Goal: Task Accomplishment & Management: Complete application form

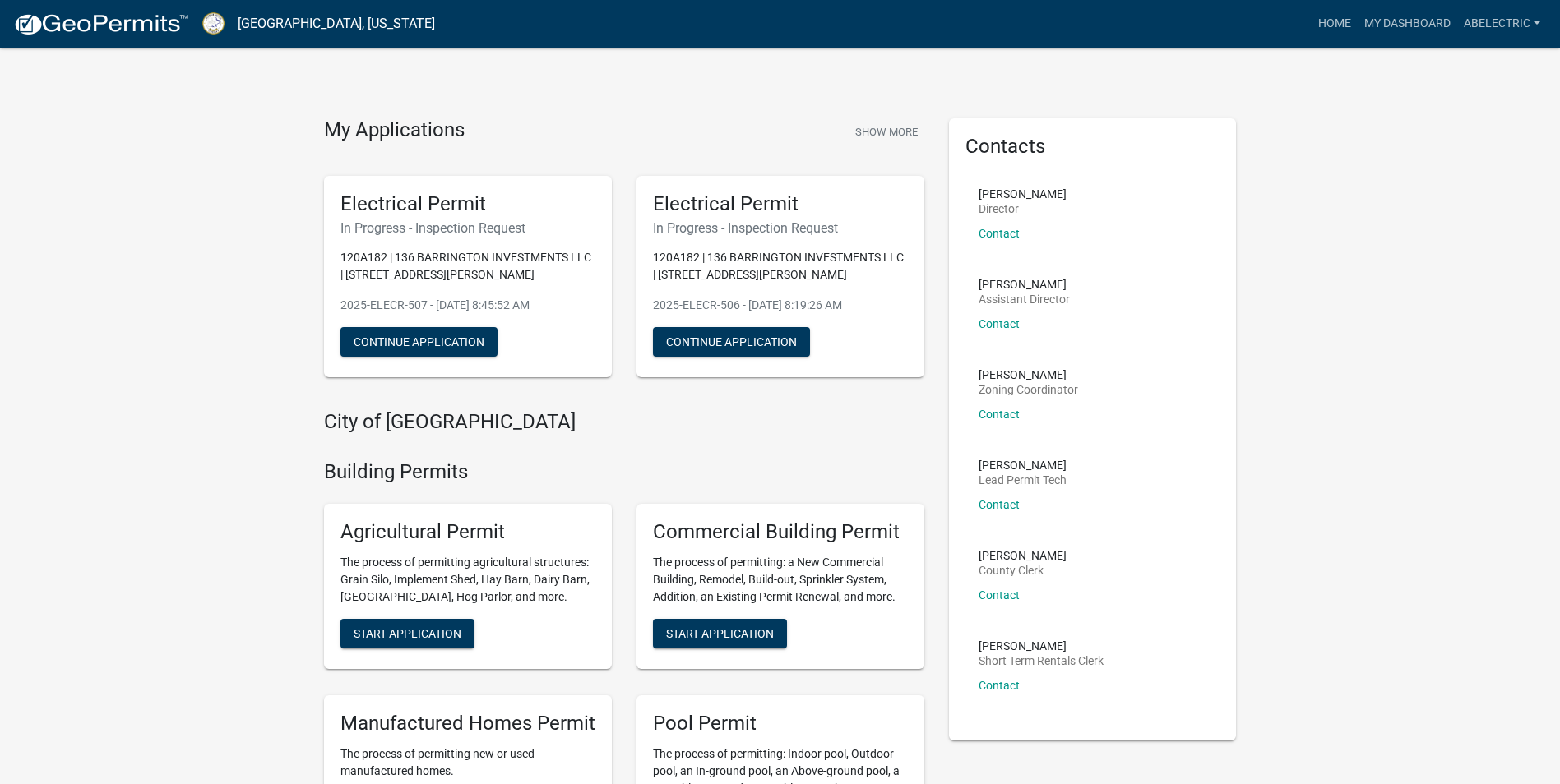
click at [570, 272] on p "120A182 | 136 BARRINGTON INVESTMENTS LLC | [STREET_ADDRESS][PERSON_NAME]" at bounding box center [468, 266] width 255 height 35
click at [576, 270] on p "120A182 | 136 BARRINGTON INVESTMENTS LLC | [STREET_ADDRESS][PERSON_NAME]" at bounding box center [468, 266] width 255 height 35
click at [515, 225] on h6 "In Progress - Inspection Request" at bounding box center [468, 228] width 255 height 16
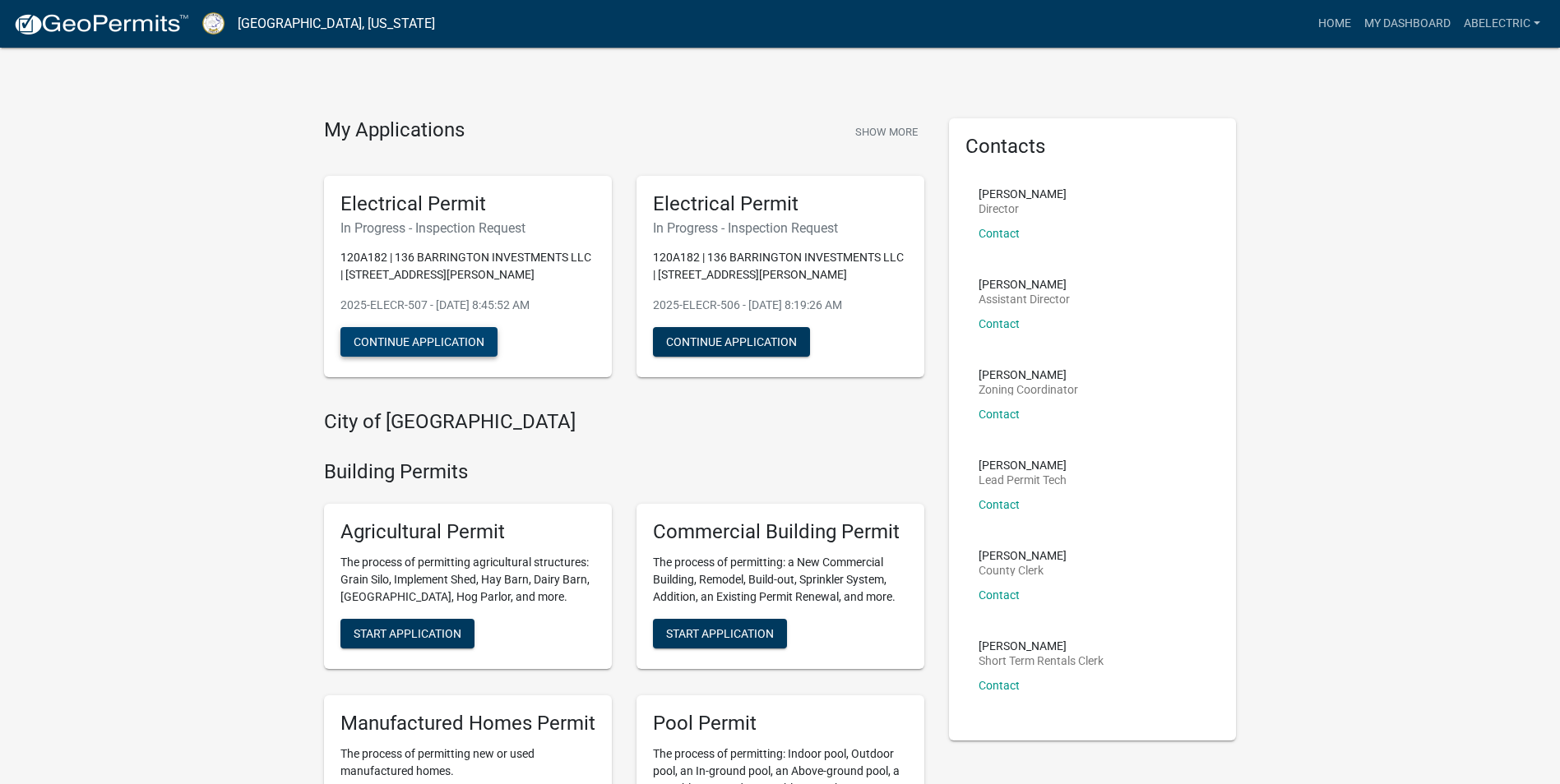
click at [452, 333] on button "Continue Application" at bounding box center [418, 342] width 157 height 30
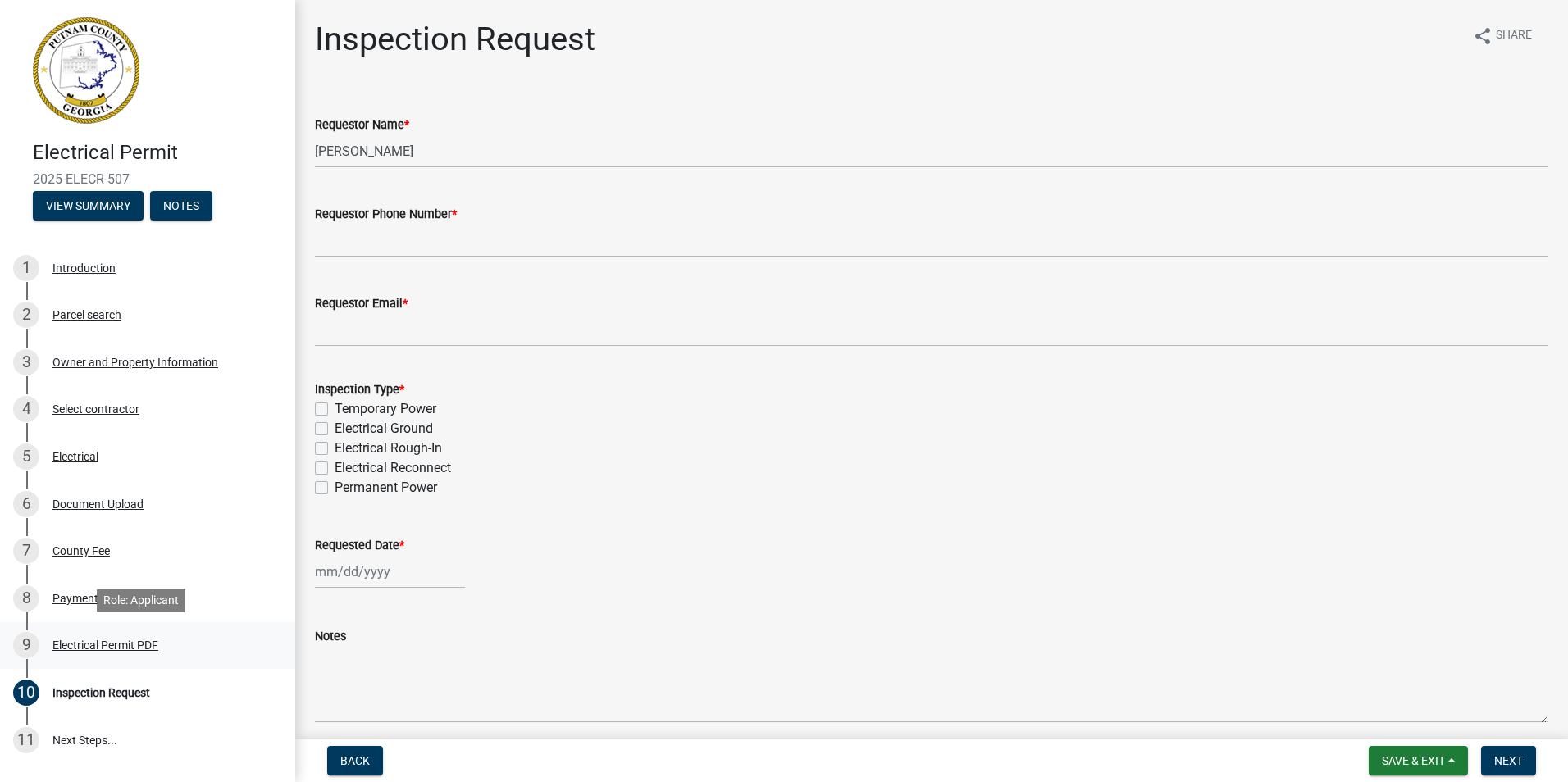
click at [87, 647] on div "Electrical Permit PDF" at bounding box center [105, 645] width 106 height 12
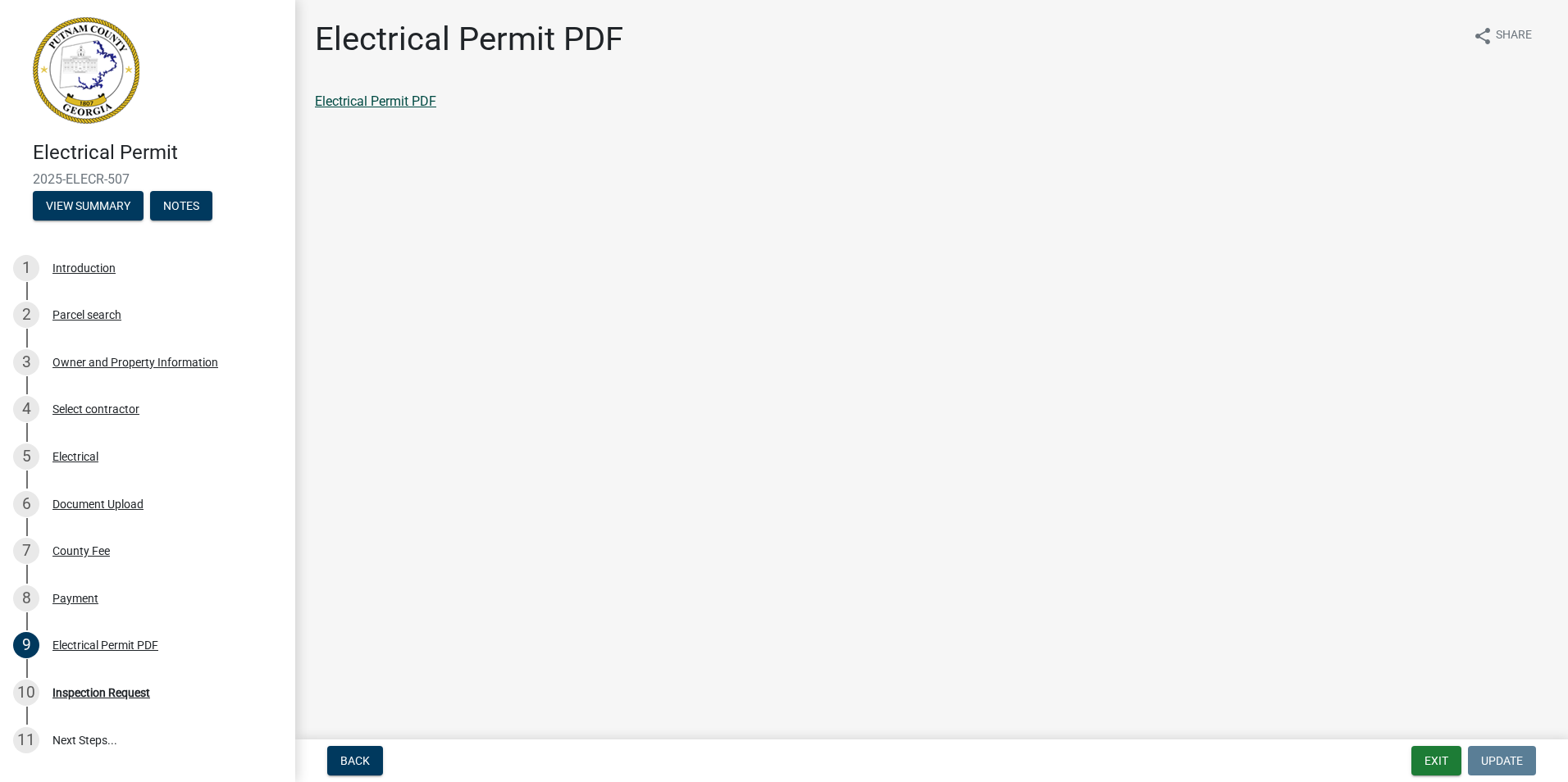
click at [413, 96] on link "Electrical Permit PDF" at bounding box center [375, 101] width 121 height 16
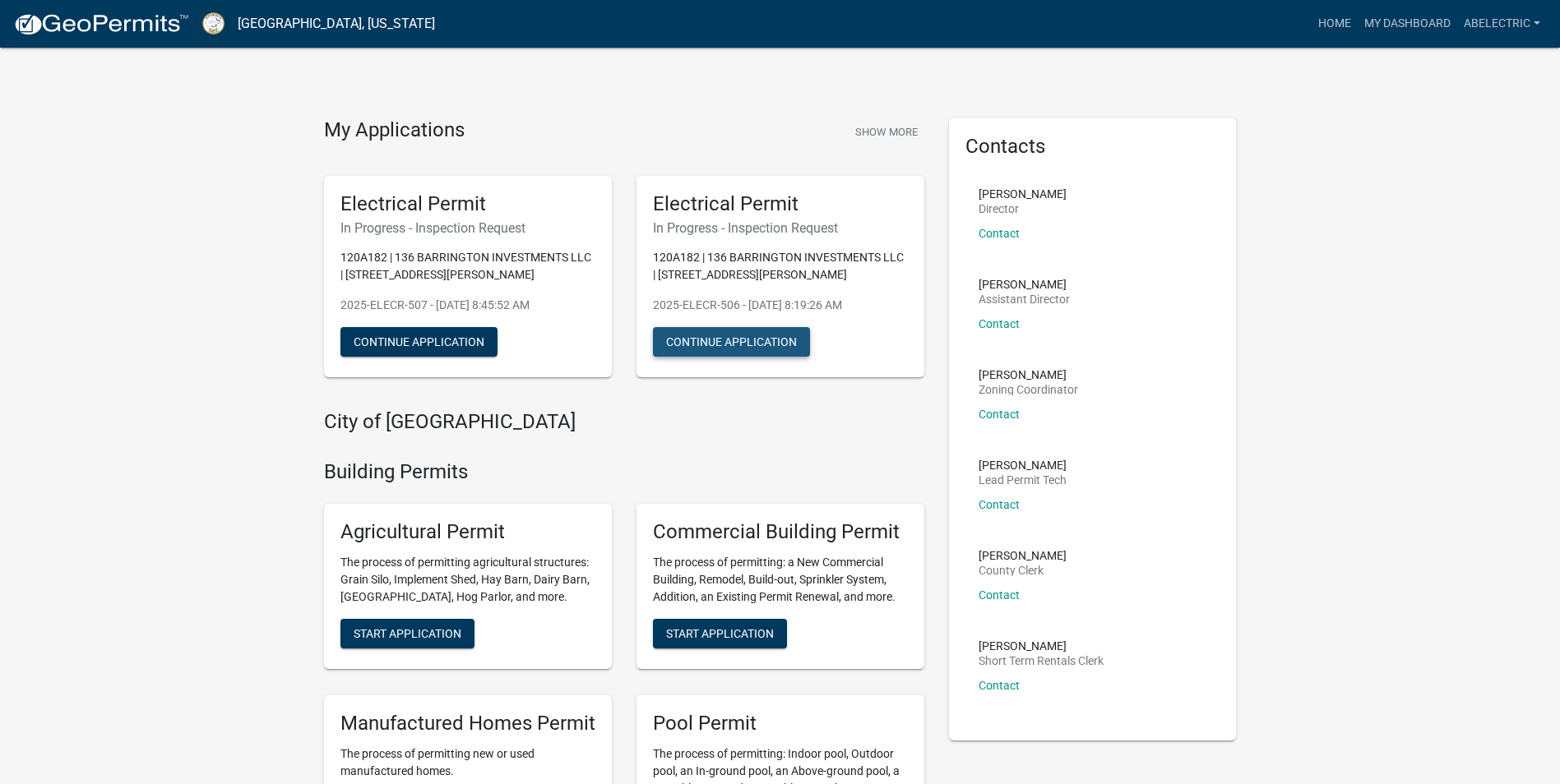
click at [679, 346] on button "Continue Application" at bounding box center [731, 342] width 157 height 30
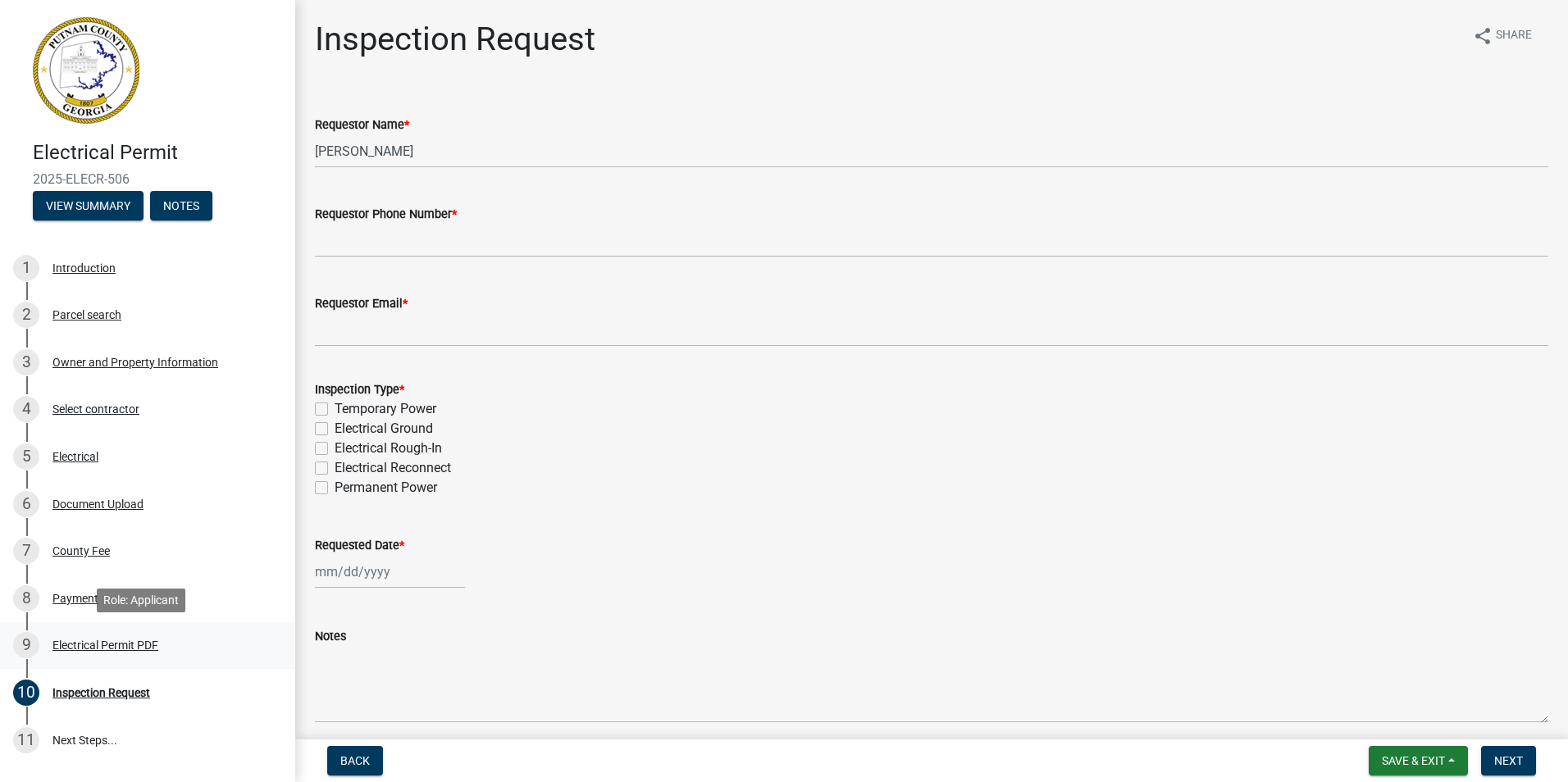
click at [101, 647] on div "Electrical Permit PDF" at bounding box center [105, 645] width 106 height 12
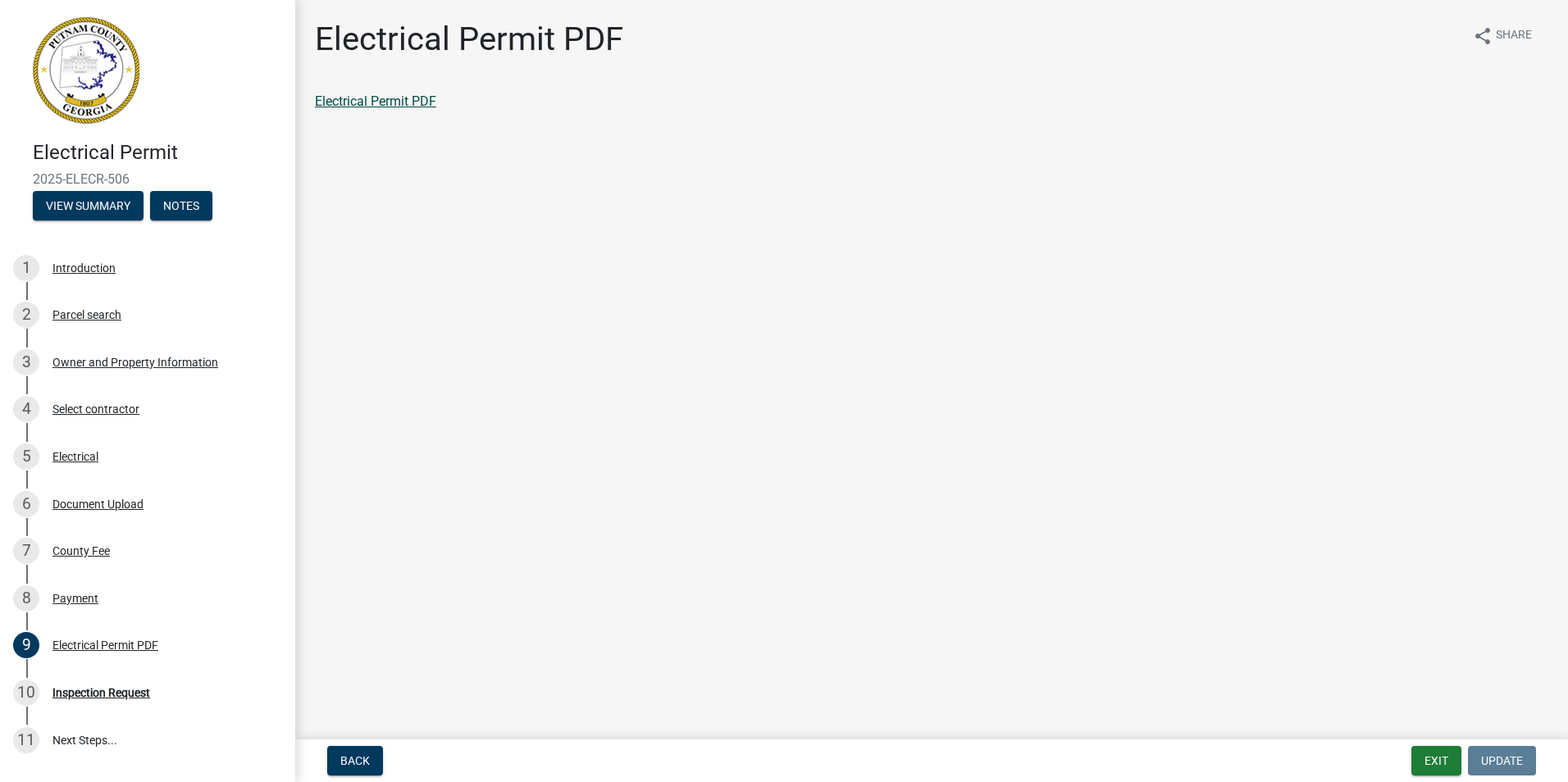
click at [380, 108] on link "Electrical Permit PDF" at bounding box center [375, 101] width 121 height 16
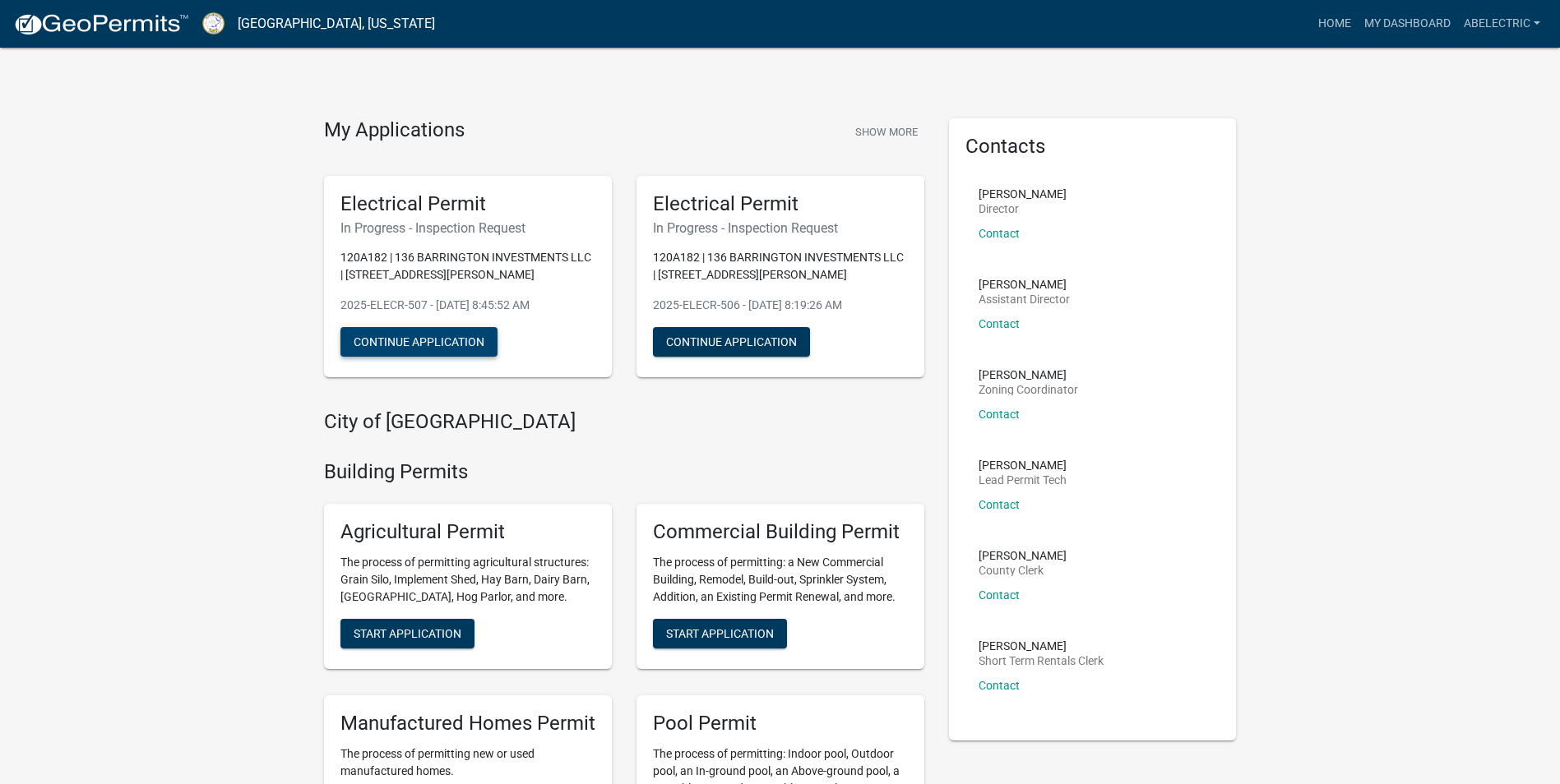
click at [454, 344] on button "Continue Application" at bounding box center [418, 342] width 157 height 30
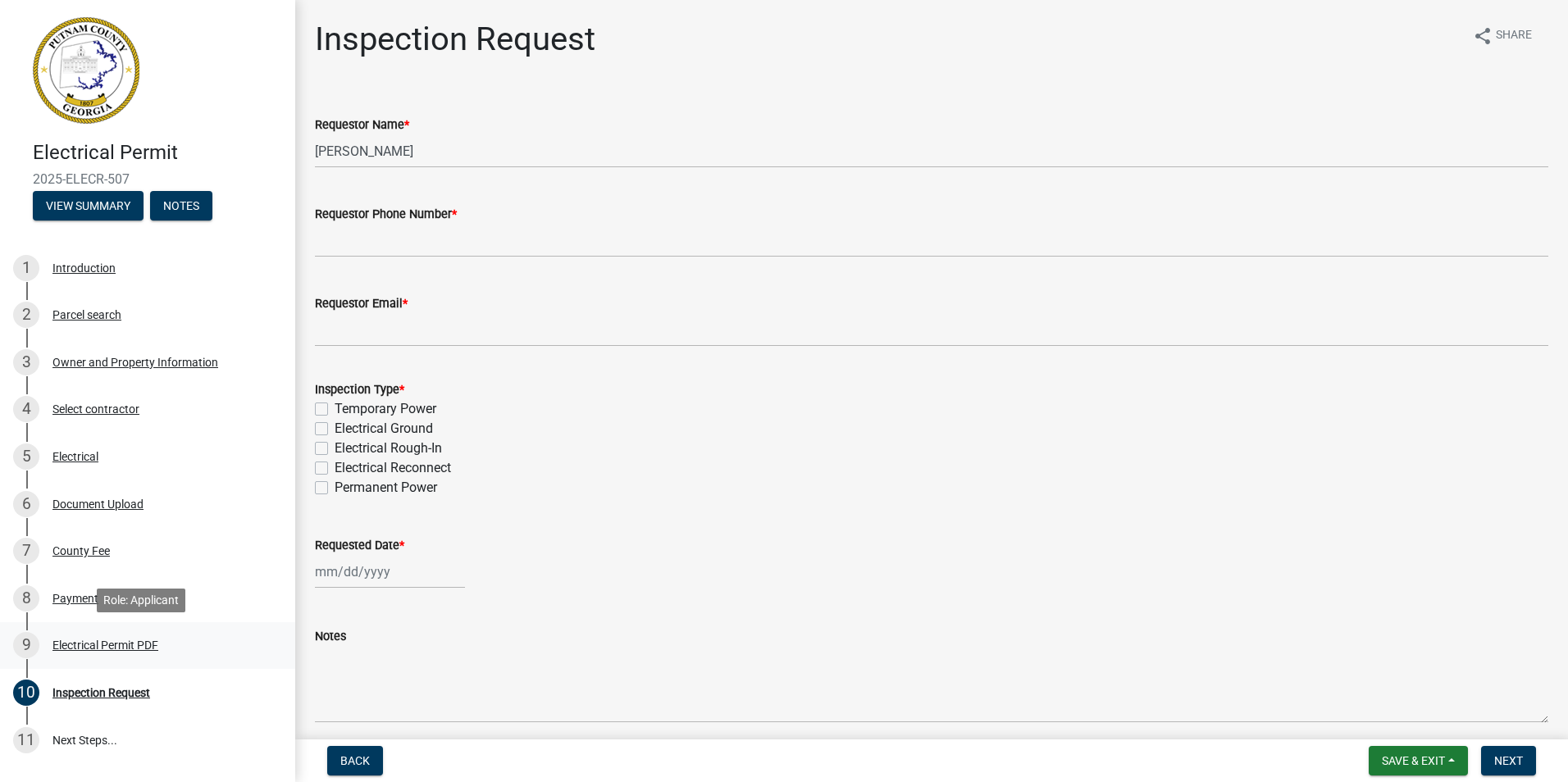
click at [91, 645] on div "Electrical Permit PDF" at bounding box center [105, 645] width 106 height 12
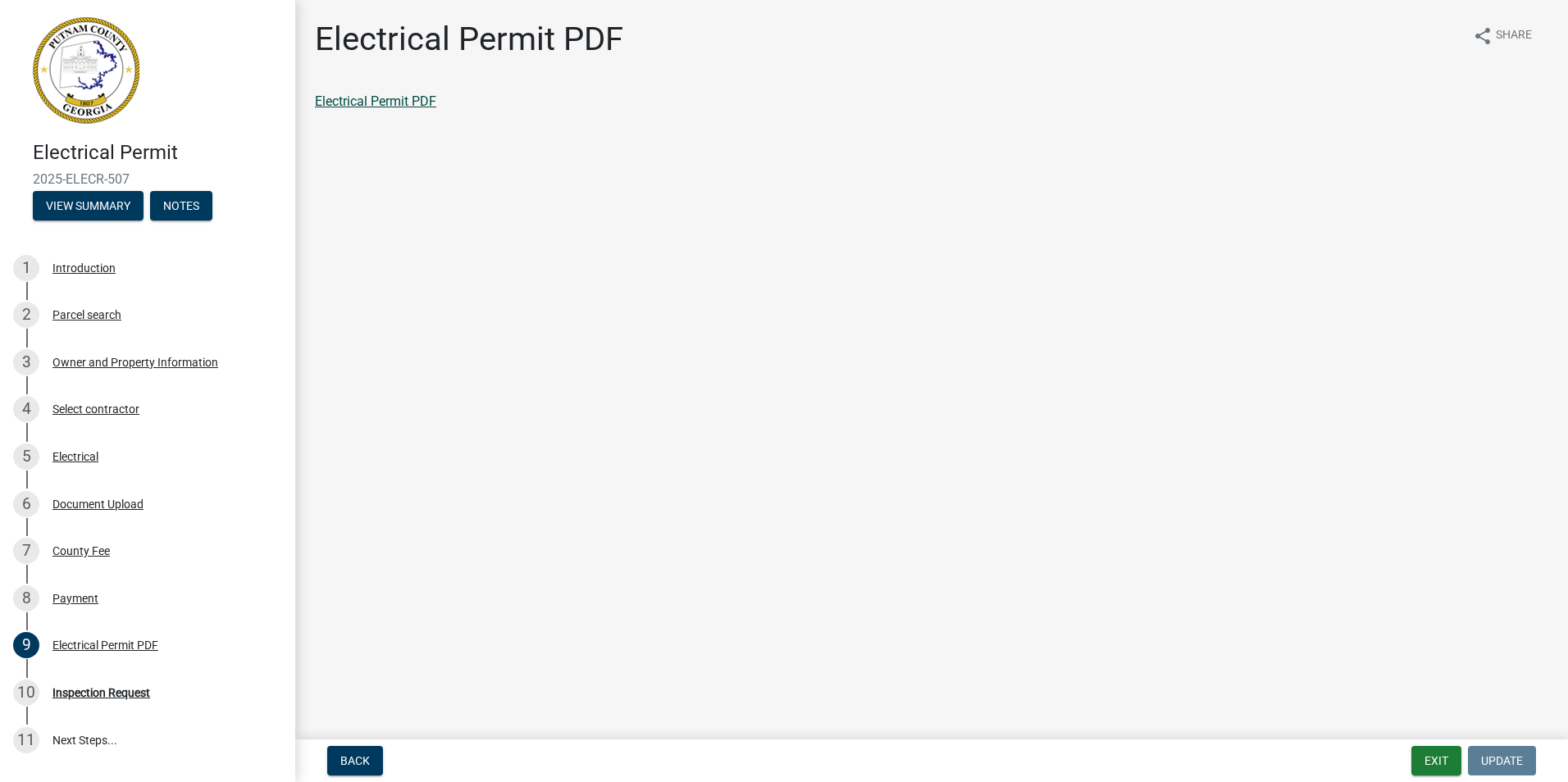
click at [391, 106] on link "Electrical Permit PDF" at bounding box center [375, 101] width 121 height 16
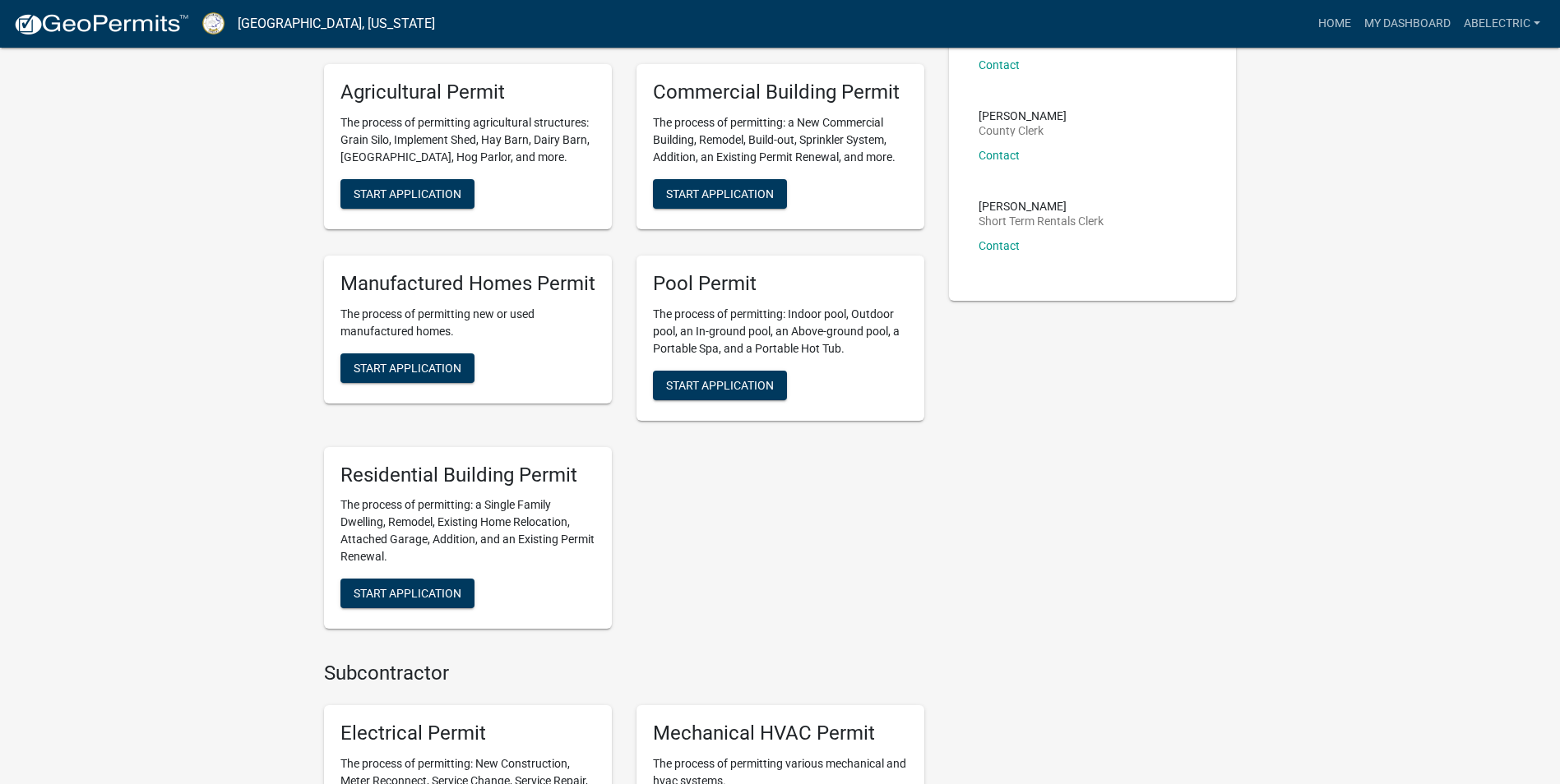
scroll to position [493, 0]
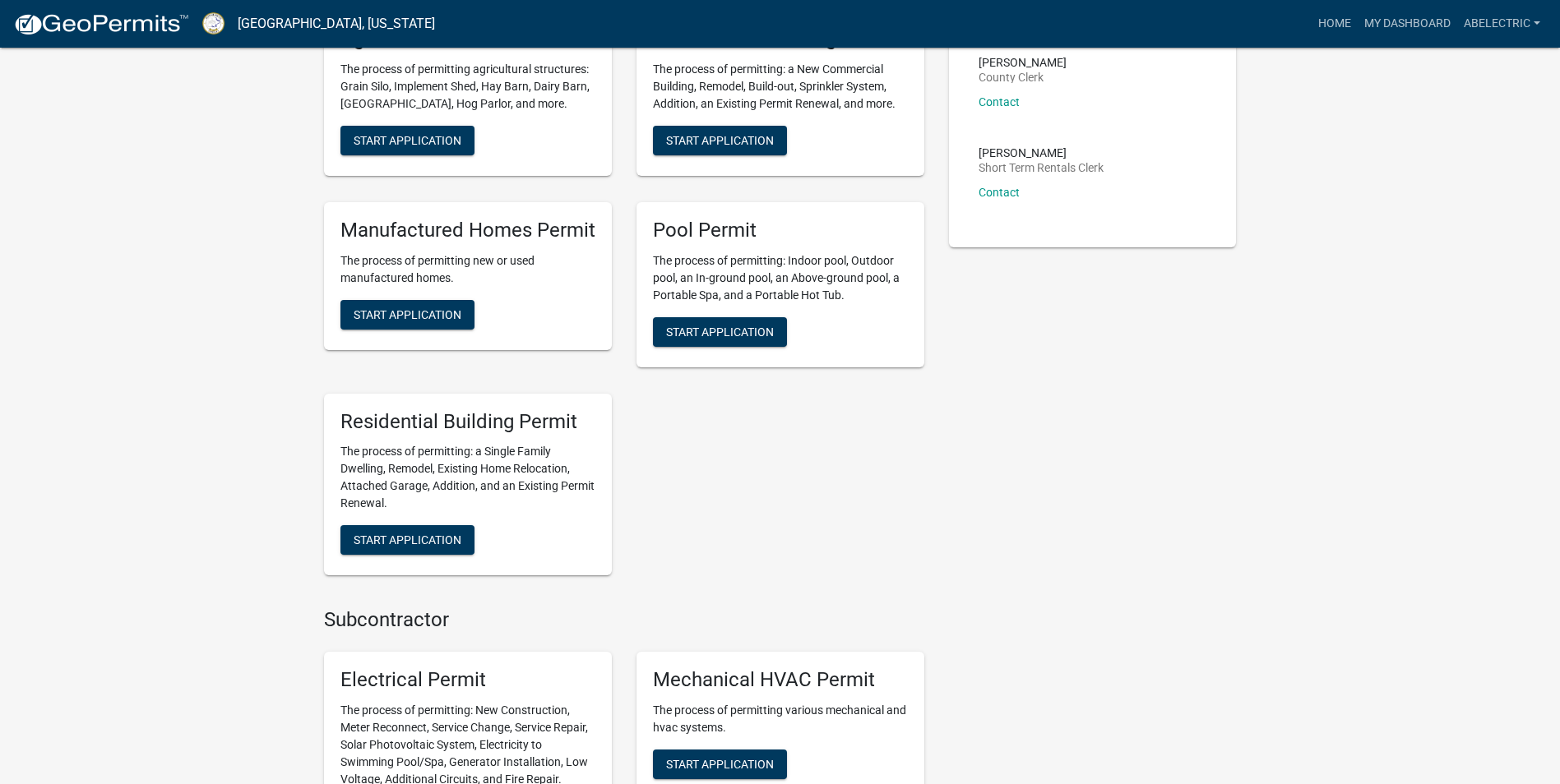
click at [481, 687] on h5 "Electrical Permit" at bounding box center [468, 680] width 255 height 24
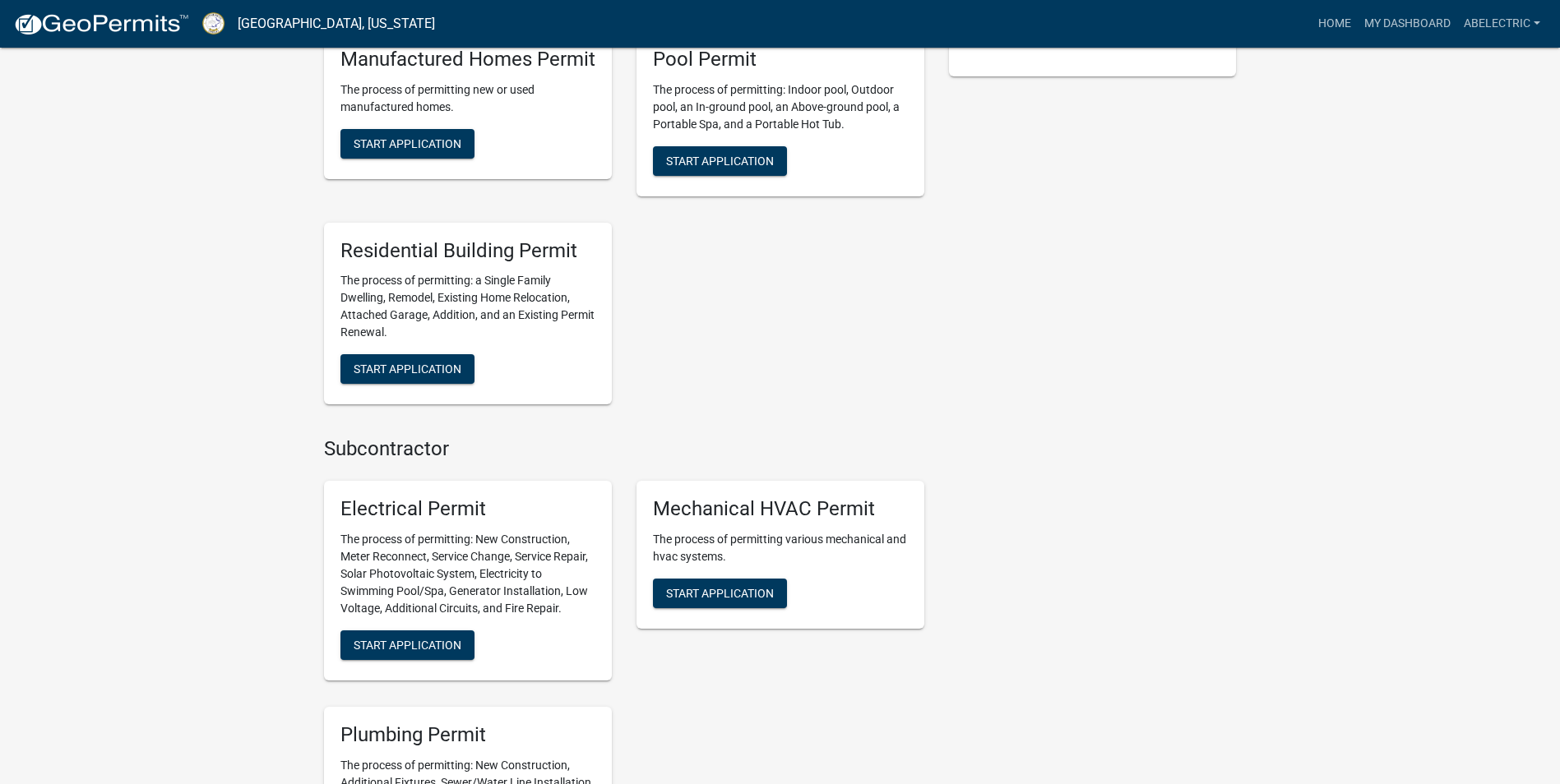
scroll to position [740, 0]
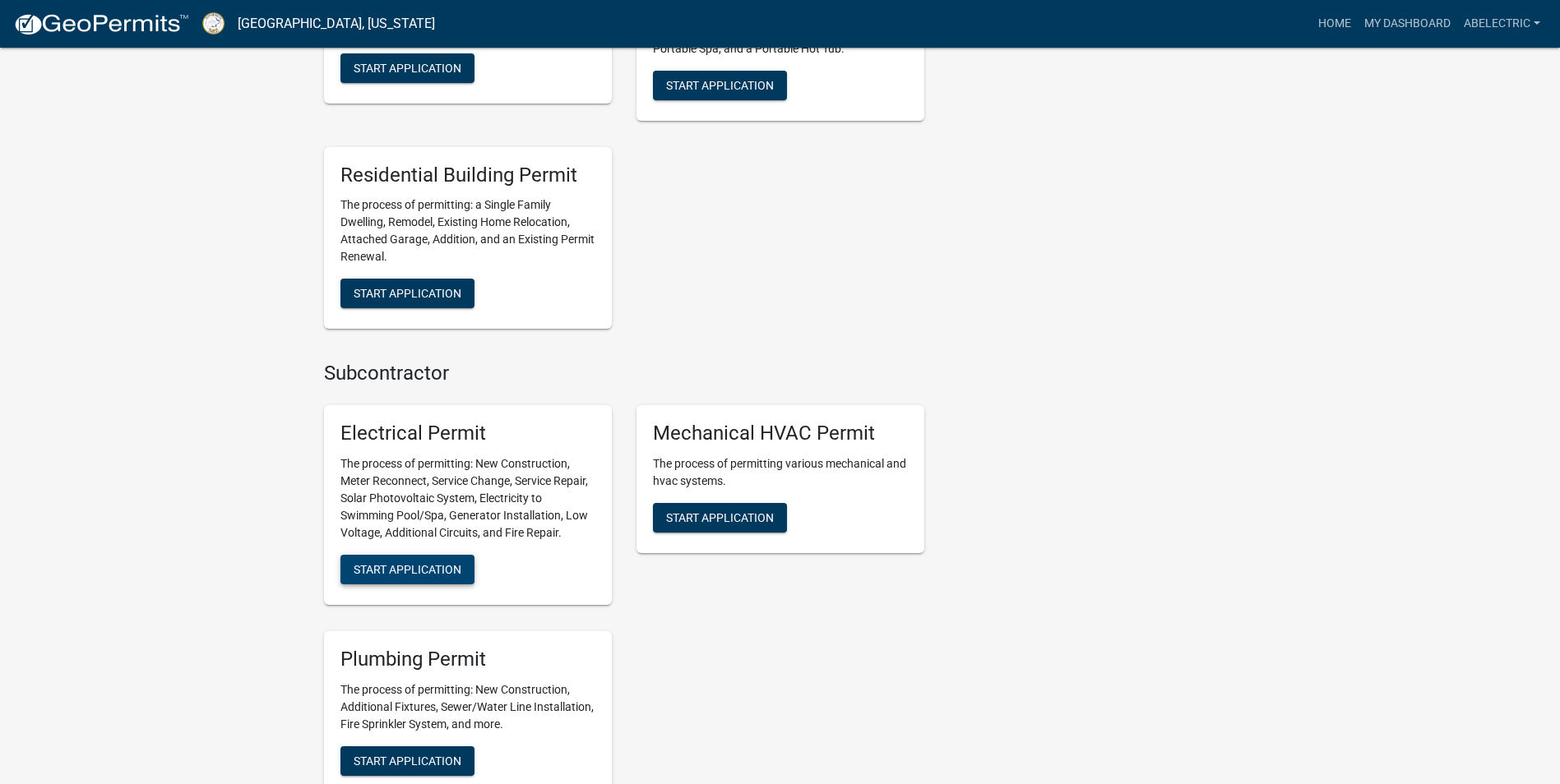
click at [455, 569] on span "Start Application" at bounding box center [407, 569] width 108 height 13
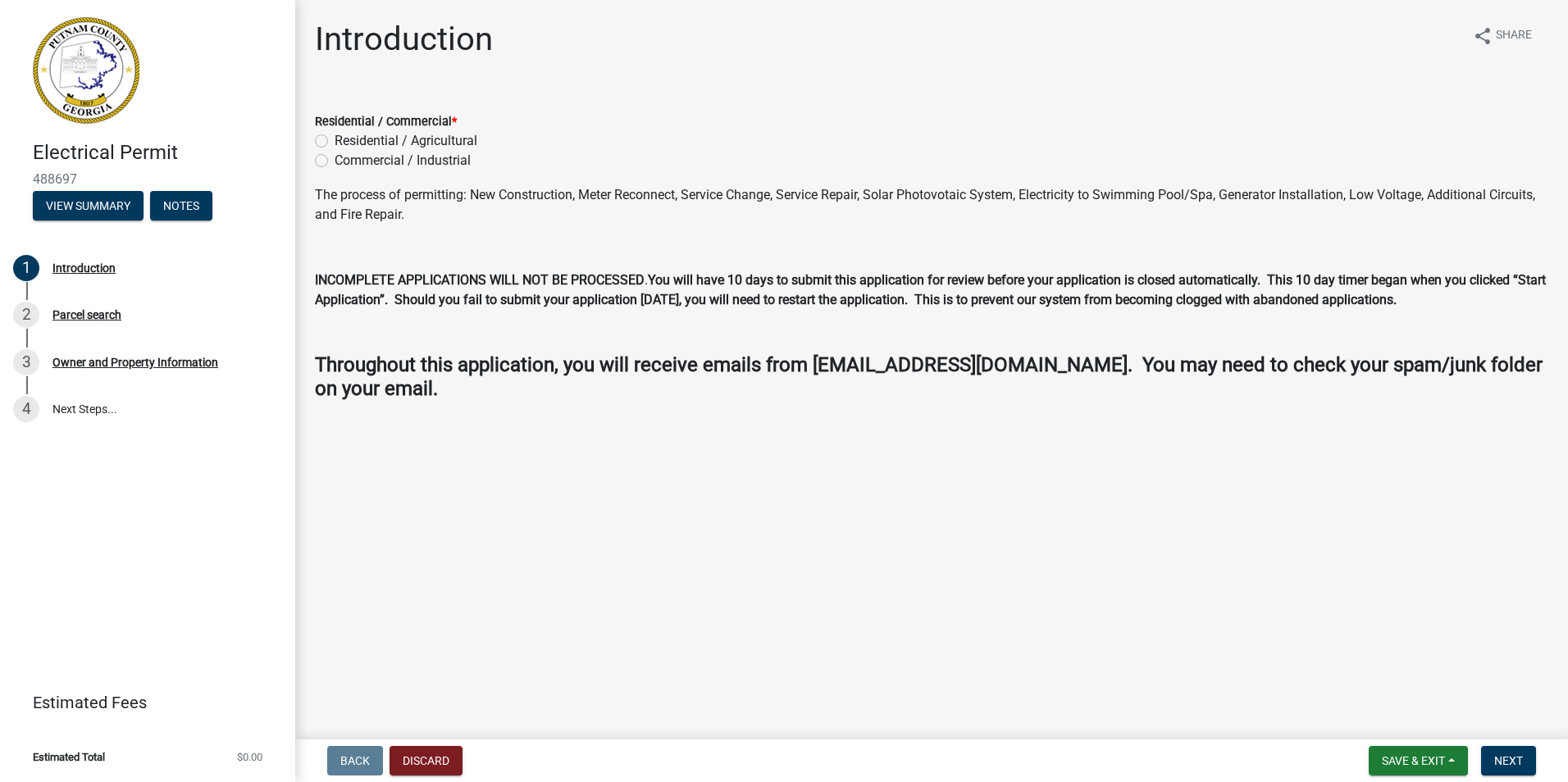
click at [334, 146] on label "Residential / Agricultural" at bounding box center [405, 141] width 143 height 20
click at [334, 142] on input "Residential / Agricultural" at bounding box center [339, 136] width 11 height 11
radio input "true"
click at [1513, 756] on span "Next" at bounding box center [1508, 760] width 29 height 13
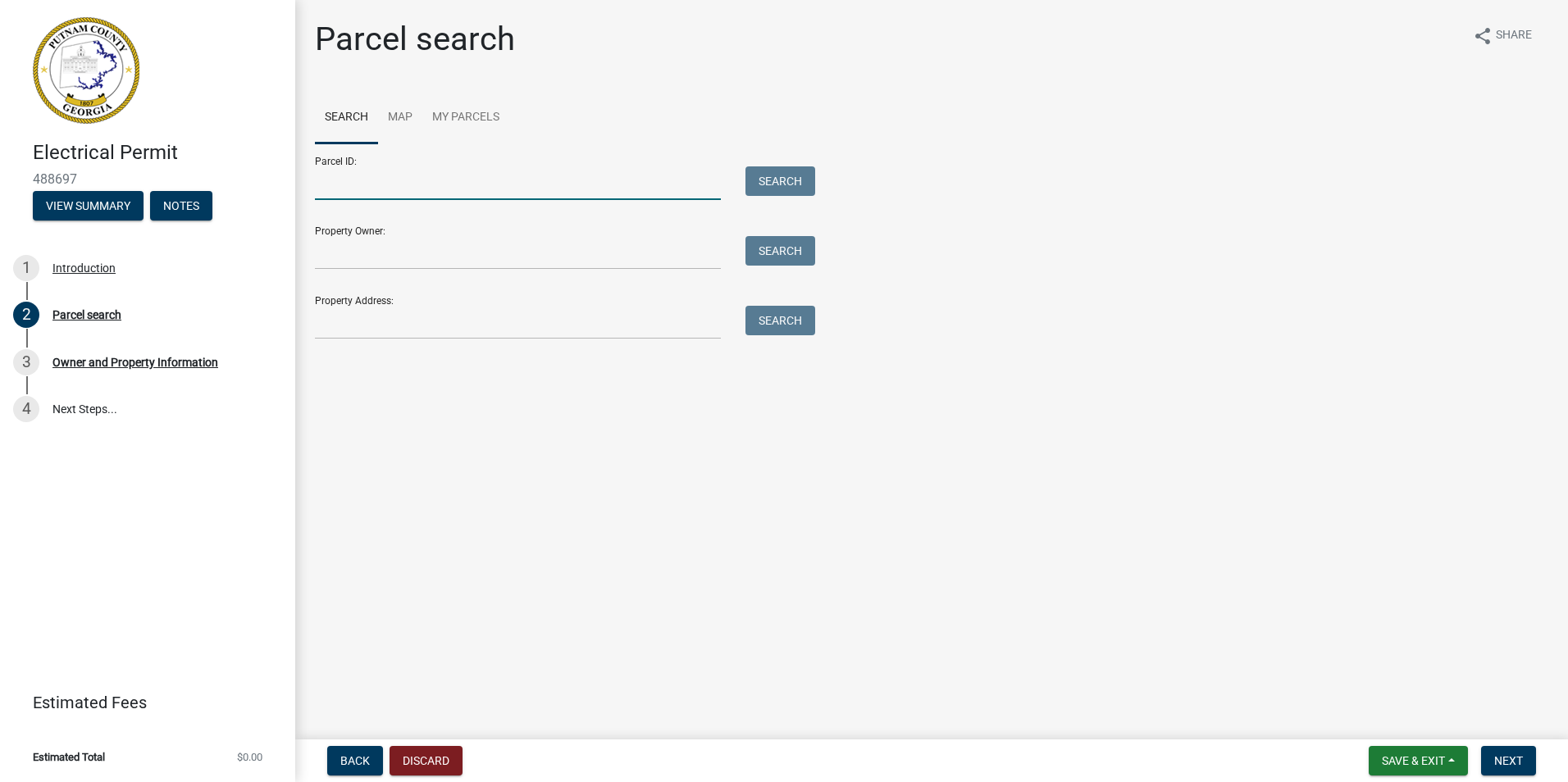
click at [353, 185] on input "Parcel ID:" at bounding box center [517, 183] width 406 height 33
click at [332, 324] on input "Property Address:" at bounding box center [517, 323] width 406 height 33
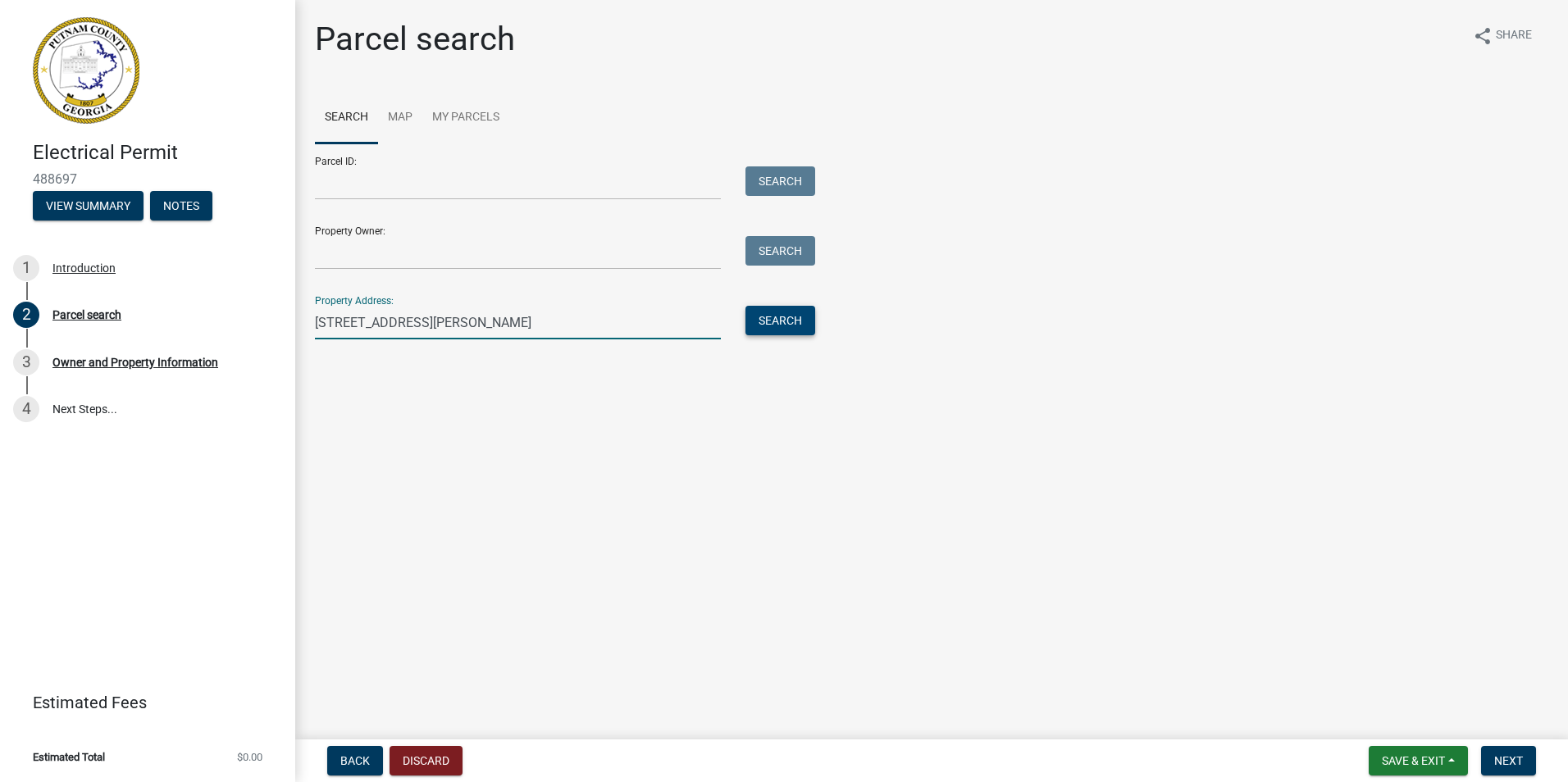
type input "136 Barrington Hall"
click at [766, 308] on button "Search" at bounding box center [780, 321] width 70 height 30
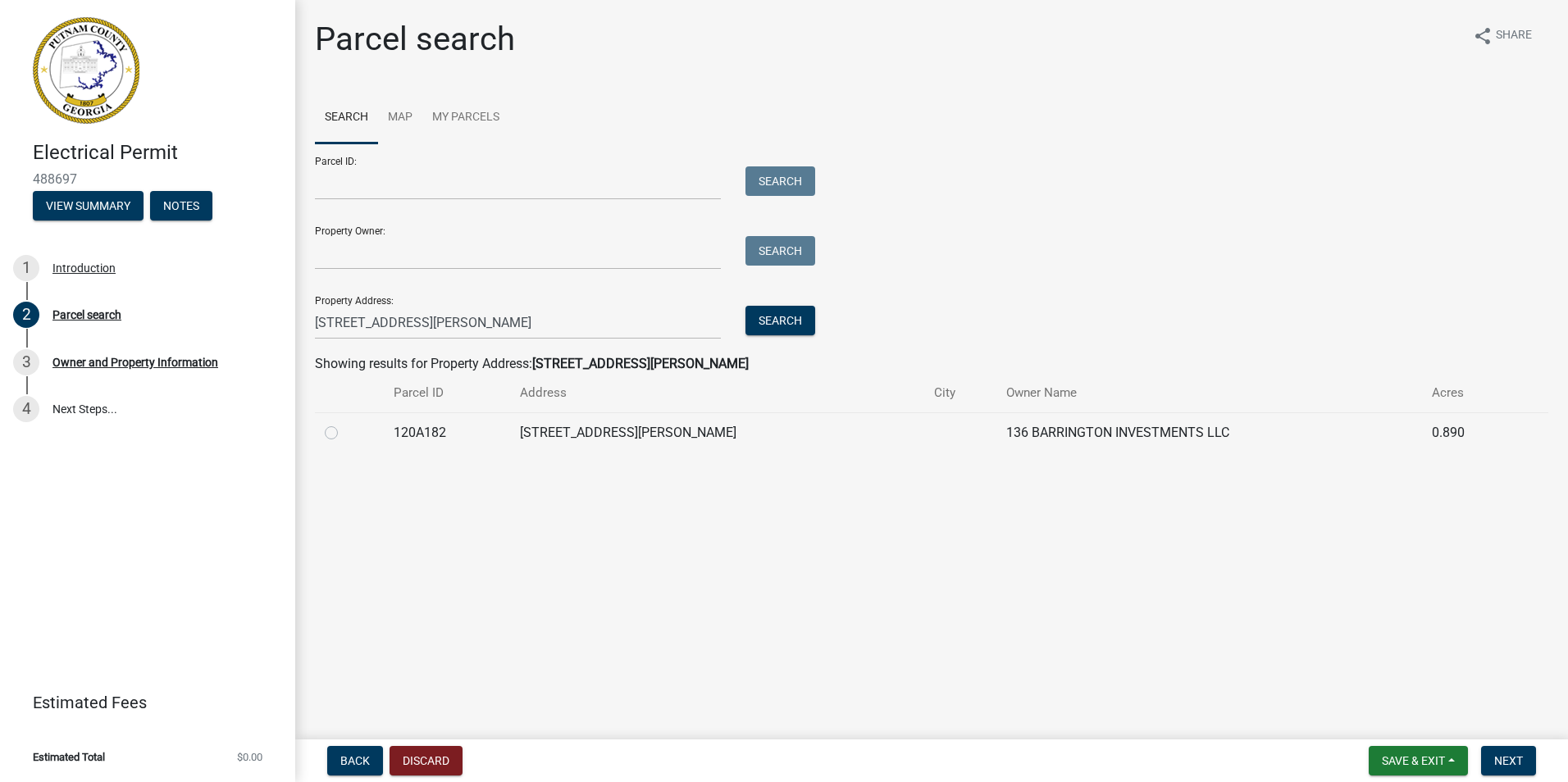
drag, startPoint x: 324, startPoint y: 434, endPoint x: 334, endPoint y: 435, distance: 10.0
click at [334, 435] on td at bounding box center [349, 432] width 69 height 40
click at [344, 423] on label at bounding box center [344, 423] width 0 height 0
click at [344, 434] on input "radio" at bounding box center [349, 428] width 11 height 11
radio input "true"
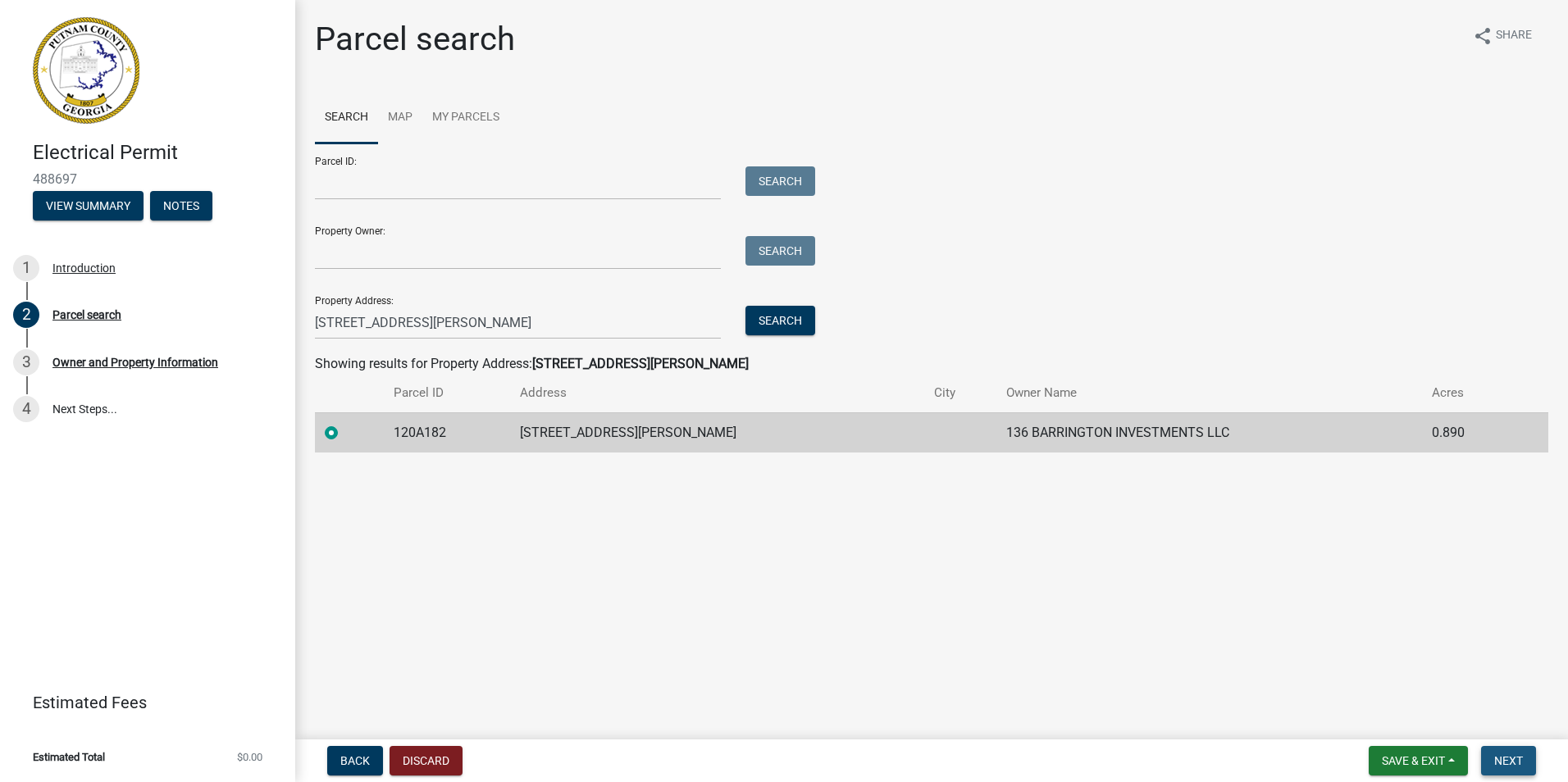
click at [1507, 759] on span "Next" at bounding box center [1508, 760] width 29 height 13
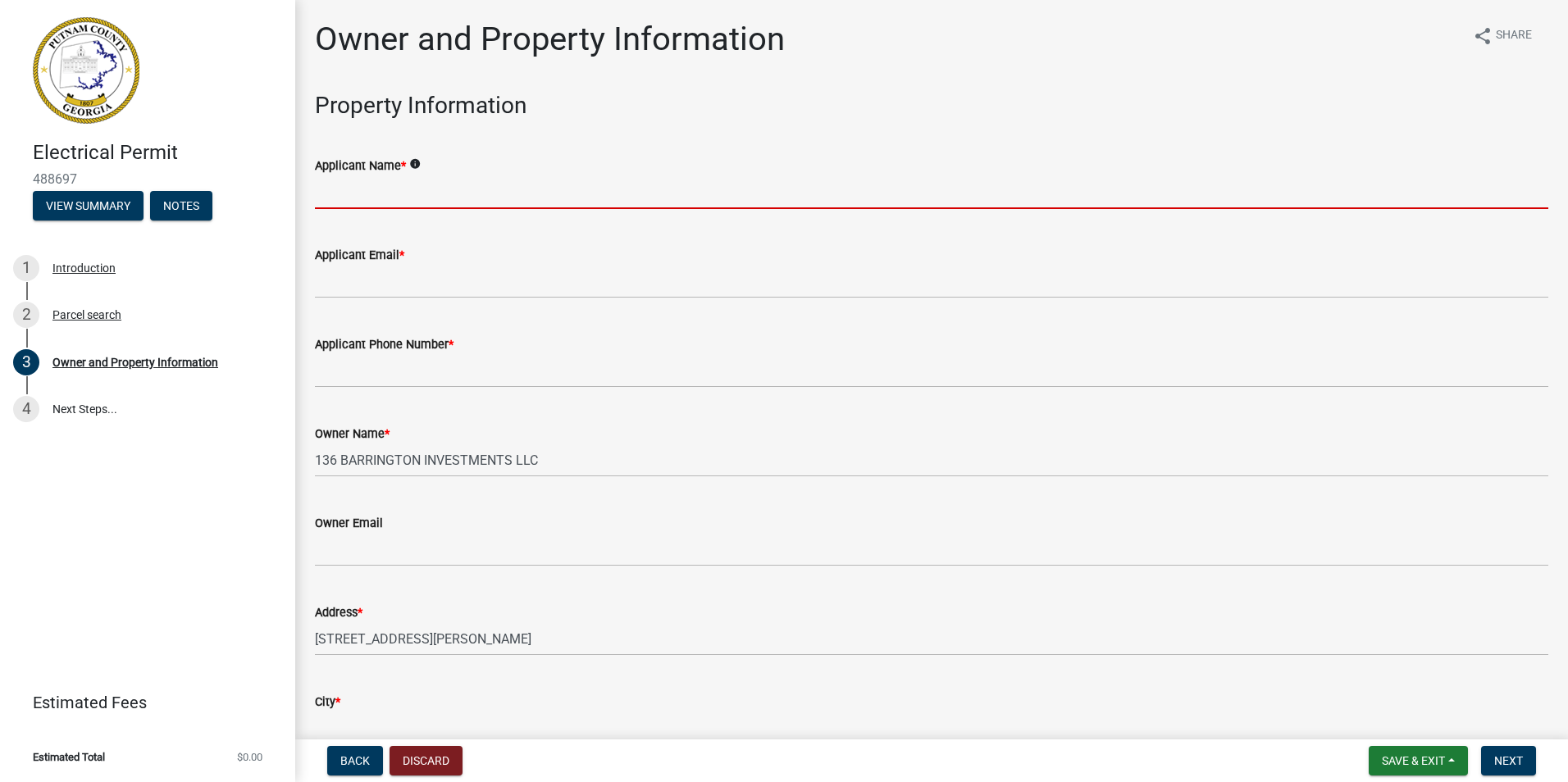
click at [391, 192] on input "Applicant Name *" at bounding box center [932, 192] width 1234 height 33
type input "[PERSON_NAME]"
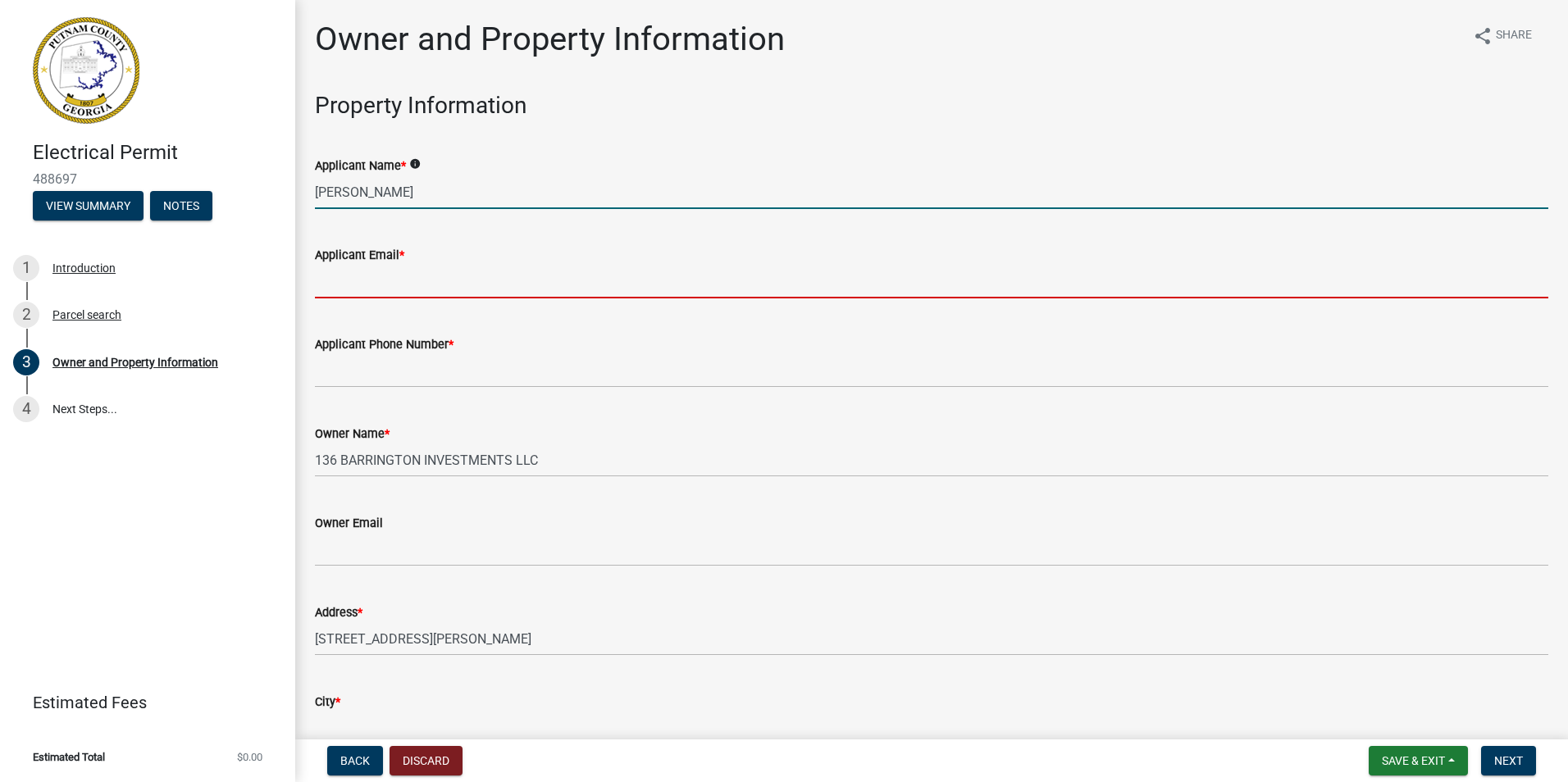
type input "office@abelectricservices.com"
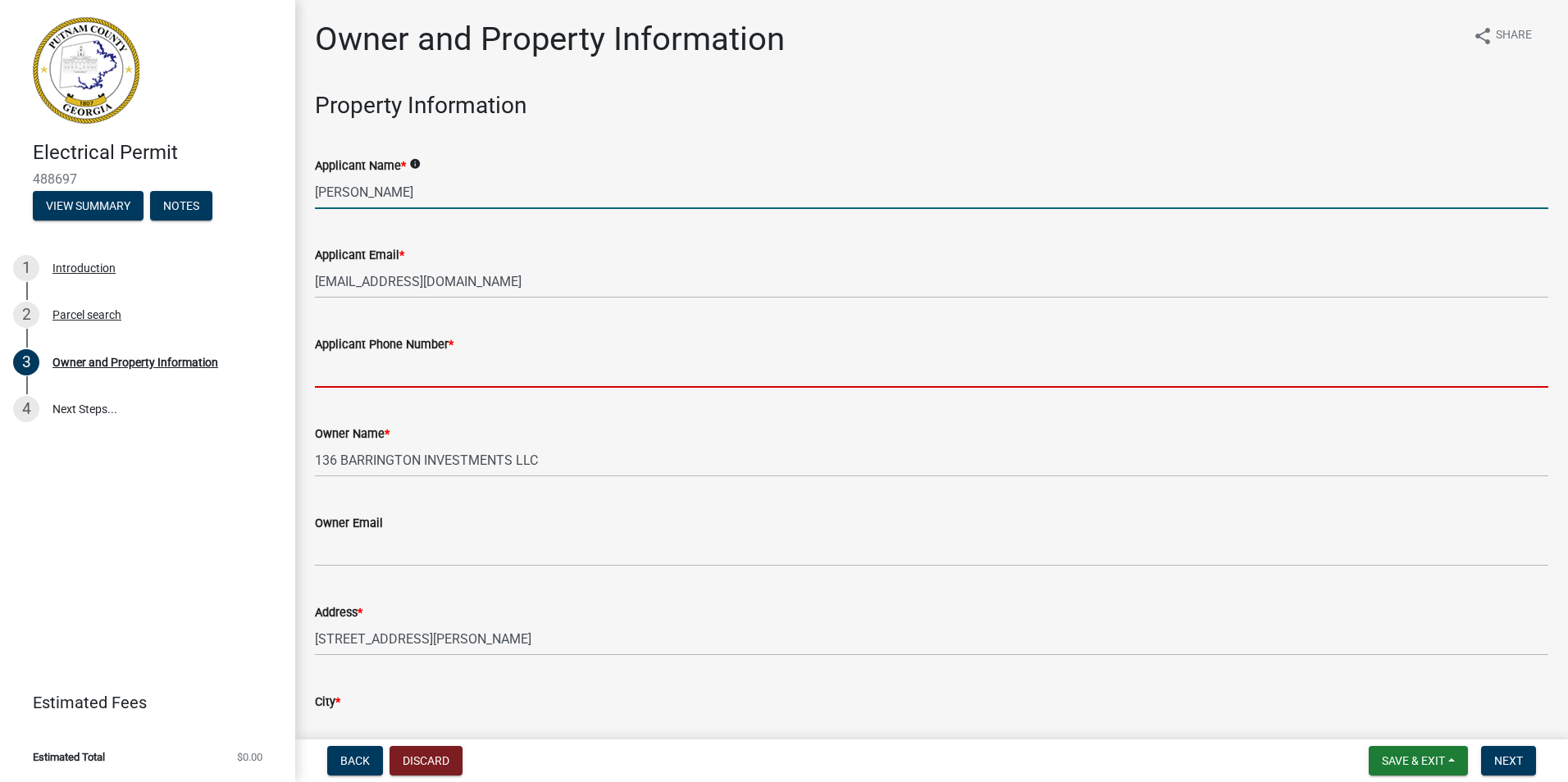
type input "4783965998"
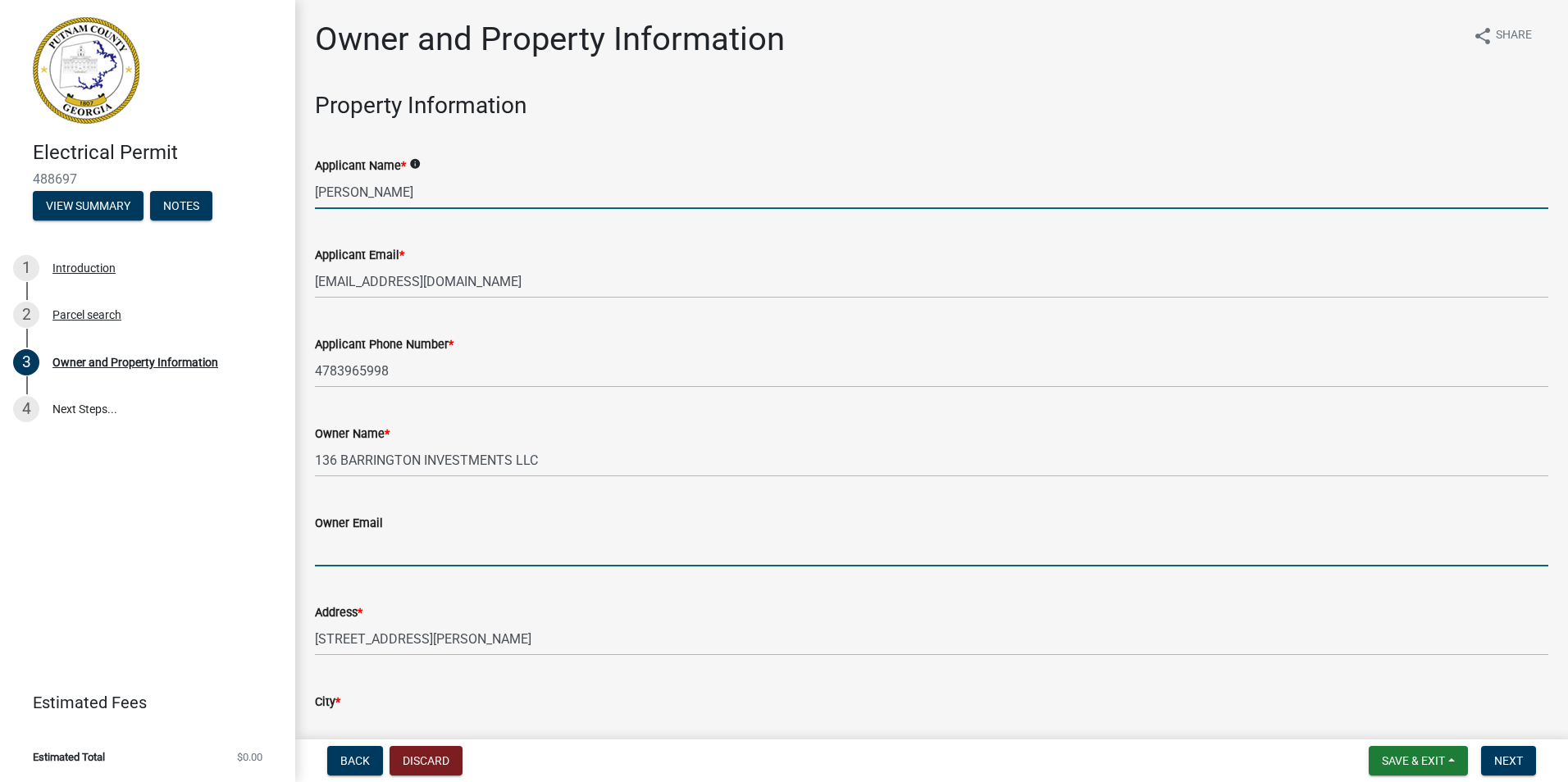
type input "office@abelectricservices.com"
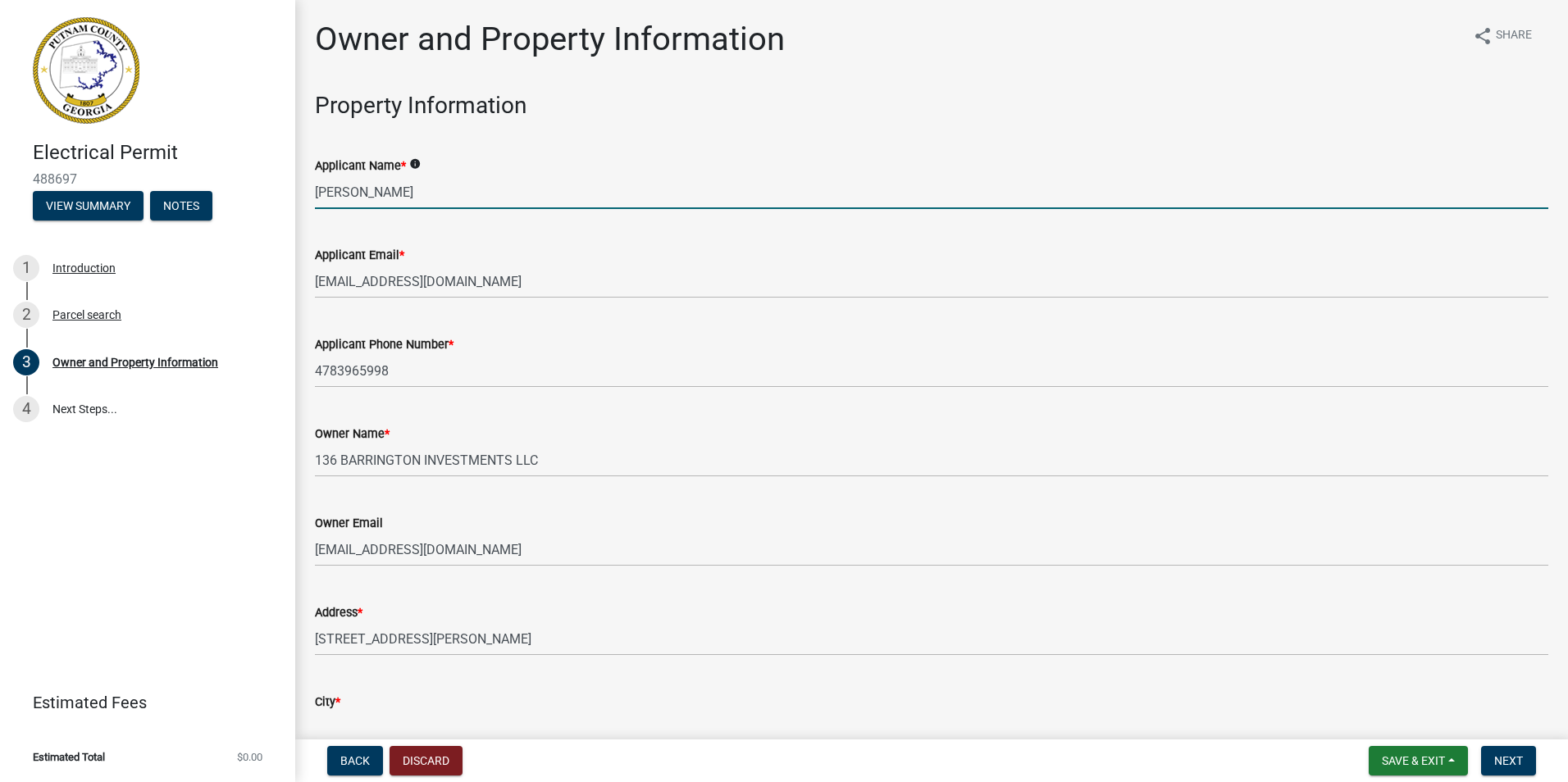
type input "Eatonton"
type input "140 Hawks Ridge"
type input "Eatonton"
type input "GA"
type input "31024"
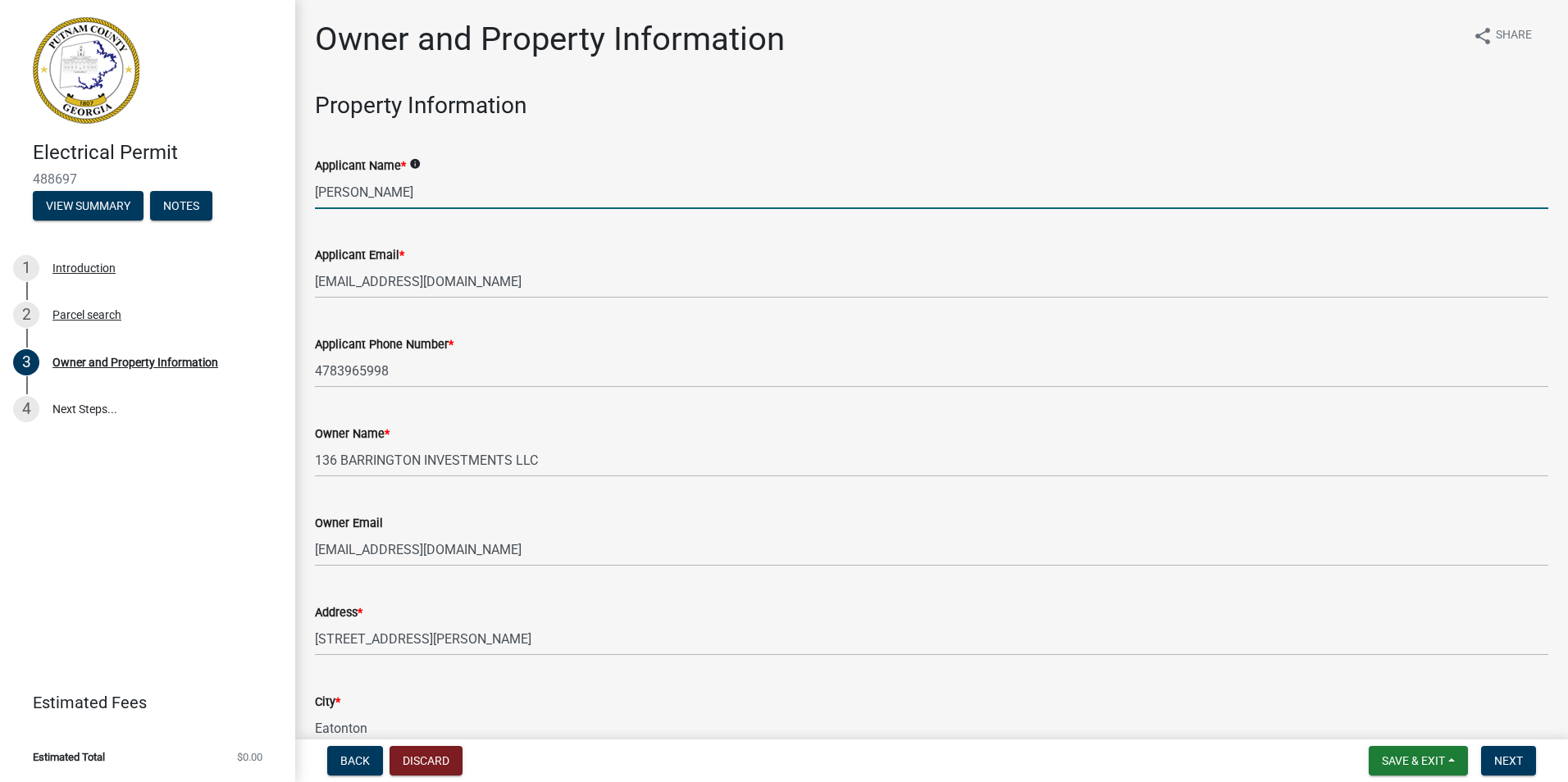
type input "Lonnie Alton Moore"
type input "A&B Electric Co & Services"
type input "[PHONE_NUMBER]"
type input "694 Greensboro Road"
type input "Eatonton"
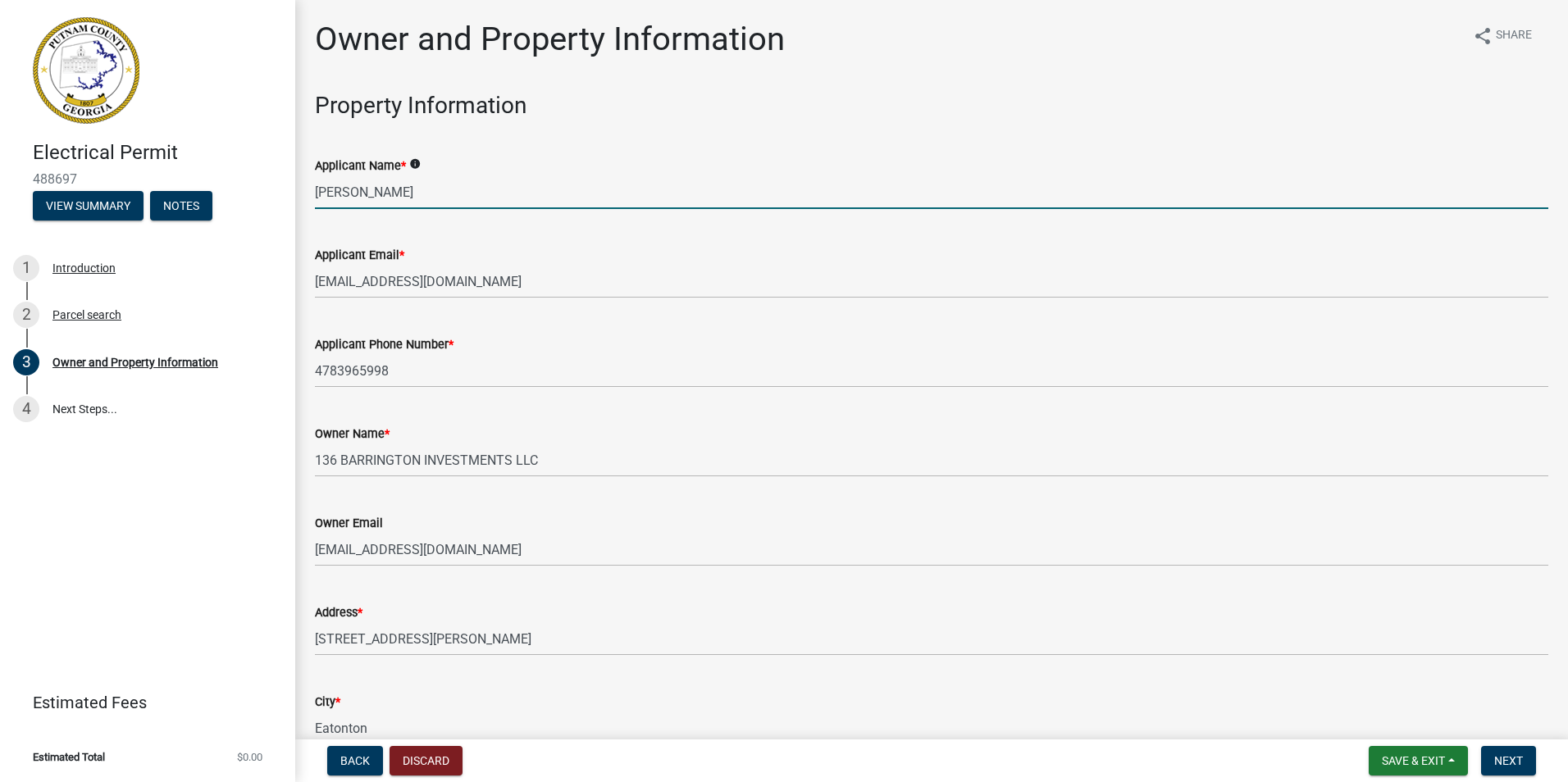
type input "GA"
type input "31024"
type input "office@abelectricservices.com"
type input "EN006450"
type input "06/30/2026"
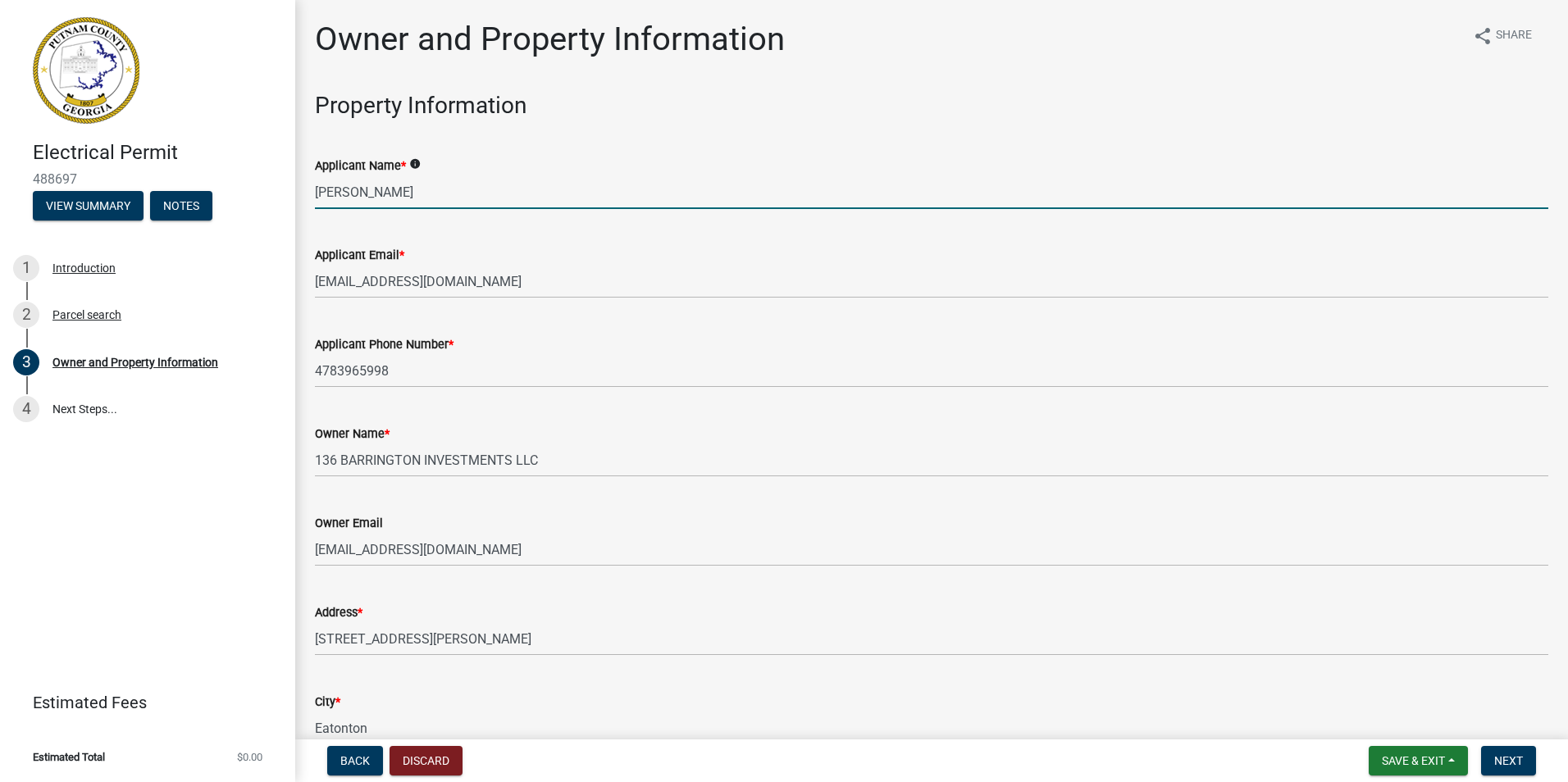
type input "2024-BLR-239"
type input "12/31/2025"
type input "Putnam"
type input "[PERSON_NAME]"
type input "7068161082"
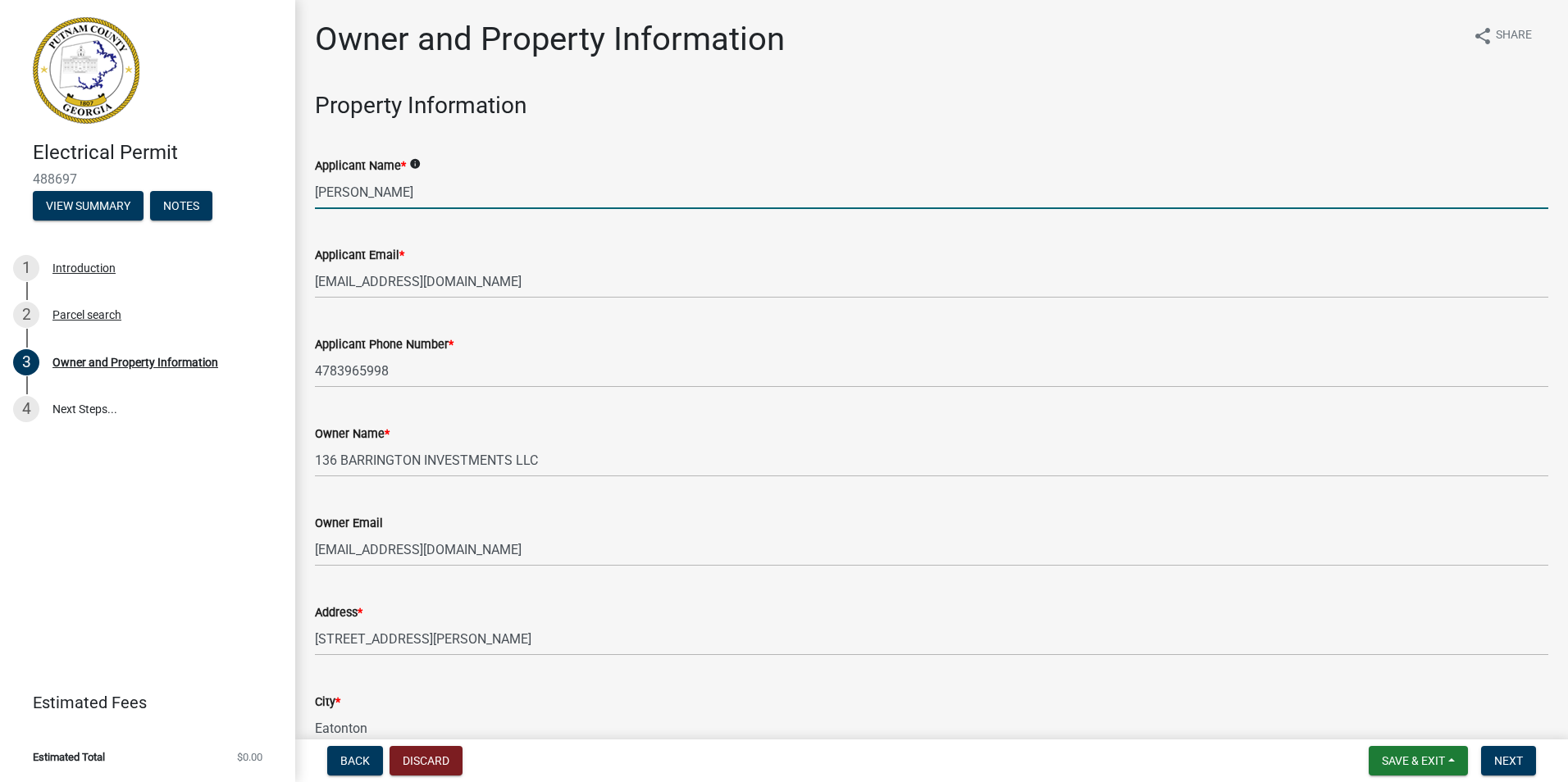
select select "10"
select select "2025"
select select "10"
select select "2025"
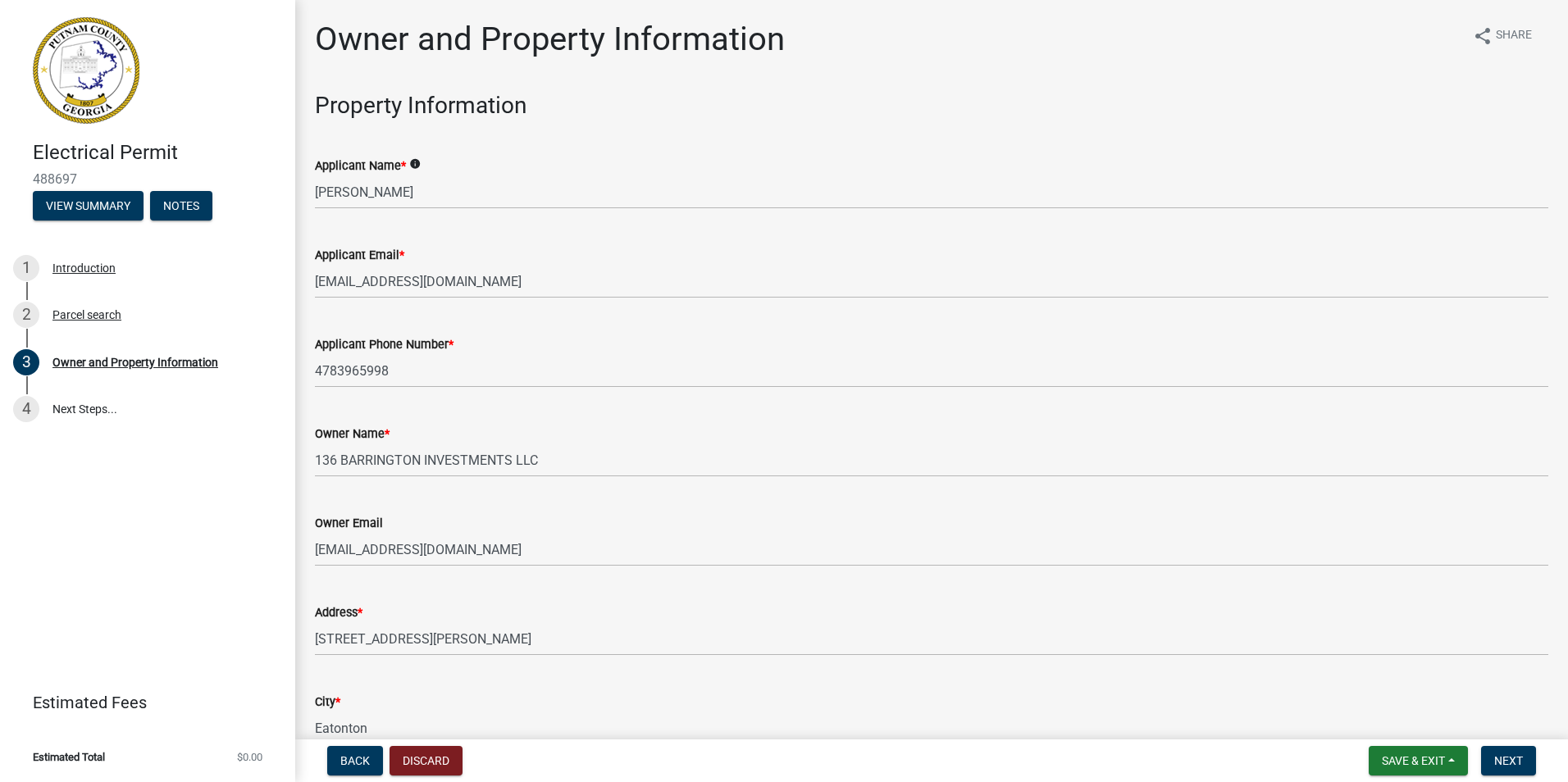
scroll to position [1915, 0]
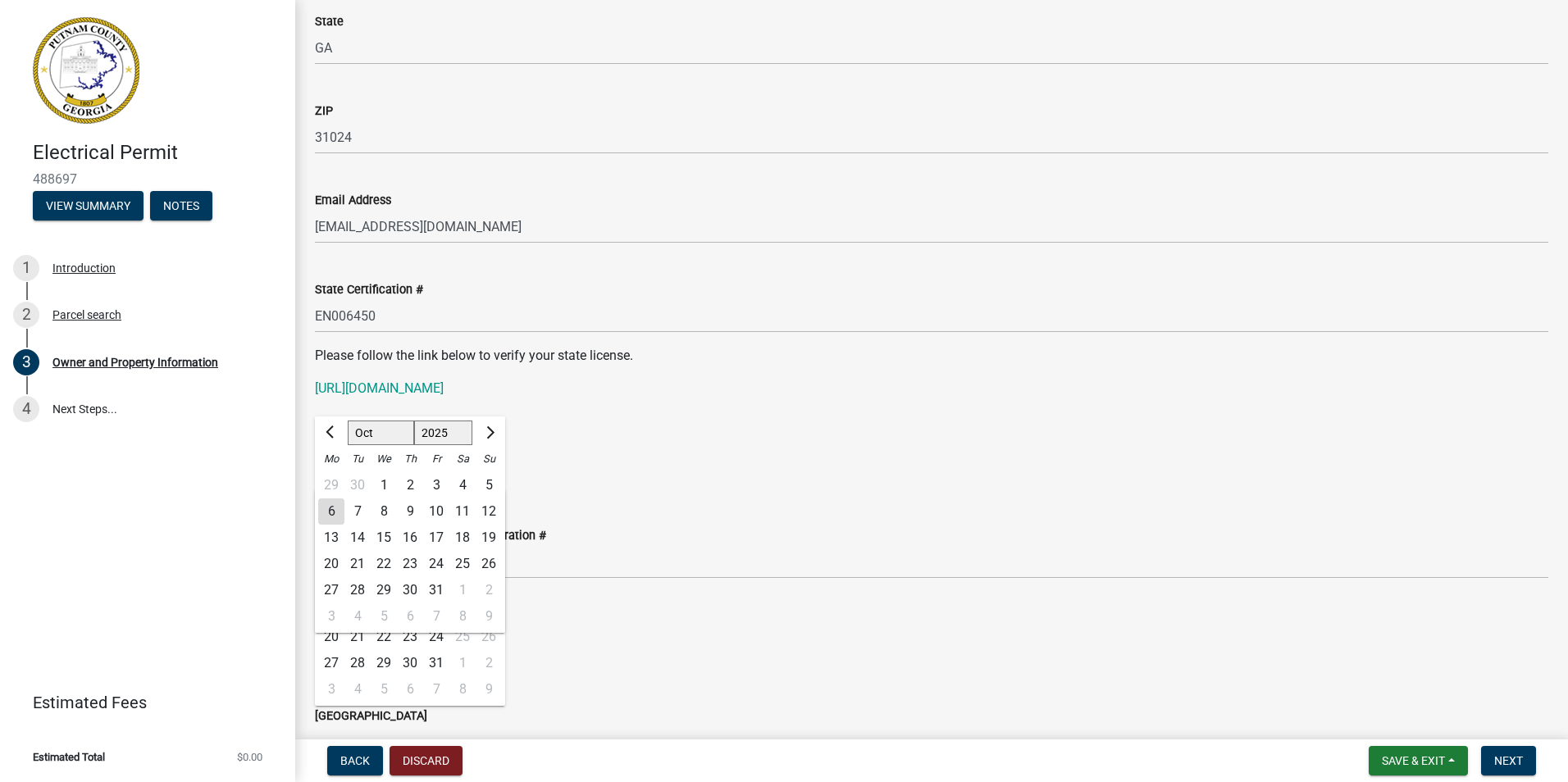
click at [329, 506] on div "6" at bounding box center [331, 511] width 27 height 27
type input "[DATE]"
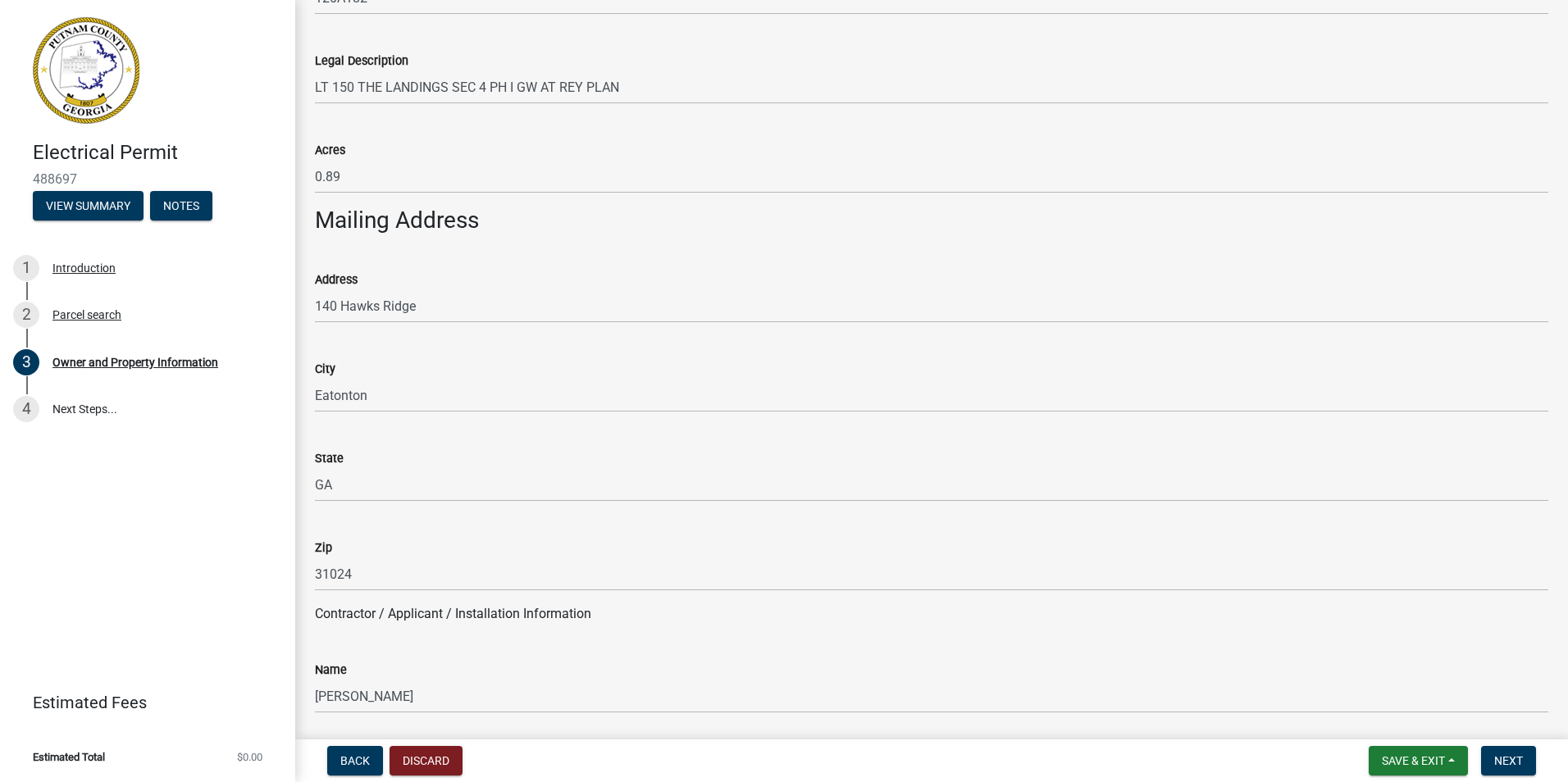
scroll to position [902, 0]
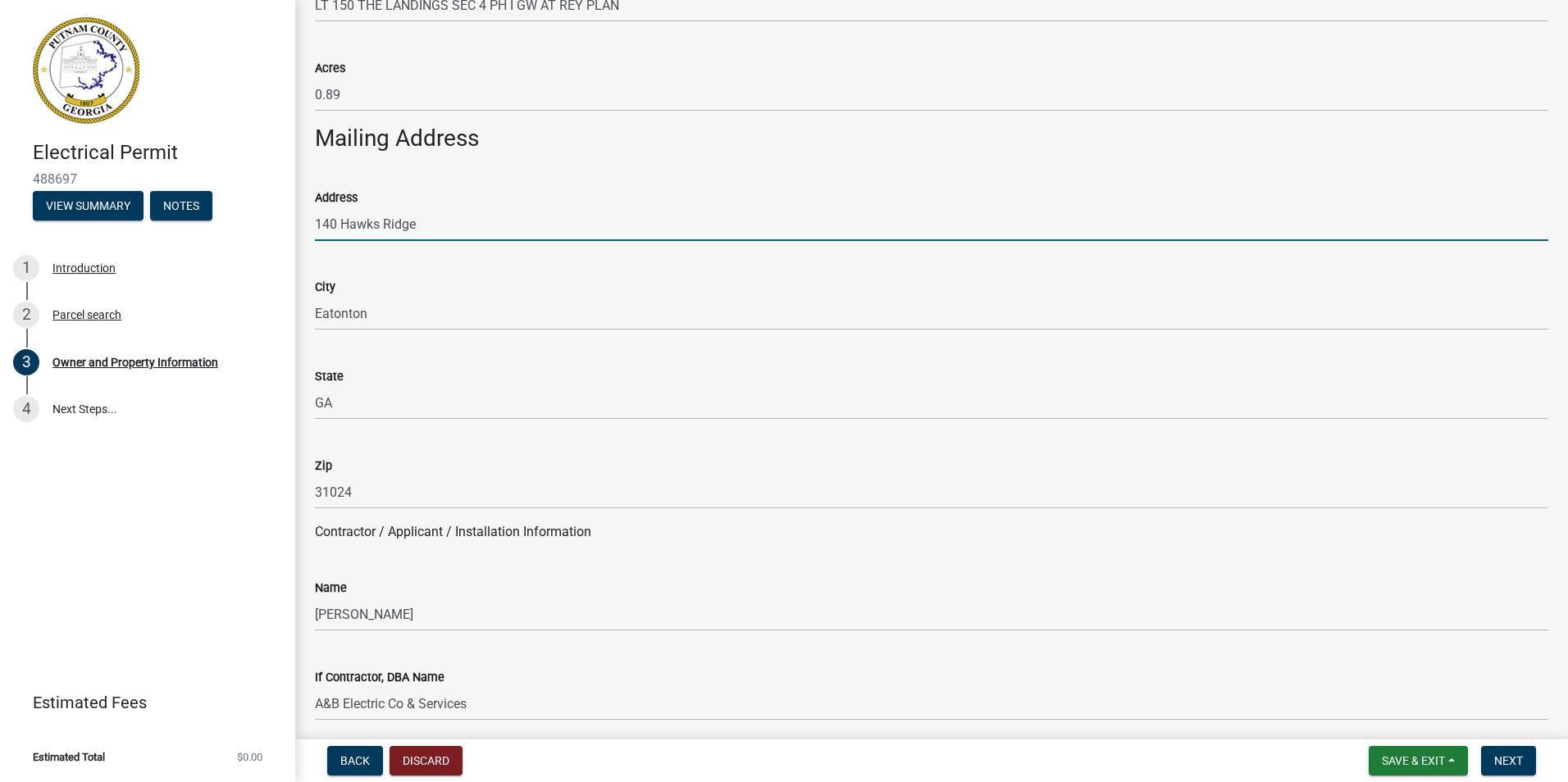
drag, startPoint x: 461, startPoint y: 235, endPoint x: 303, endPoint y: 215, distance: 159.3
click at [319, 219] on input "140 Hawks Ridge" at bounding box center [932, 224] width 1234 height 33
type input "1"
type input "136 Barrington Hall"
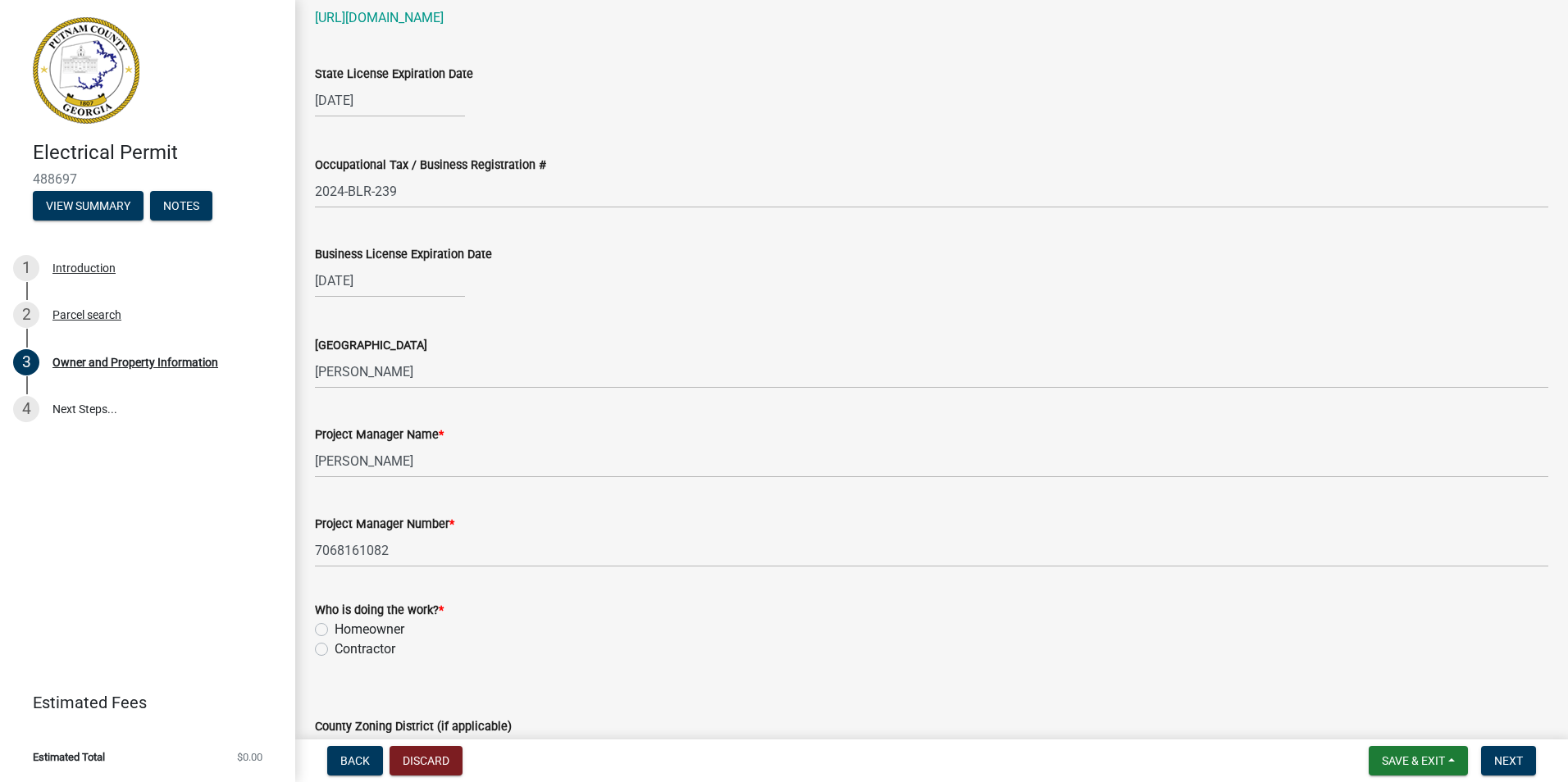
scroll to position [2296, 0]
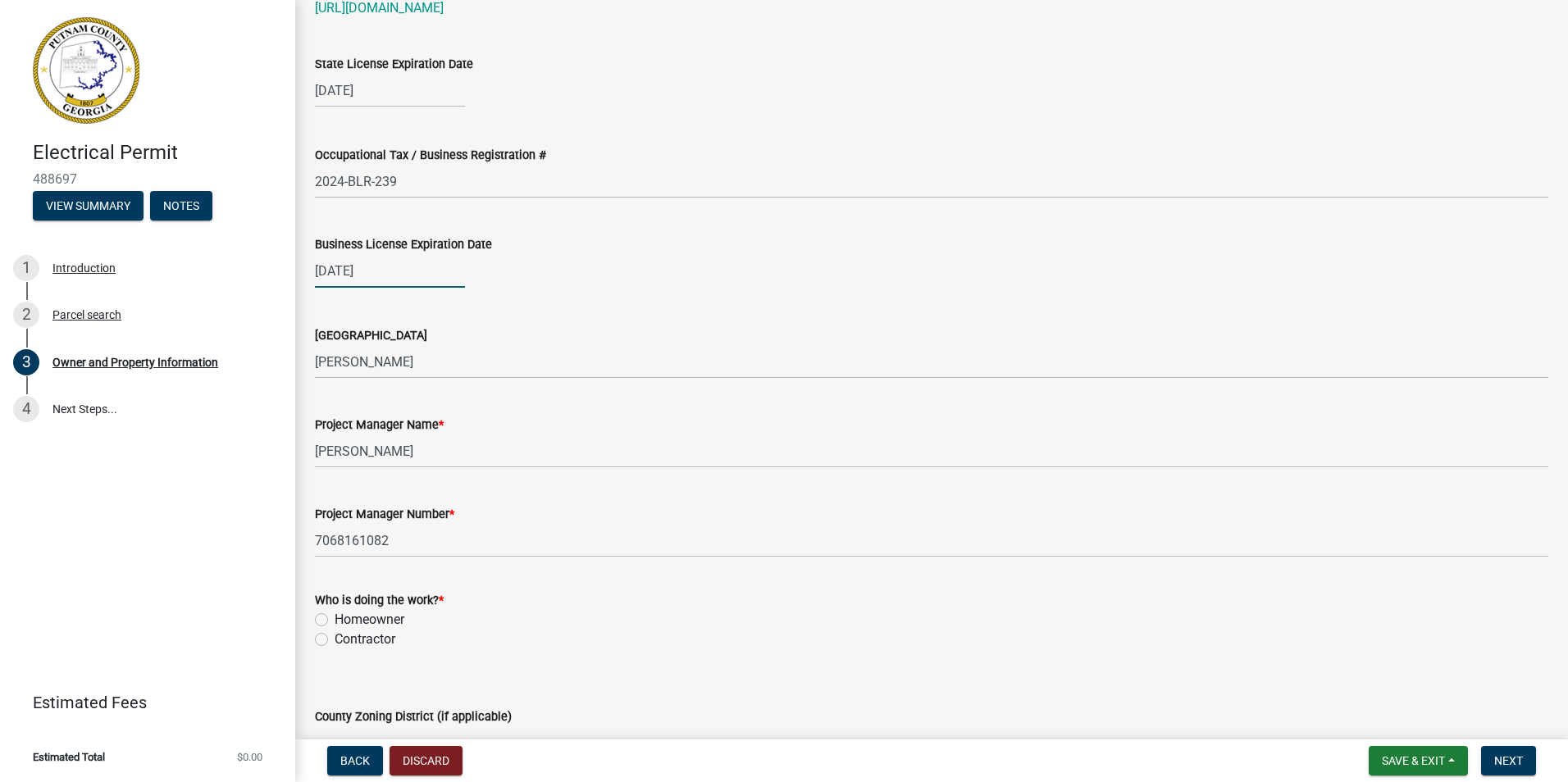
select select "10"
select select "2025"
click at [406, 274] on div "10/06/2025 Jan Feb Mar Apr May Jun Jul Aug Sep Oct Nov Dec 1525 1526 1527 1528 …" at bounding box center [390, 271] width 151 height 33
click at [392, 311] on select "Jan Feb Mar Apr May Jun Jul Aug Sep Oct Nov Dec" at bounding box center [381, 305] width 67 height 25
select select "12"
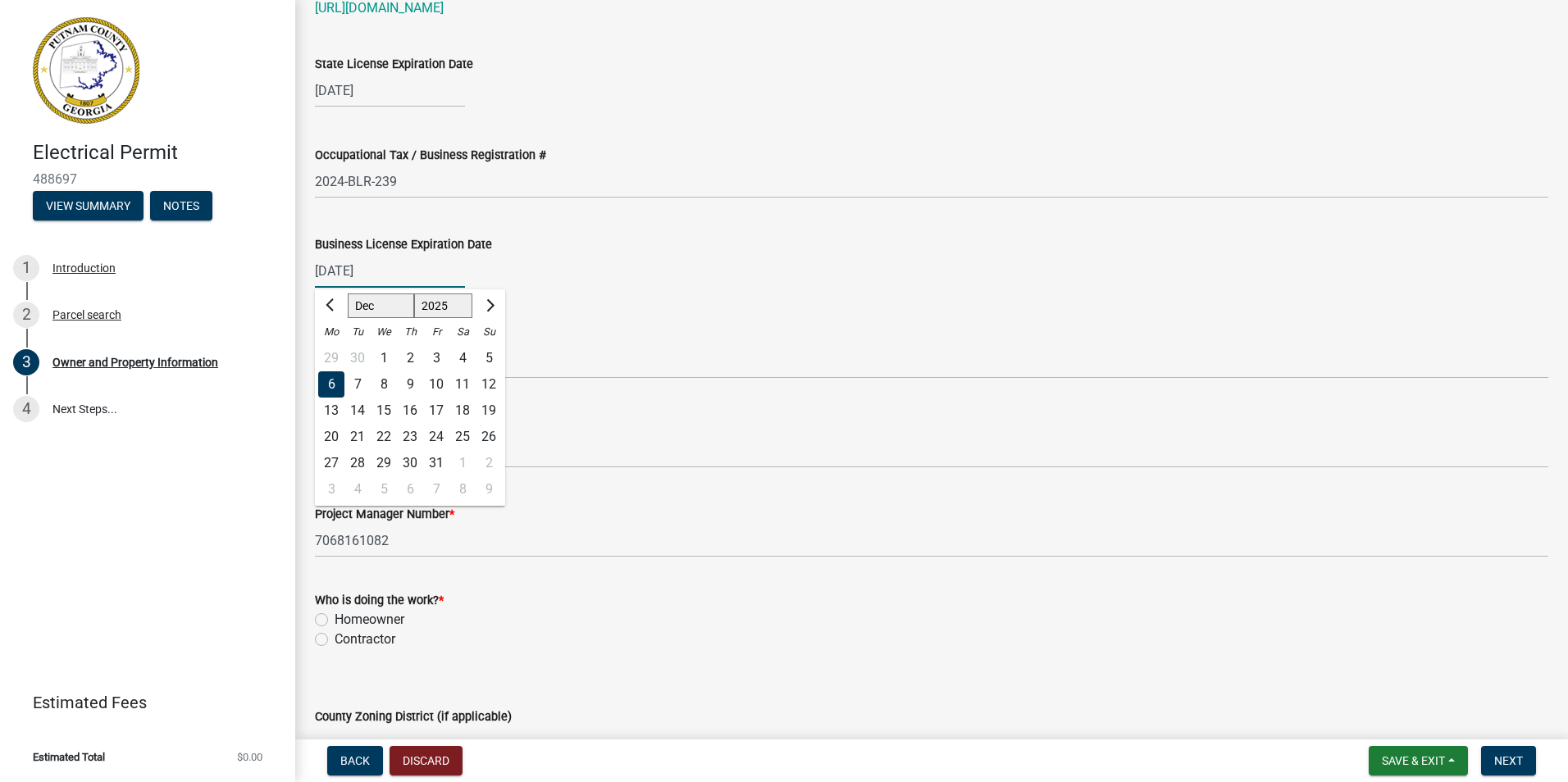
click at [347, 293] on select "Jan Feb Mar Apr May Jun Jul Aug Sep Oct Nov Dec" at bounding box center [381, 305] width 67 height 25
click at [391, 464] on div "31" at bounding box center [384, 463] width 27 height 27
type input "12/31/2025"
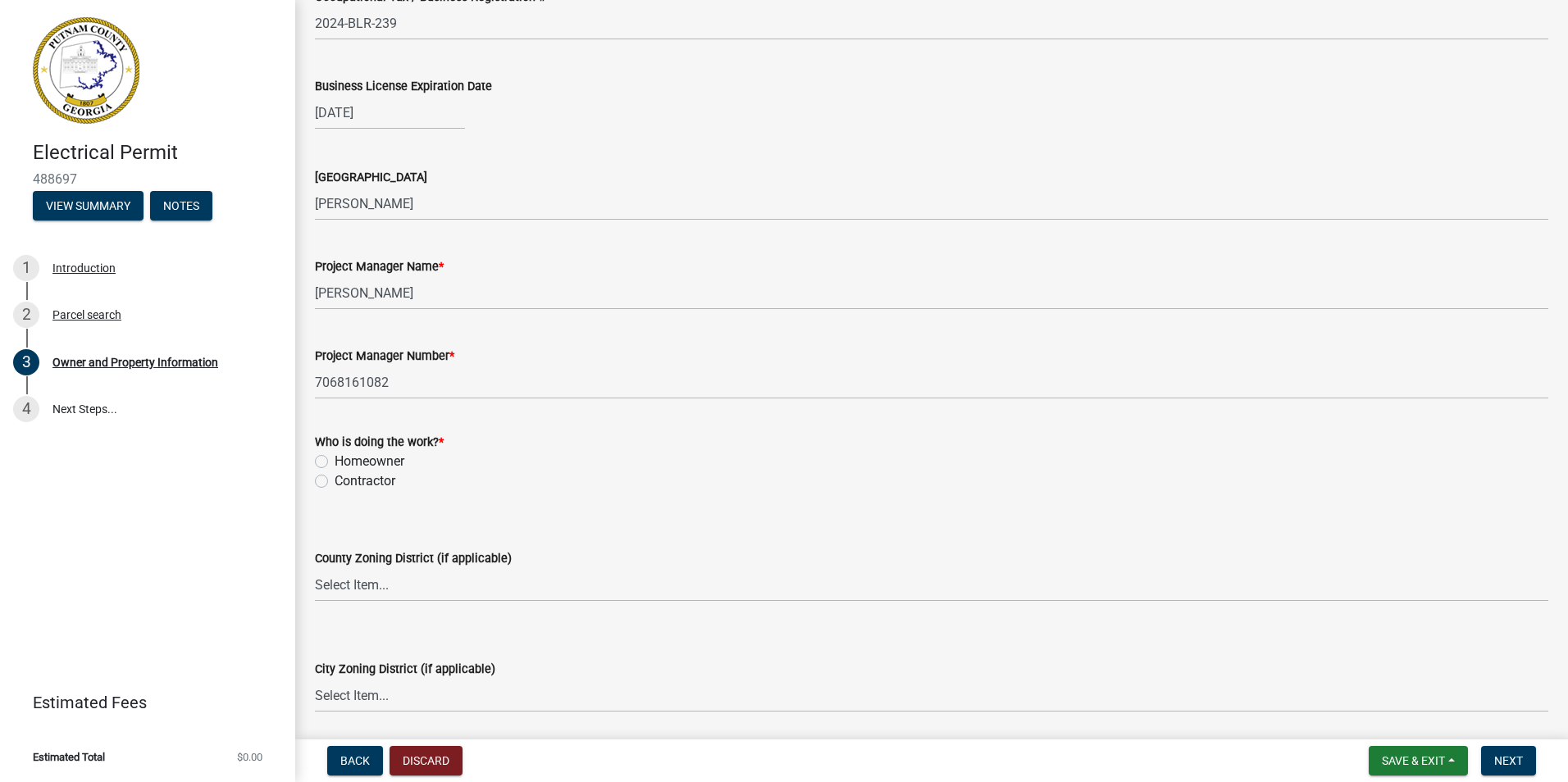
scroll to position [2460, 0]
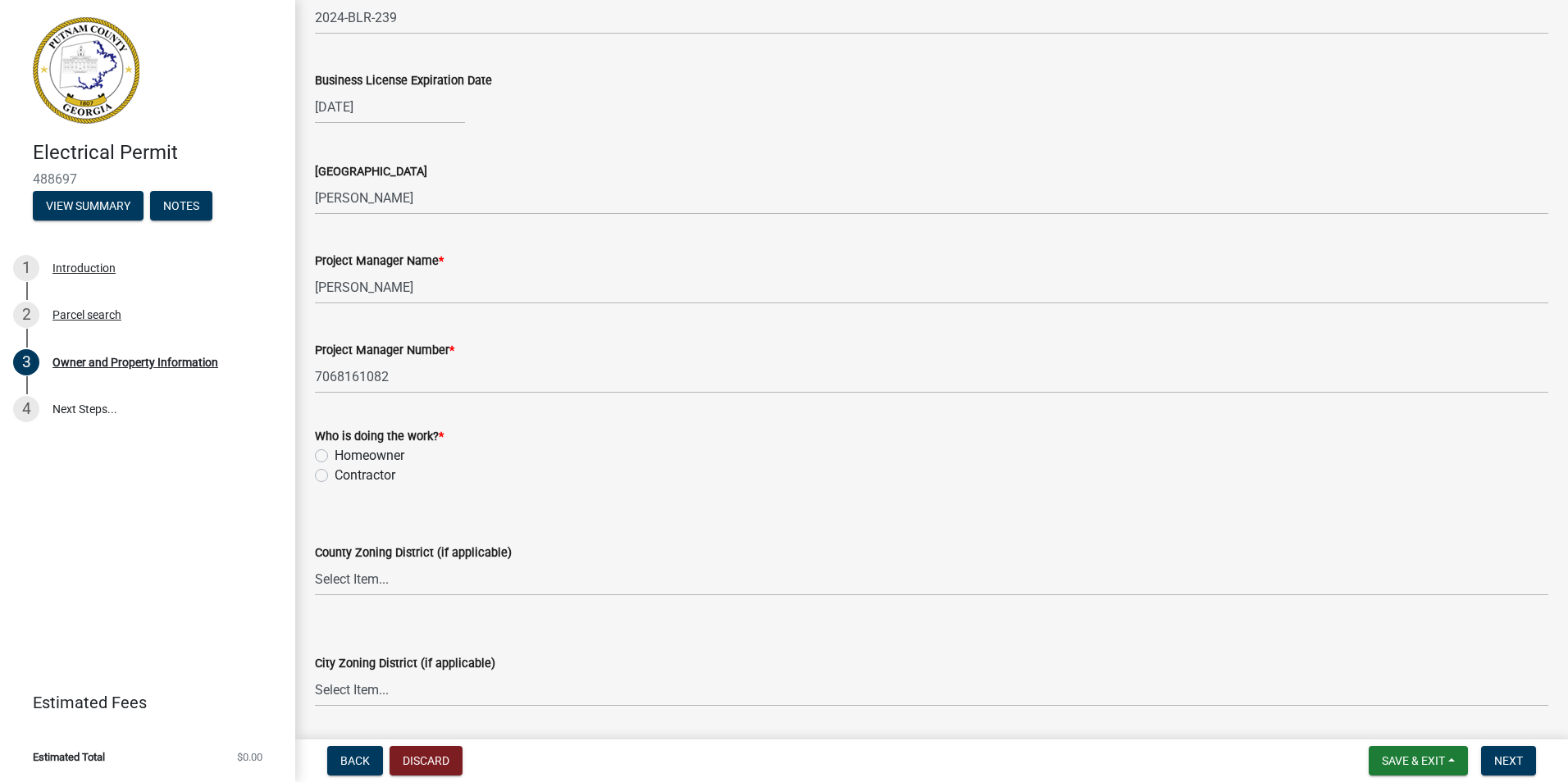
click at [334, 474] on label "Contractor" at bounding box center [365, 475] width 61 height 20
click at [334, 474] on input "Contractor" at bounding box center [339, 470] width 11 height 11
radio input "true"
click at [374, 584] on select "Select Item... AG-1 R-1R R-1 R-2 MHP RM-1 RM-3 C-1 C-2 I-M PUD N/A" at bounding box center [932, 579] width 1234 height 33
click at [677, 221] on wm-data-entity-input "Issuing County Putnam" at bounding box center [932, 183] width 1234 height 90
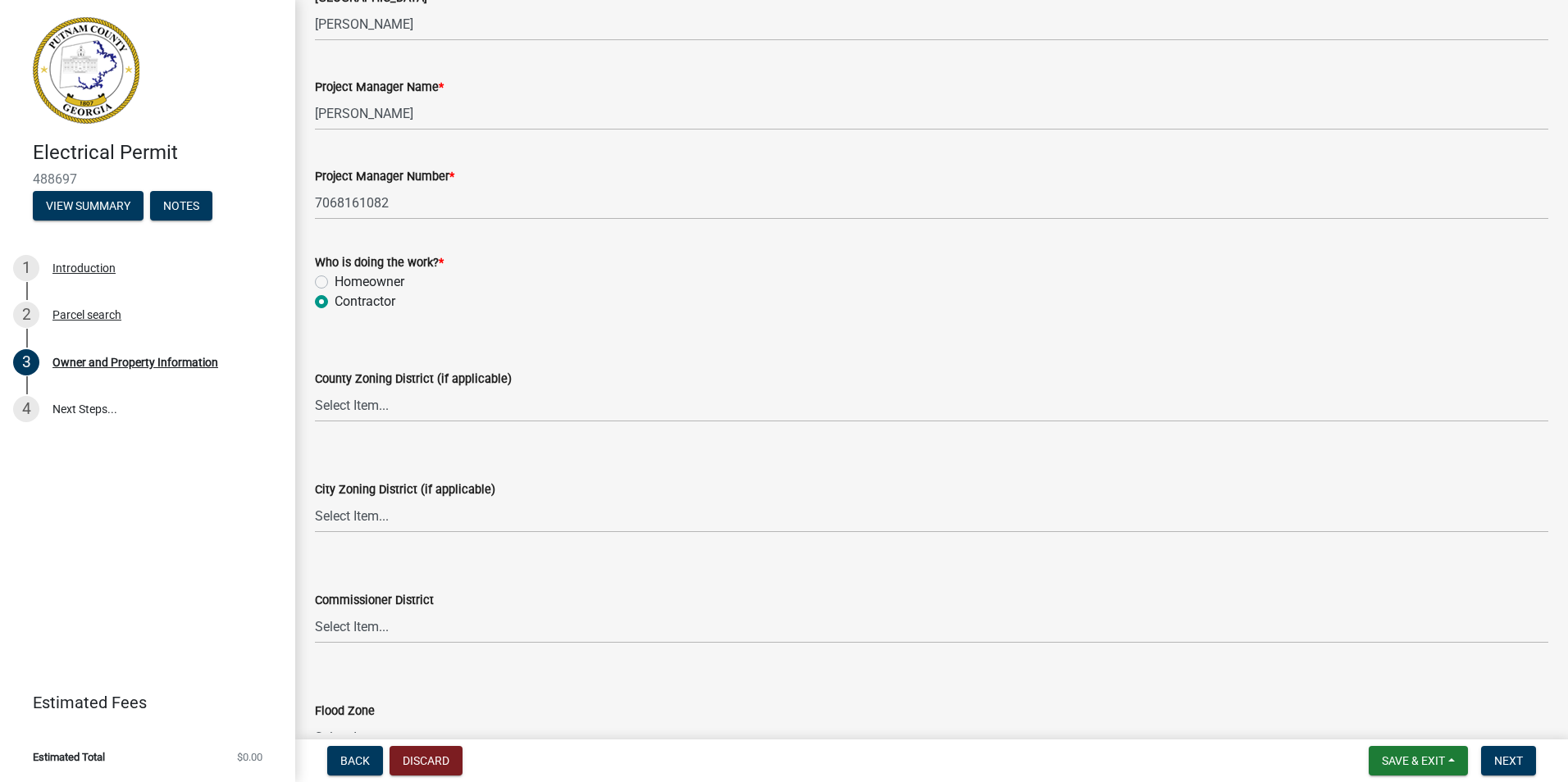
scroll to position [2706, 0]
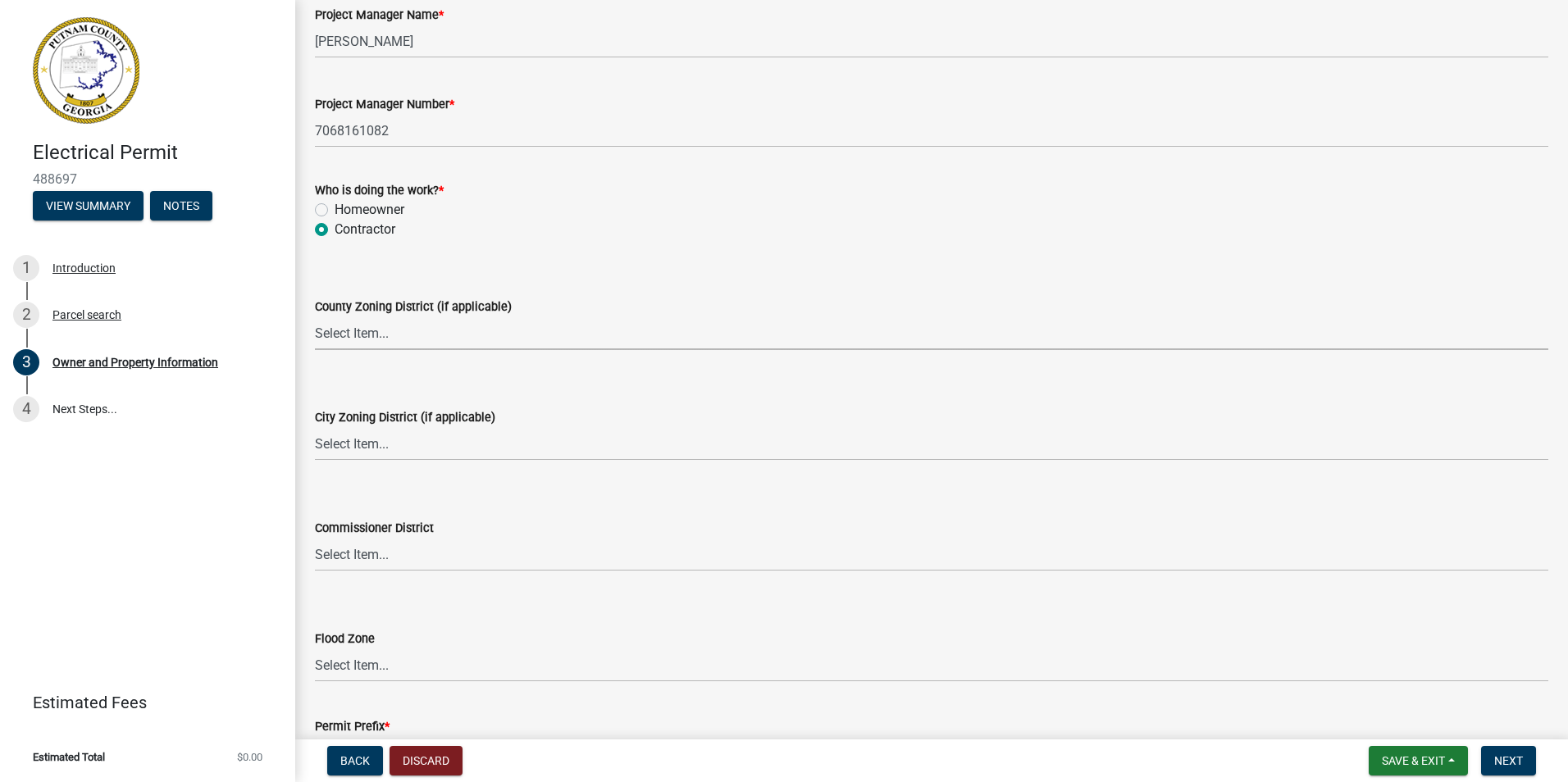
click at [393, 329] on select "Select Item... AG-1 R-1R R-1 R-2 MHP RM-1 RM-3 C-1 C-2 I-M PUD N/A" at bounding box center [932, 333] width 1234 height 33
click at [315, 317] on select "Select Item... AG-1 R-1R R-1 R-2 MHP RM-1 RM-3 C-1 C-2 I-M PUD N/A" at bounding box center [932, 333] width 1234 height 33
select select "ef7a1fc2-7a7a-426d-b1f0-c9b9b6ca7ff4"
click at [356, 436] on select "Select Item... A-1 A-2 R-1 R-2 R-3 R-4 MHP C-1 C-2 I-1 I-2 DB FH H-P N/A" at bounding box center [932, 444] width 1234 height 33
click at [315, 427] on select "Select Item... A-1 A-2 R-1 R-2 R-3 R-4 MHP C-1 C-2 I-1 I-2 DB FH H-P N/A" at bounding box center [932, 444] width 1234 height 33
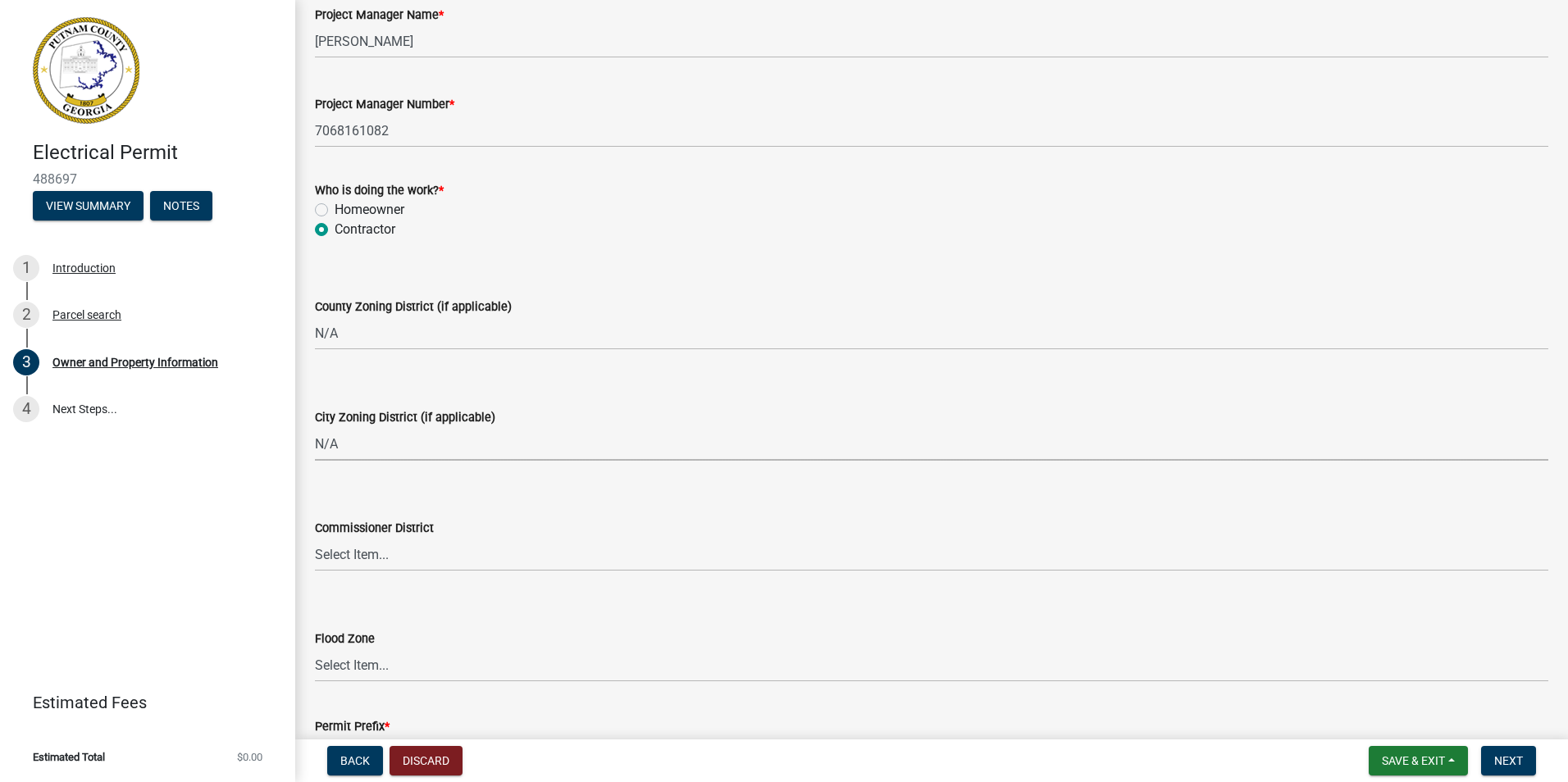
select select "83394b22-4a11-496c-8e5c-75ade2e72faf"
click at [362, 549] on select "Select Item... District 1 District 2 District 3 District 4" at bounding box center [932, 555] width 1234 height 33
click at [315, 538] on select "Select Item... District 1 District 2 District 3 District 4" at bounding box center [932, 555] width 1234 height 33
select select "ece5c1a9-df30-4702-9587-5deee23533b7"
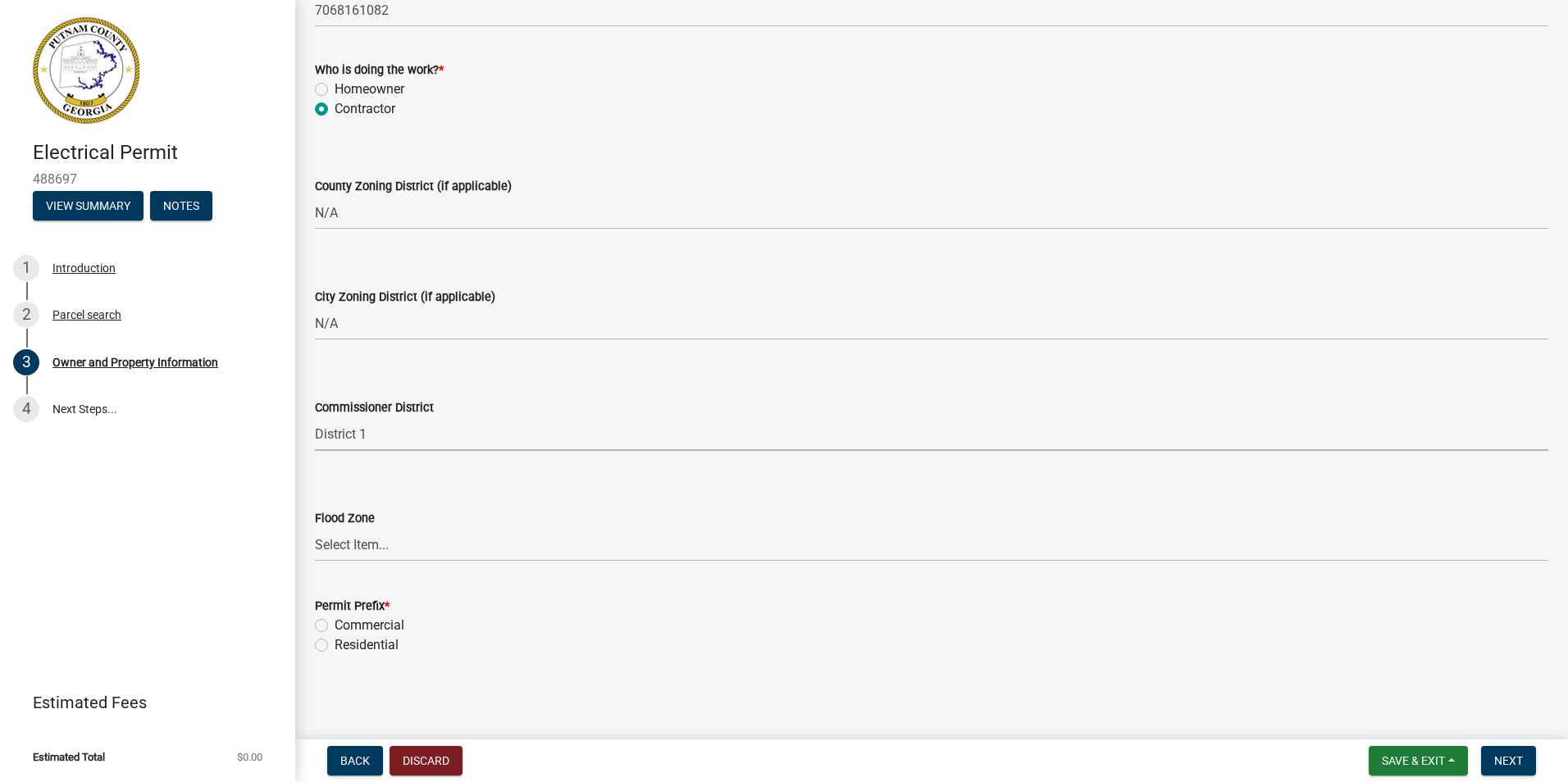
scroll to position [2827, 0]
click at [360, 541] on select "Select Item... Zone A Zone V Zone A99 Zone AE Zone AO Zone AH Zone VE Zone AR Z…" at bounding box center [932, 544] width 1234 height 33
click at [315, 527] on select "Select Item... Zone A Zone V Zone A99 Zone AE Zone AO Zone AH Zone VE Zone AR Z…" at bounding box center [932, 544] width 1234 height 33
select select "6f1acead-4b1a-4680-ba5d-beeb03d30465"
click at [334, 641] on label "Residential" at bounding box center [366, 644] width 64 height 20
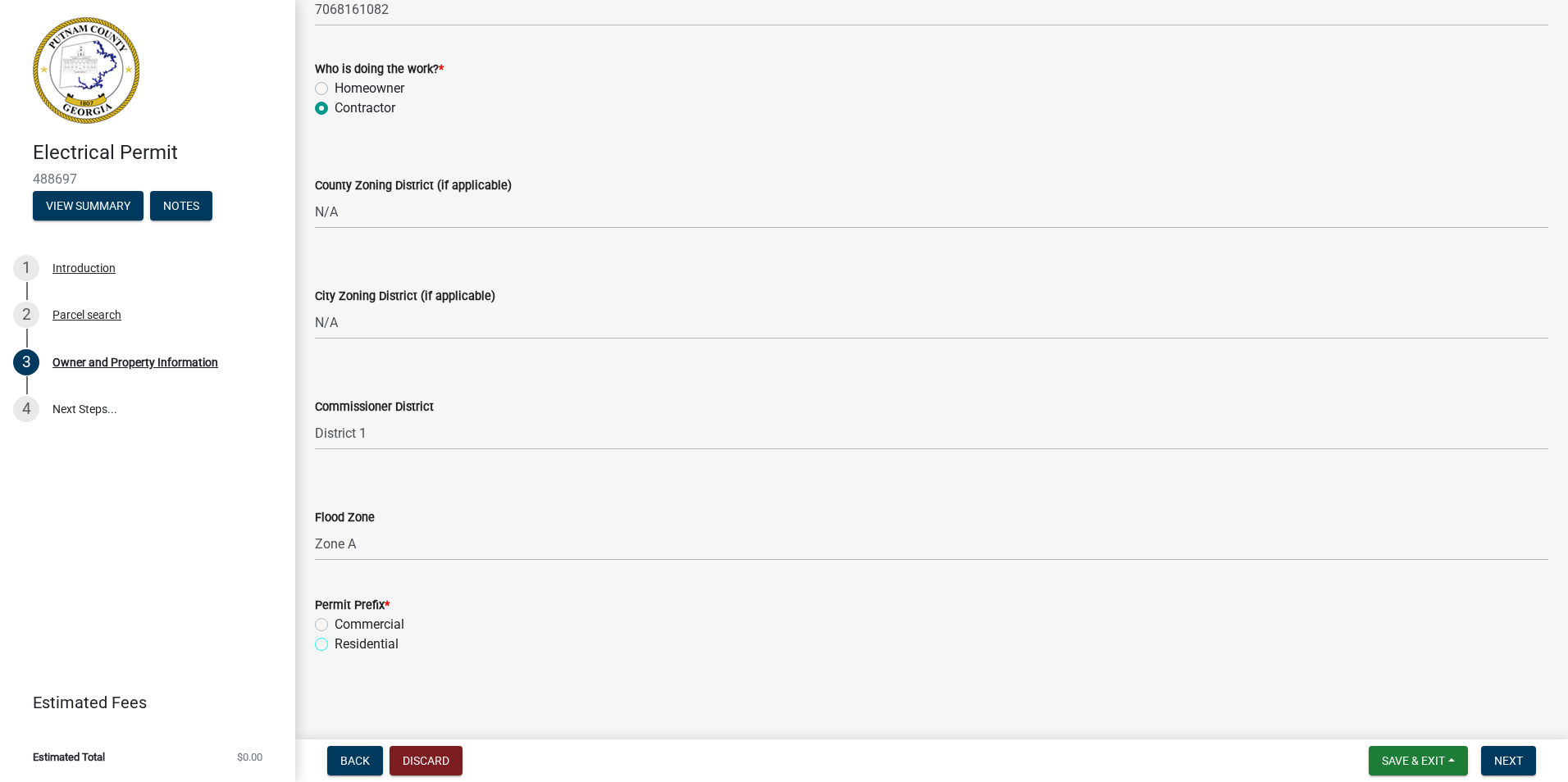
click at [334, 641] on input "Residential" at bounding box center [339, 639] width 11 height 11
radio input "true"
click at [365, 540] on select "Select Item... Zone A Zone V Zone A99 Zone AE Zone AO Zone AH Zone VE Zone AR Z…" at bounding box center [932, 544] width 1234 height 33
click at [315, 527] on select "Select Item... Zone A Zone V Zone A99 Zone AE Zone AO Zone AH Zone VE Zone AR Z…" at bounding box center [932, 544] width 1234 height 33
select select "7e5ee852-7dad-4002-9c8c-99bf8b4202a5"
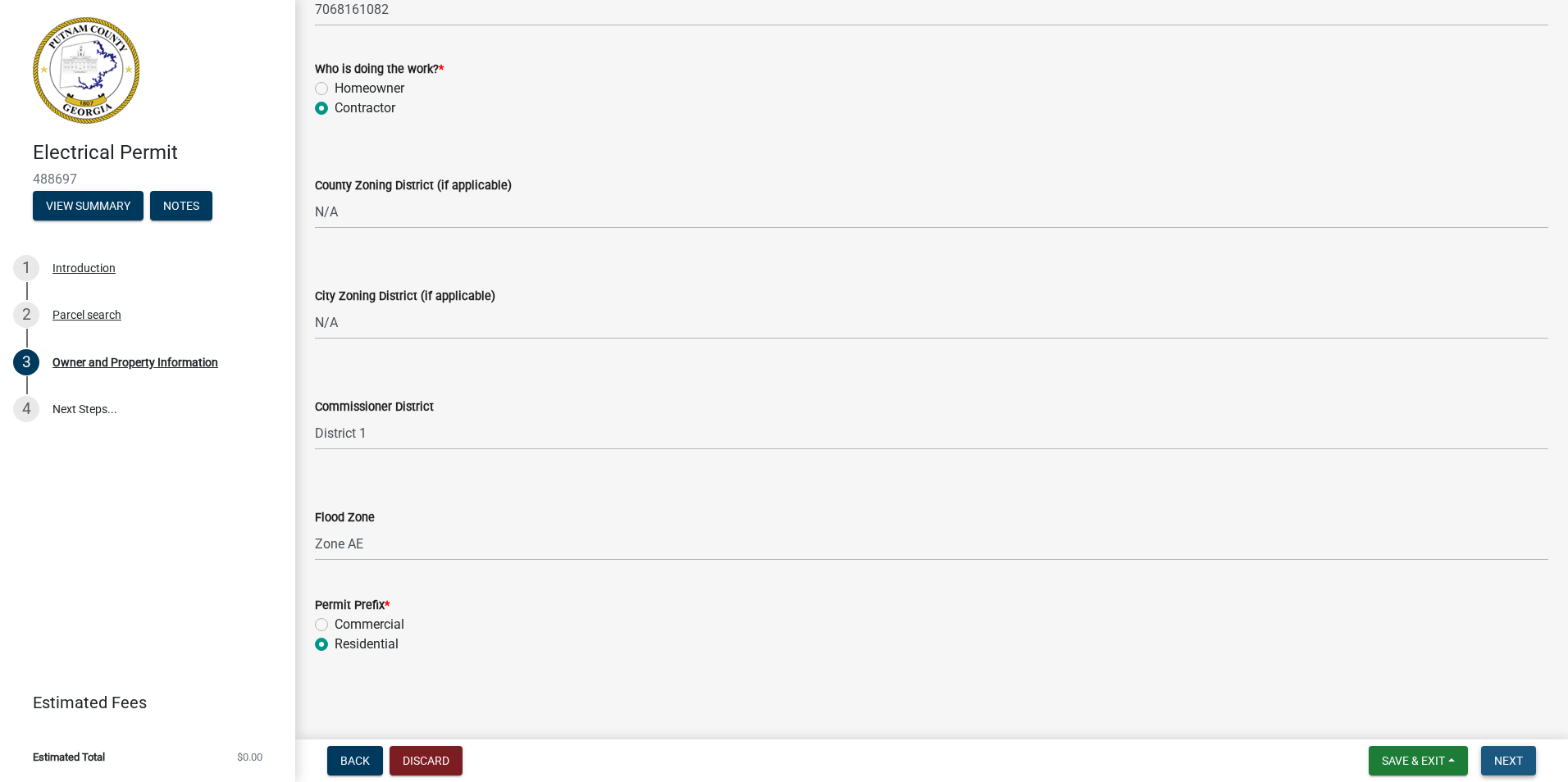
click at [1516, 763] on span "Next" at bounding box center [1508, 760] width 29 height 13
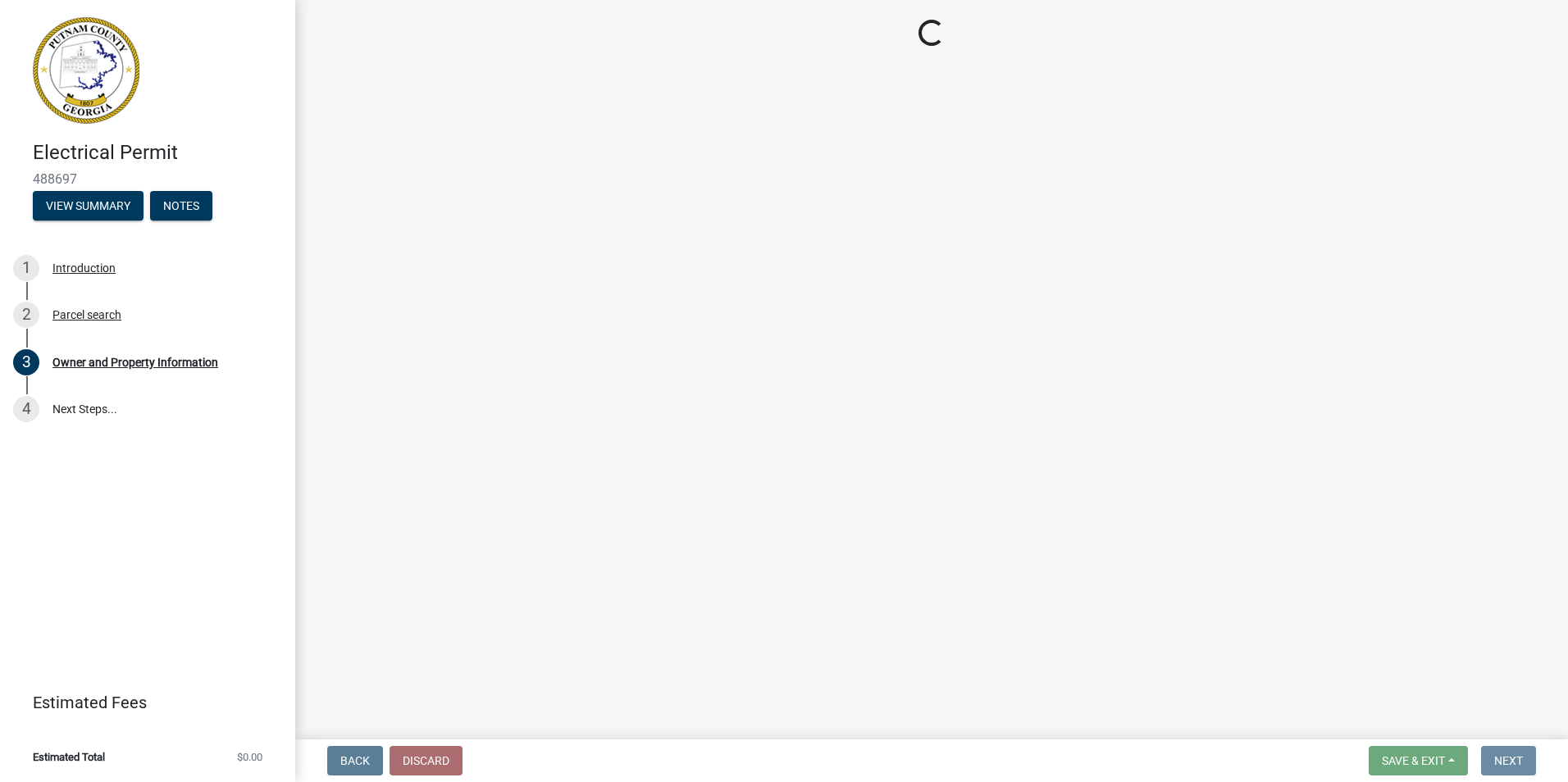
scroll to position [0, 0]
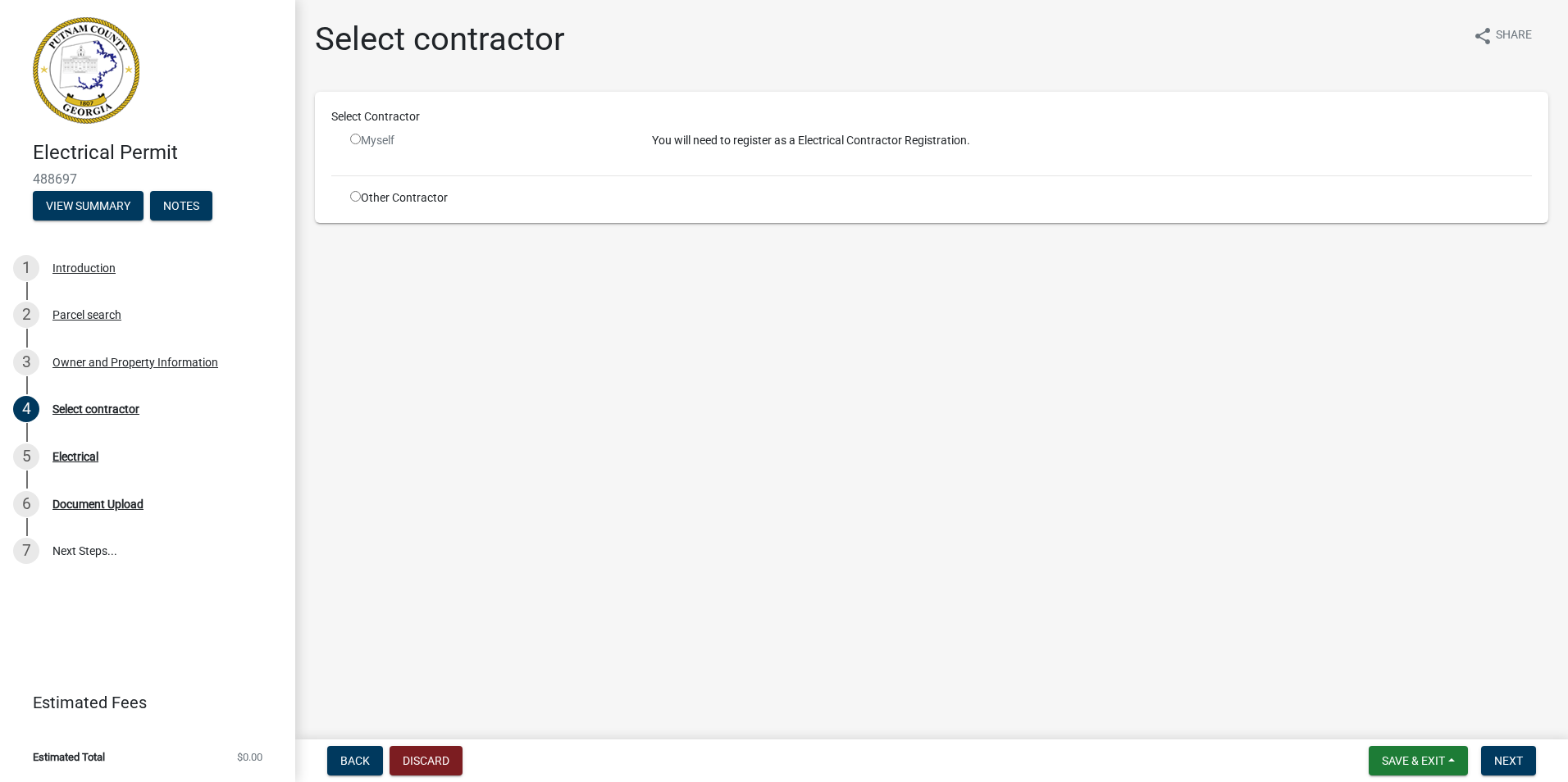
click at [358, 196] on input "radio" at bounding box center [355, 196] width 11 height 11
radio input "true"
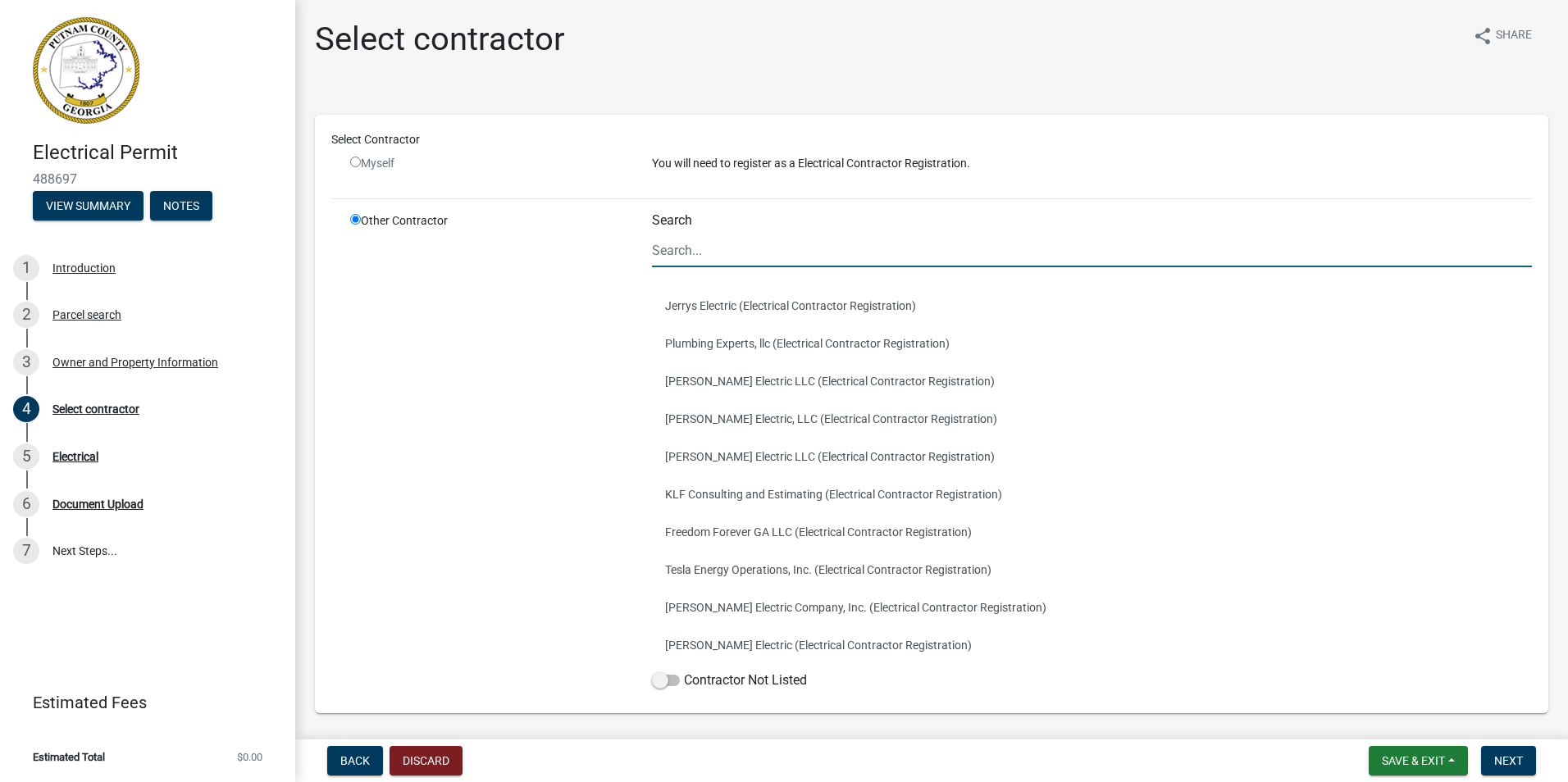
click at [769, 259] on input "Search" at bounding box center [1092, 251] width 879 height 33
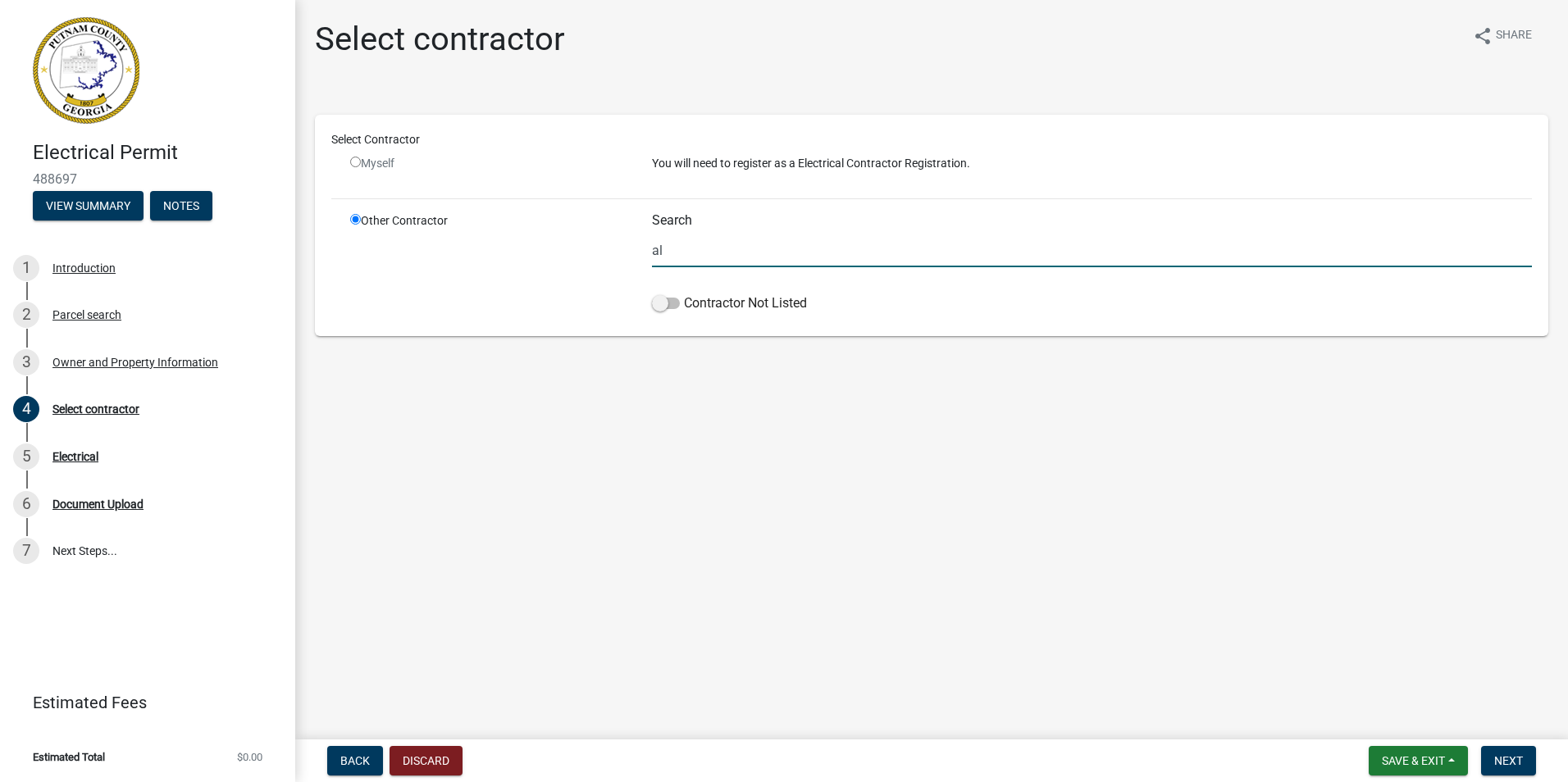
type input "a"
type input "moore"
click at [673, 301] on span at bounding box center [666, 304] width 28 height 12
click at [684, 293] on input "Contractor Not Listed" at bounding box center [684, 293] width 0 height 0
click at [1507, 761] on span "Next" at bounding box center [1508, 760] width 29 height 13
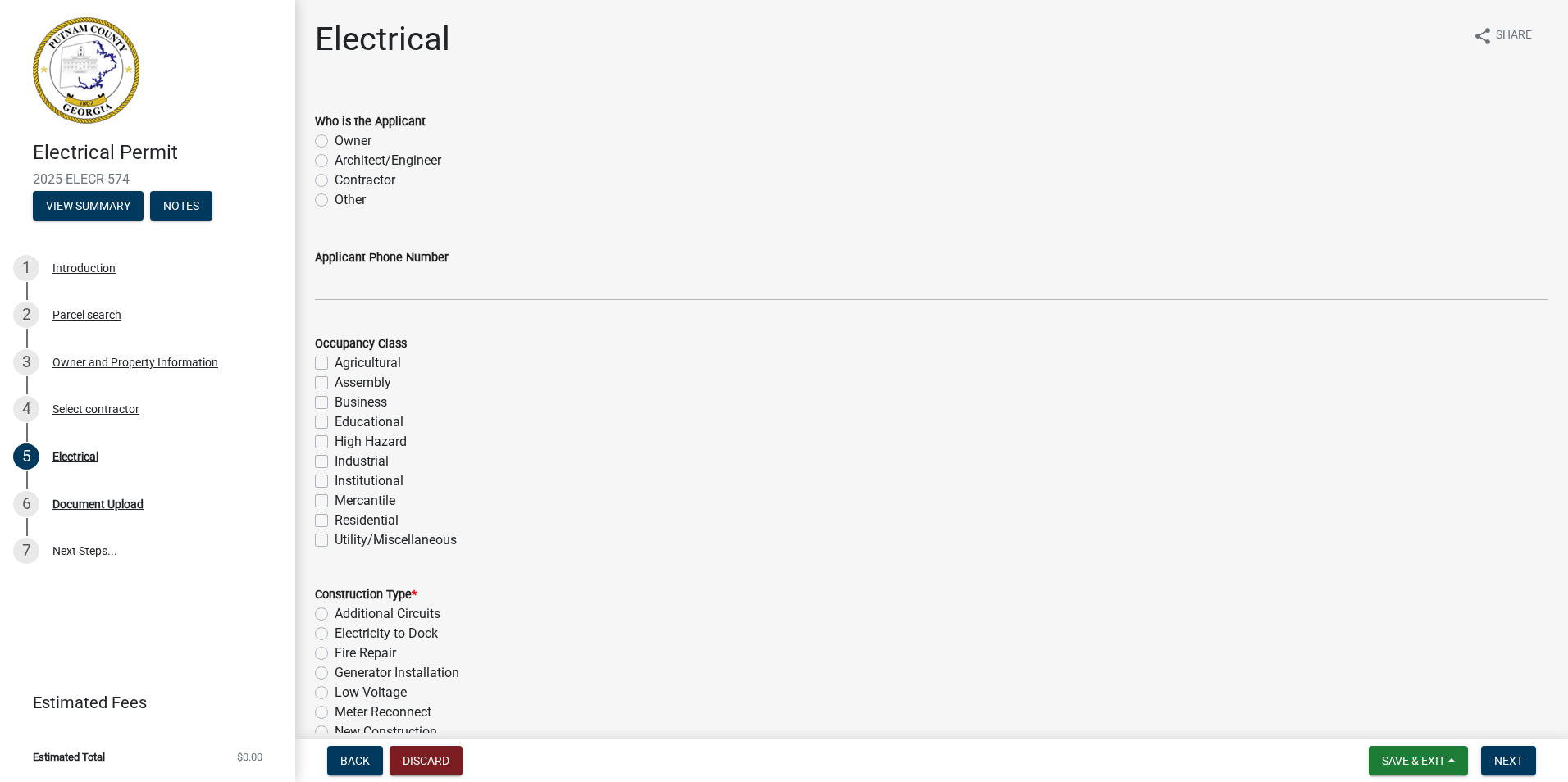
click at [334, 180] on label "Contractor" at bounding box center [365, 180] width 61 height 20
click at [334, 180] on input "Contractor" at bounding box center [339, 175] width 11 height 11
radio input "true"
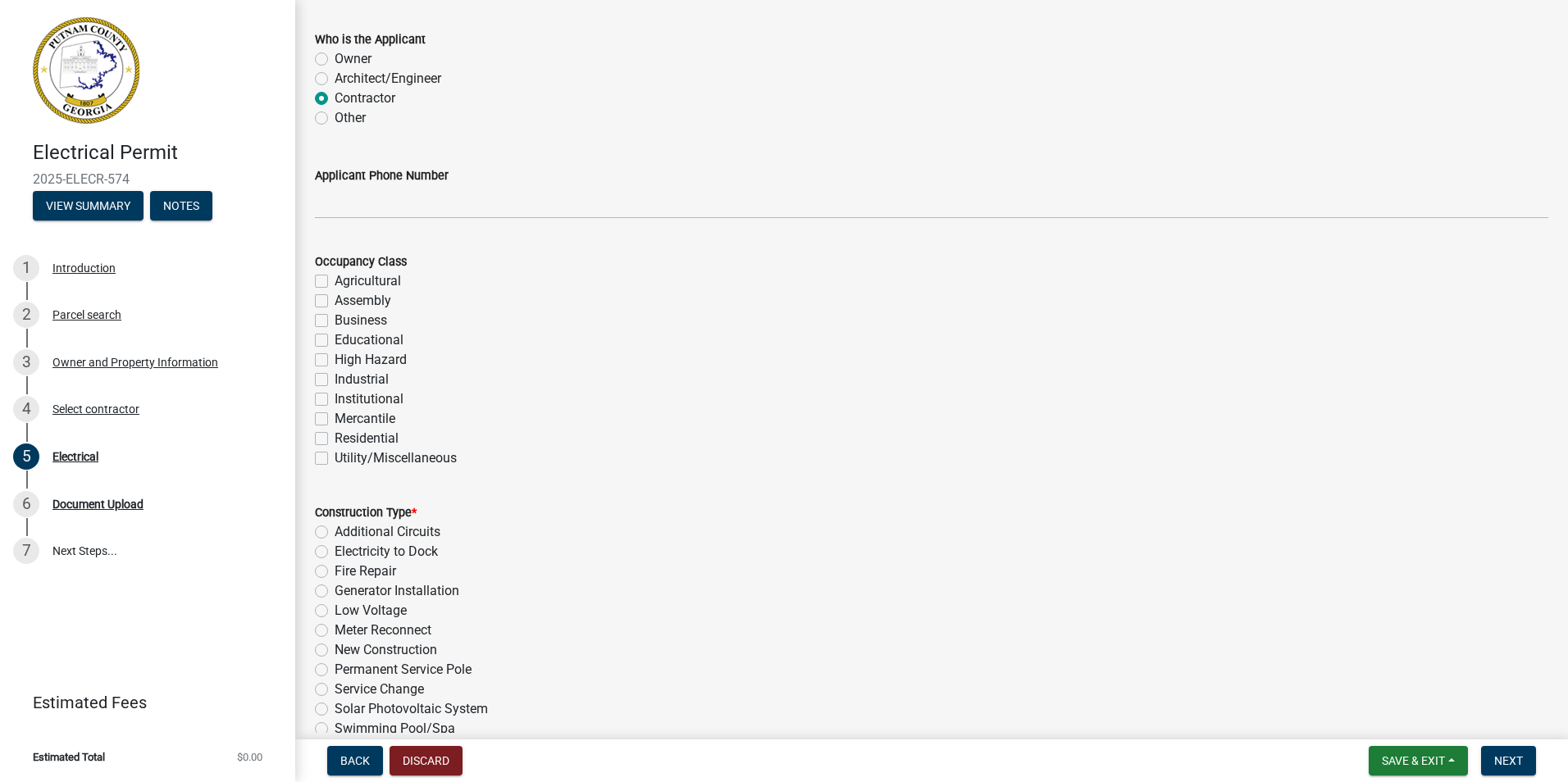
click at [334, 440] on label "Residential" at bounding box center [366, 439] width 64 height 20
click at [334, 440] on input "Residential" at bounding box center [339, 434] width 11 height 11
checkbox input "true"
checkbox input "false"
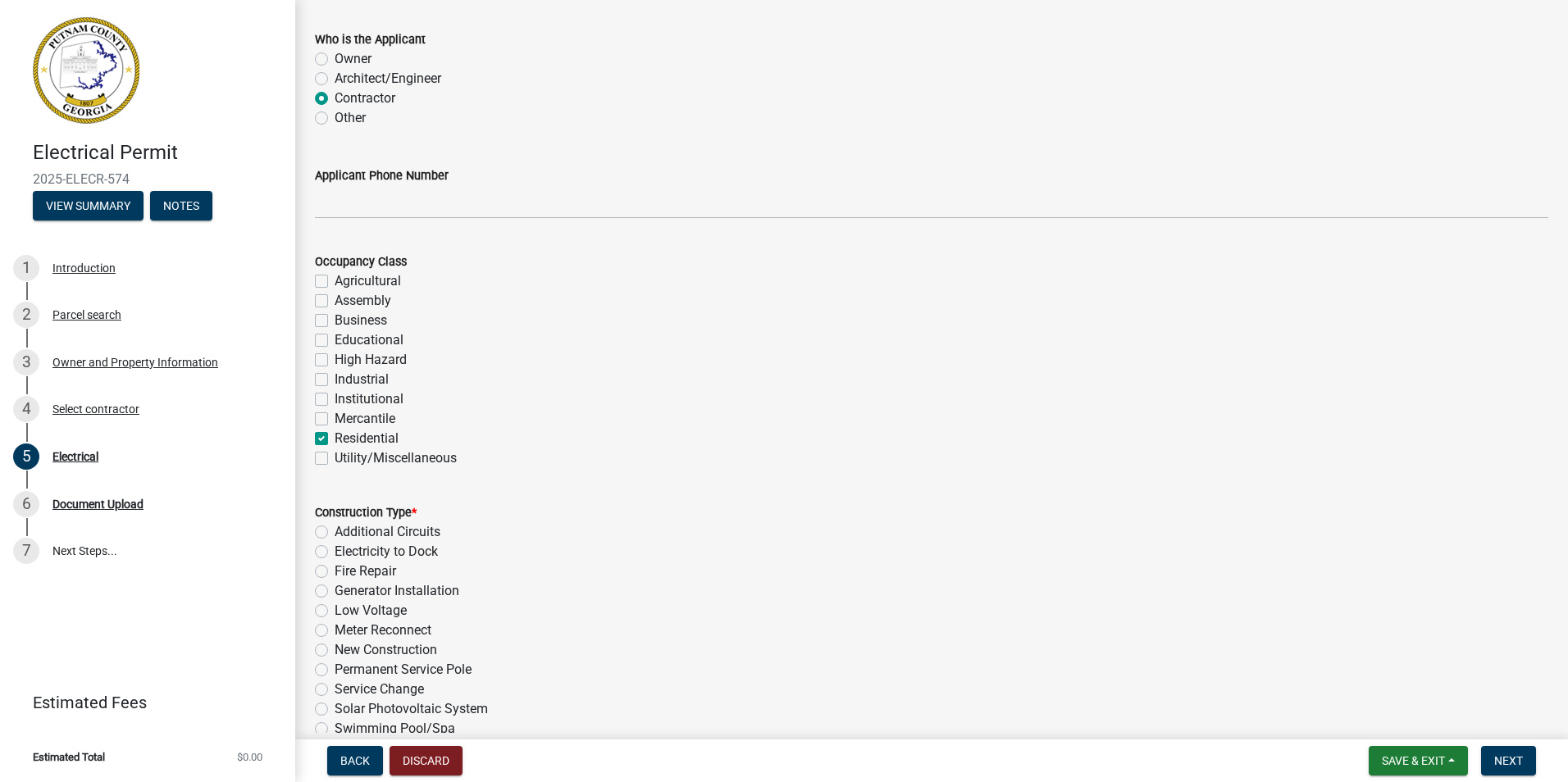
checkbox input "false"
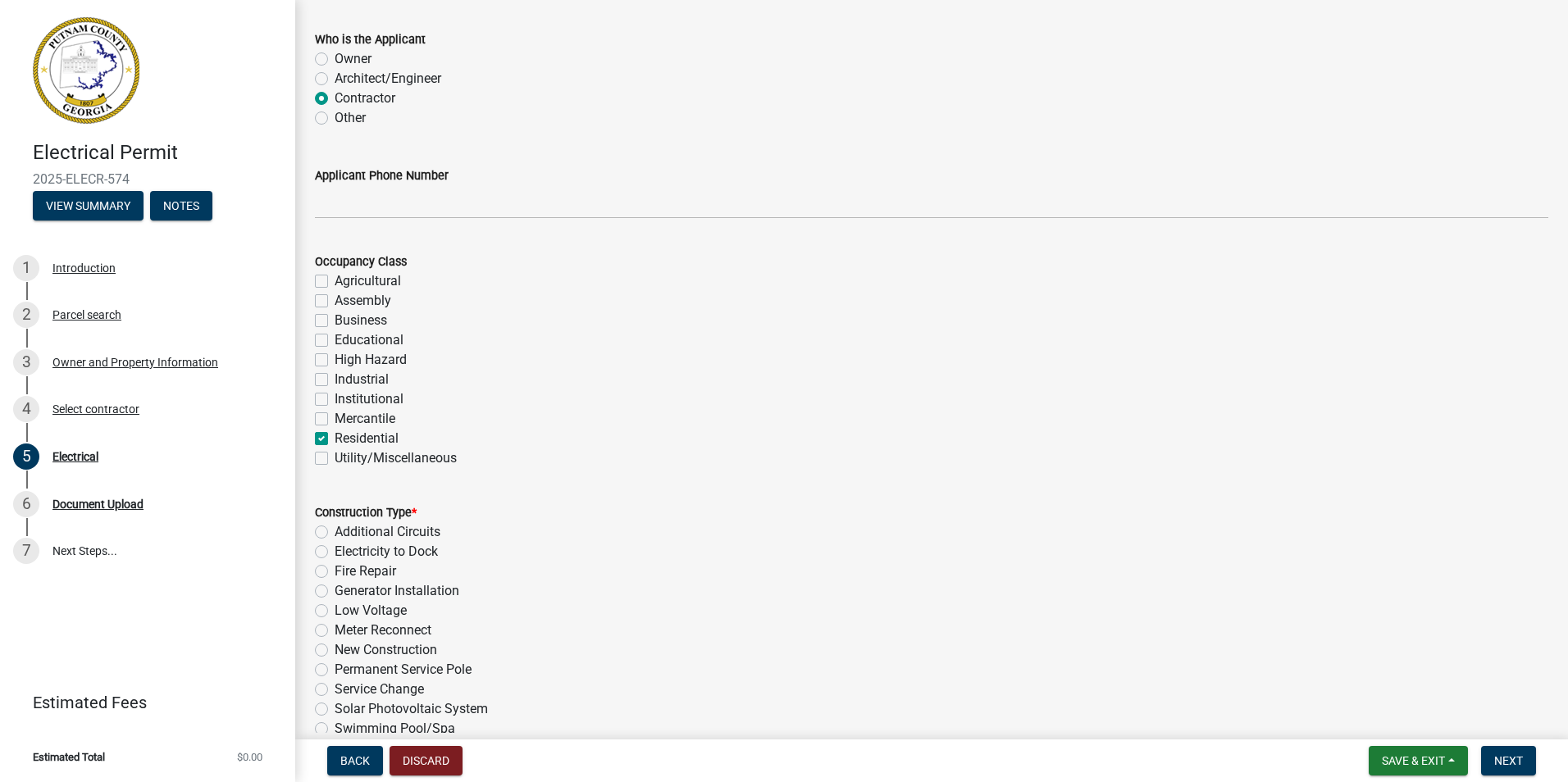
checkbox input "false"
checkbox input "true"
checkbox input "false"
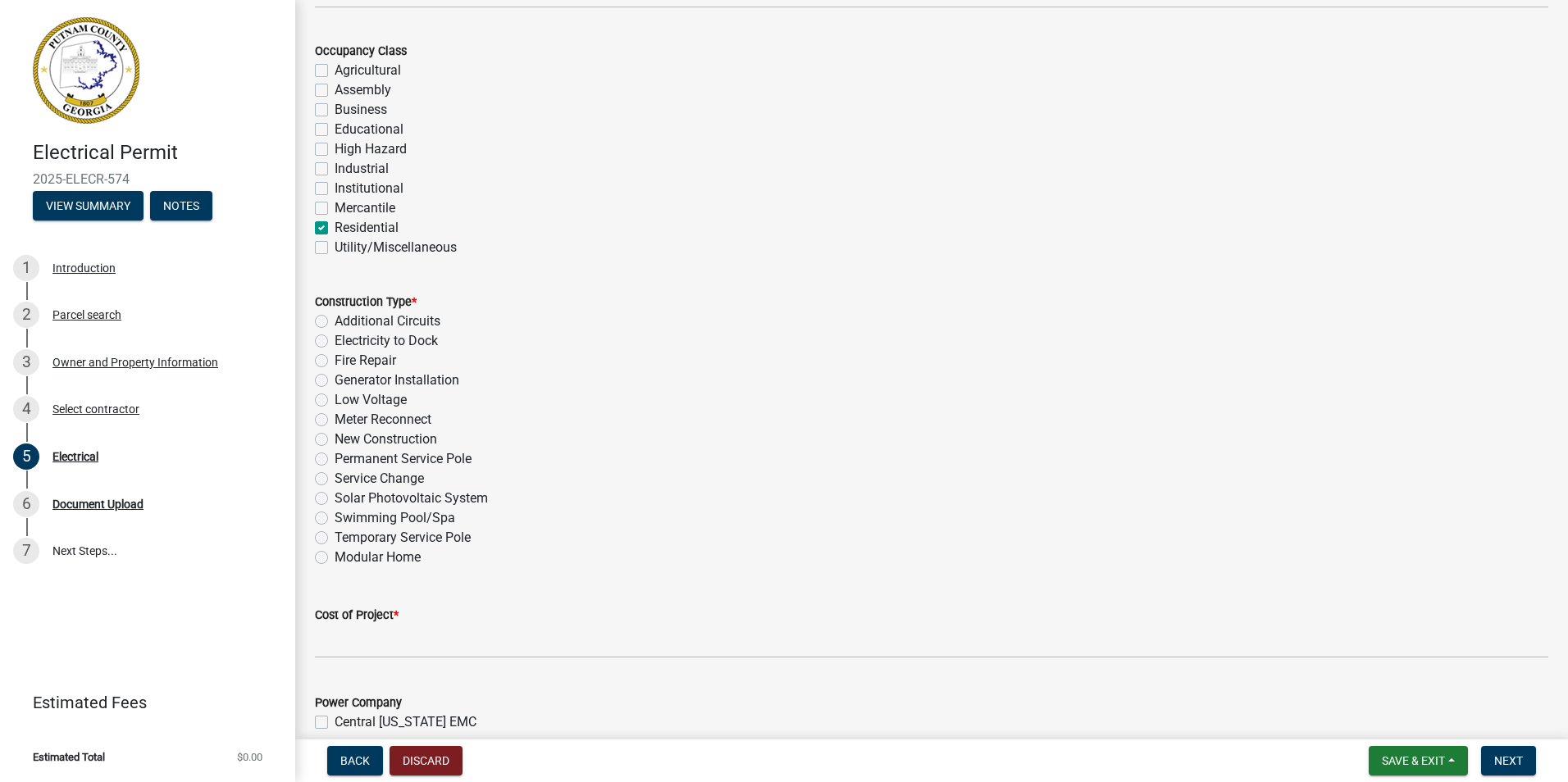
scroll to position [328, 0]
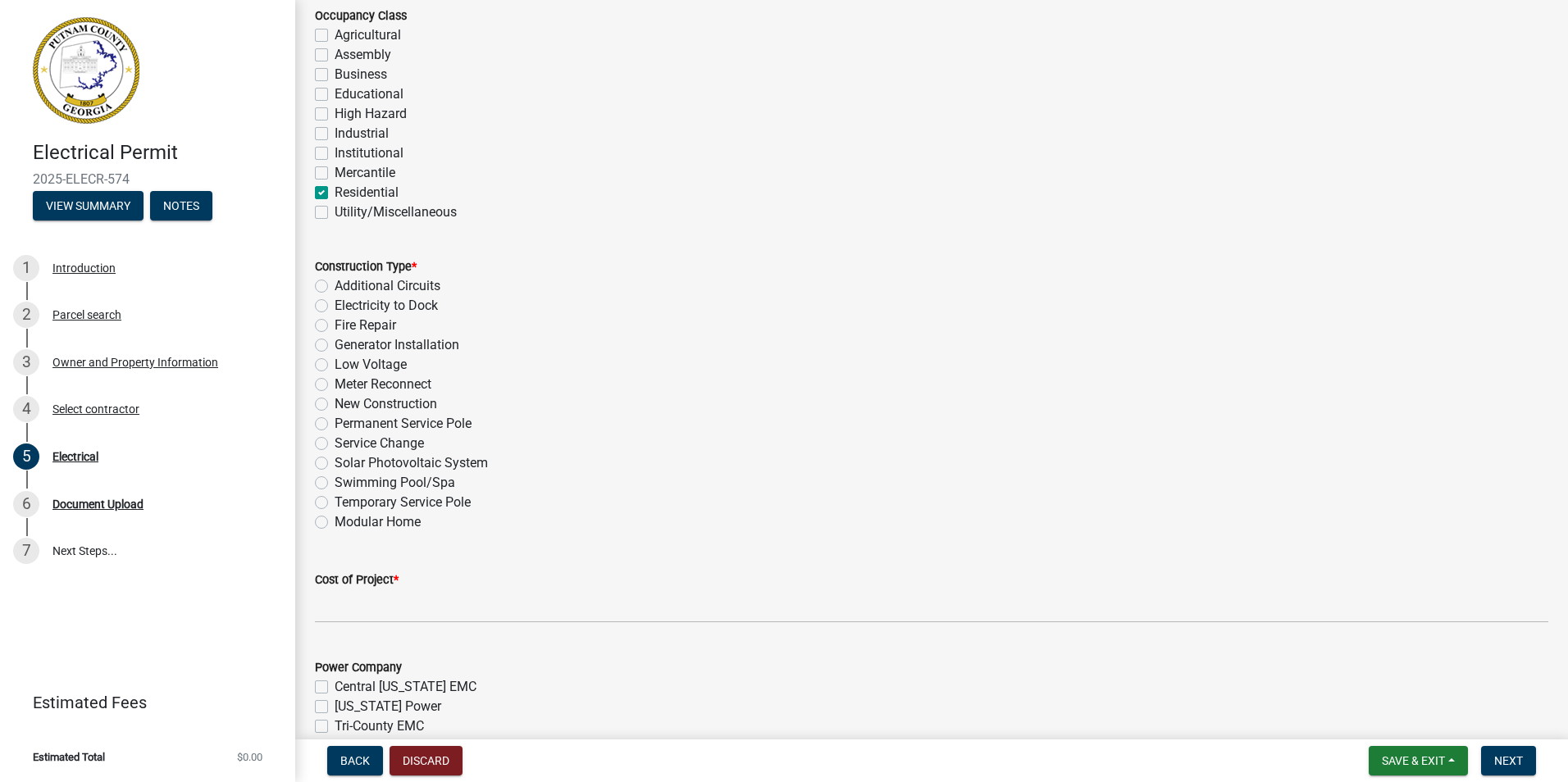
click at [334, 405] on label "New Construction" at bounding box center [386, 404] width 102 height 20
click at [334, 405] on input "New Construction" at bounding box center [339, 399] width 11 height 11
radio input "true"
click at [334, 400] on label "New Construction" at bounding box center [386, 404] width 102 height 20
click at [334, 400] on input "New Construction" at bounding box center [339, 399] width 11 height 11
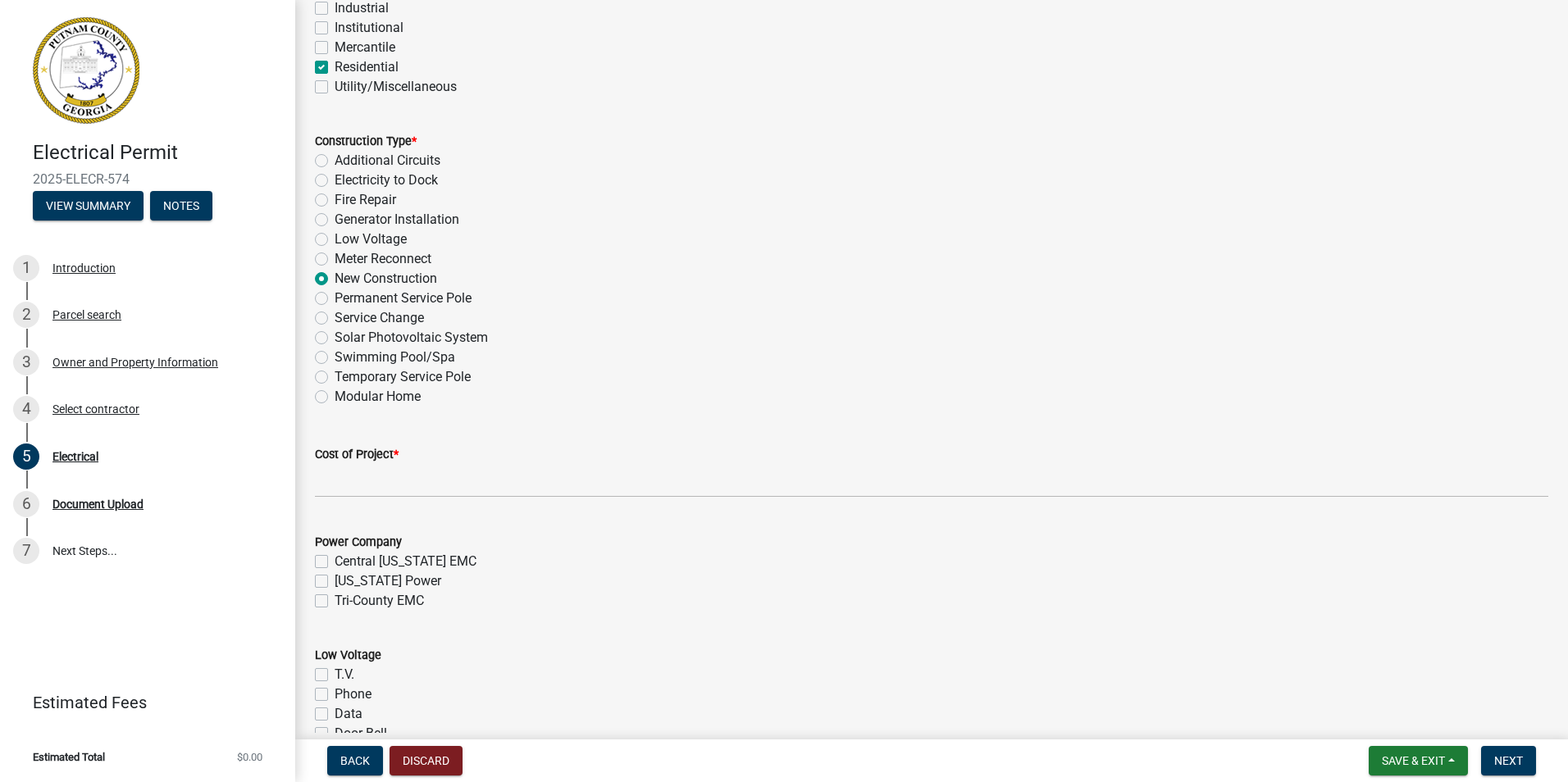
scroll to position [492, 0]
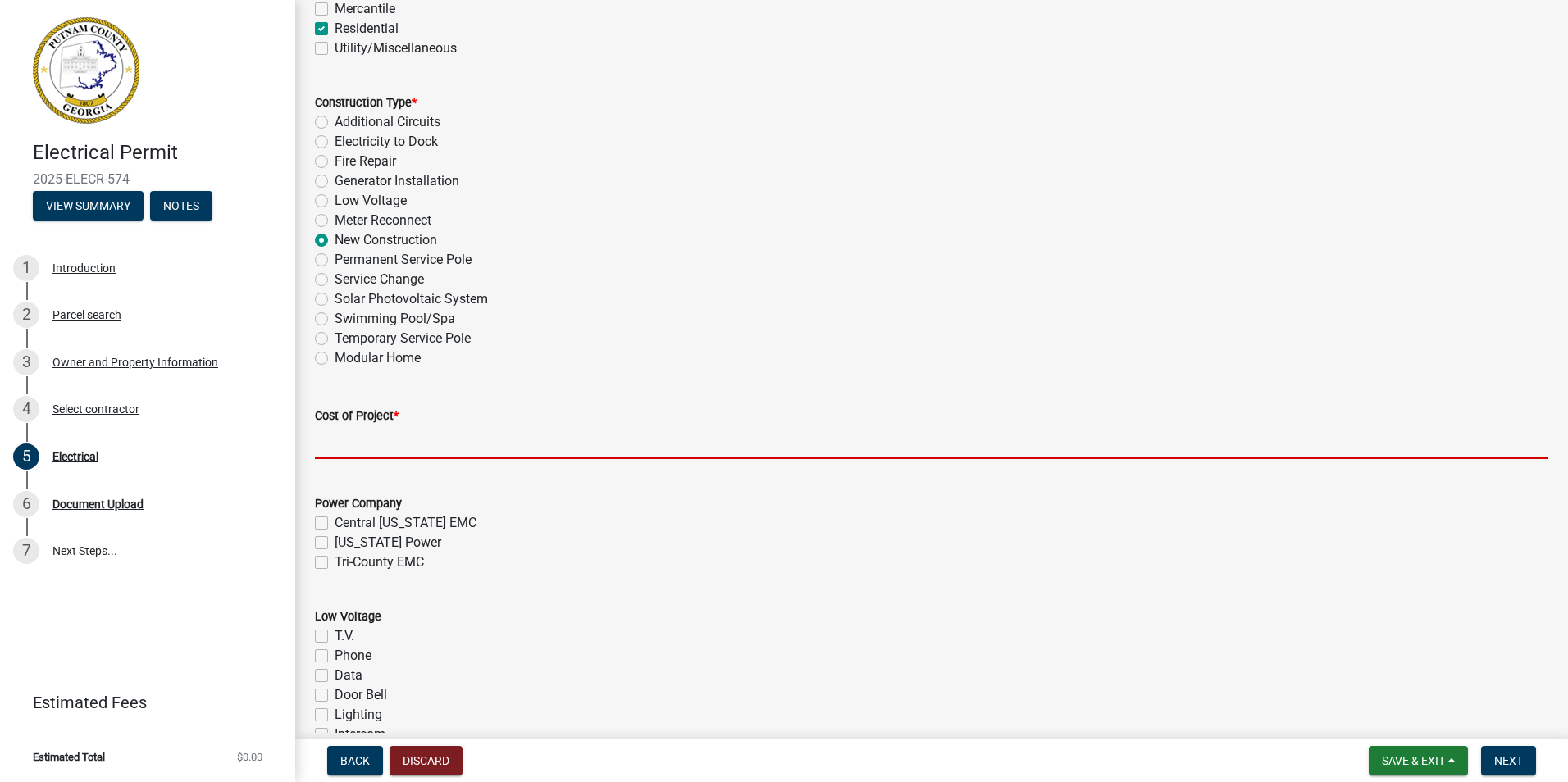
click at [426, 440] on input "text" at bounding box center [932, 443] width 1234 height 33
type input "500"
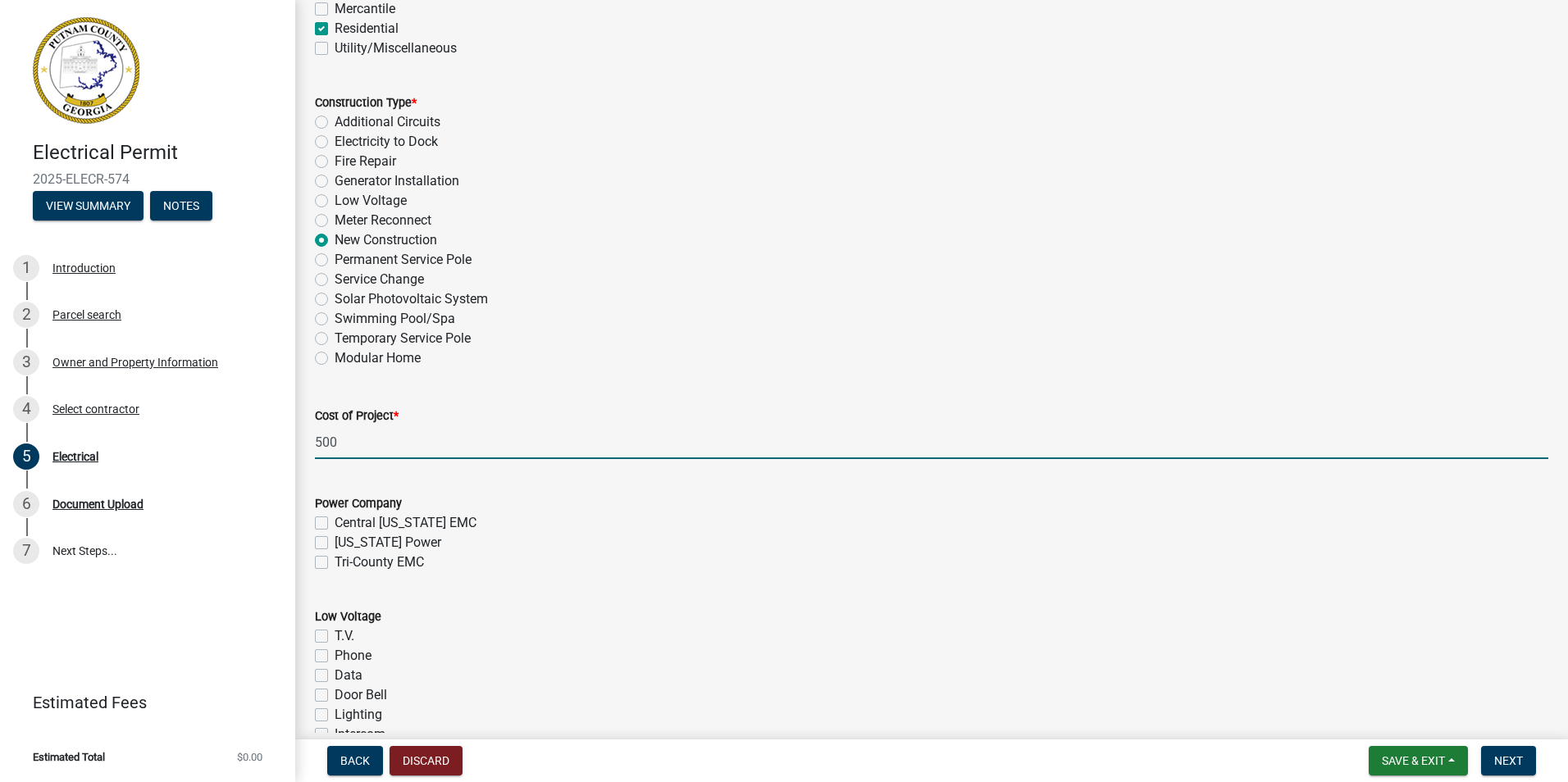
type input "400"
click at [334, 561] on label "Tri-County EMC" at bounding box center [379, 563] width 90 height 20
click at [334, 561] on input "Tri-County EMC" at bounding box center [339, 558] width 11 height 11
checkbox input "true"
checkbox input "false"
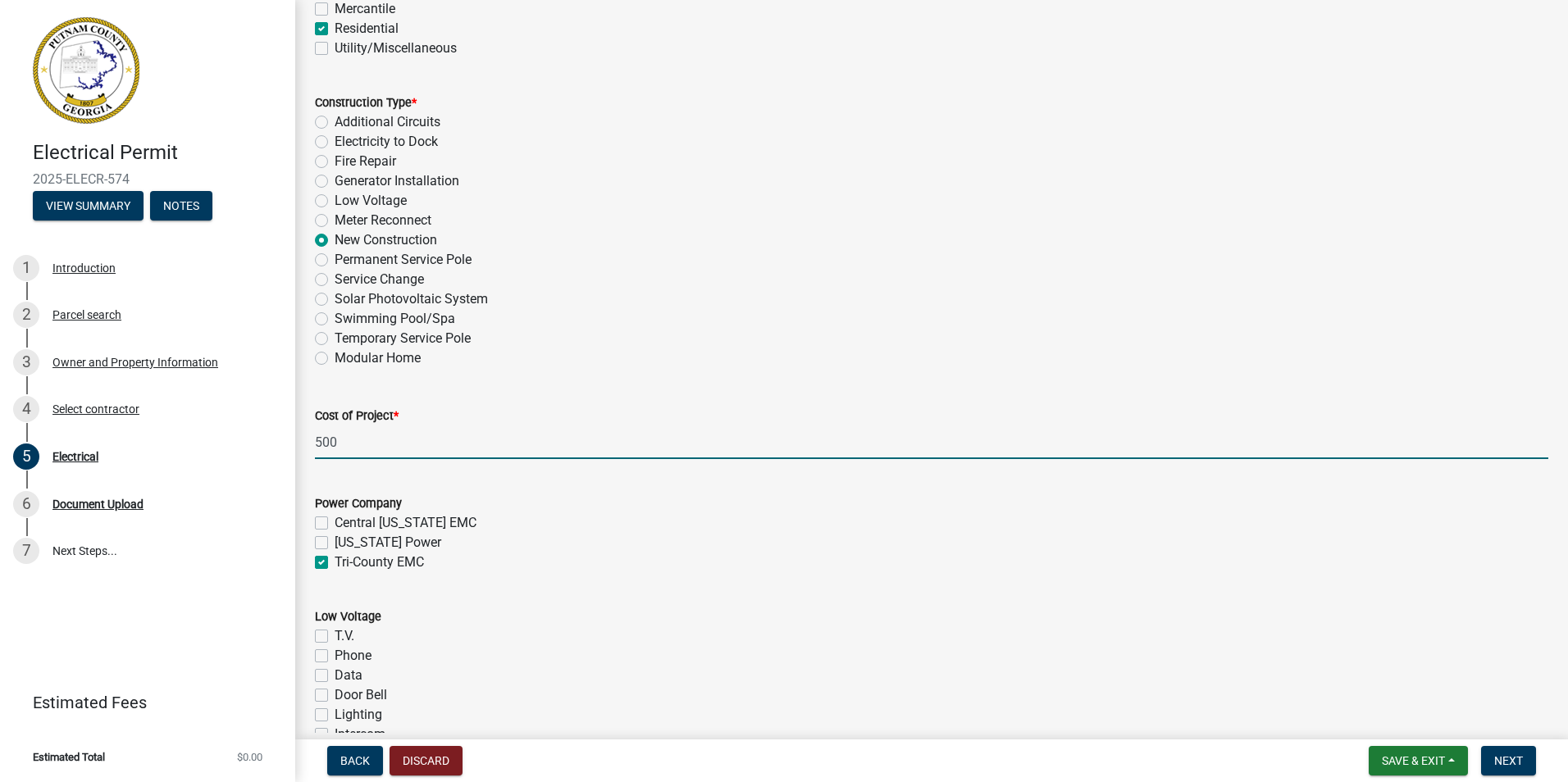
checkbox input "false"
checkbox input "true"
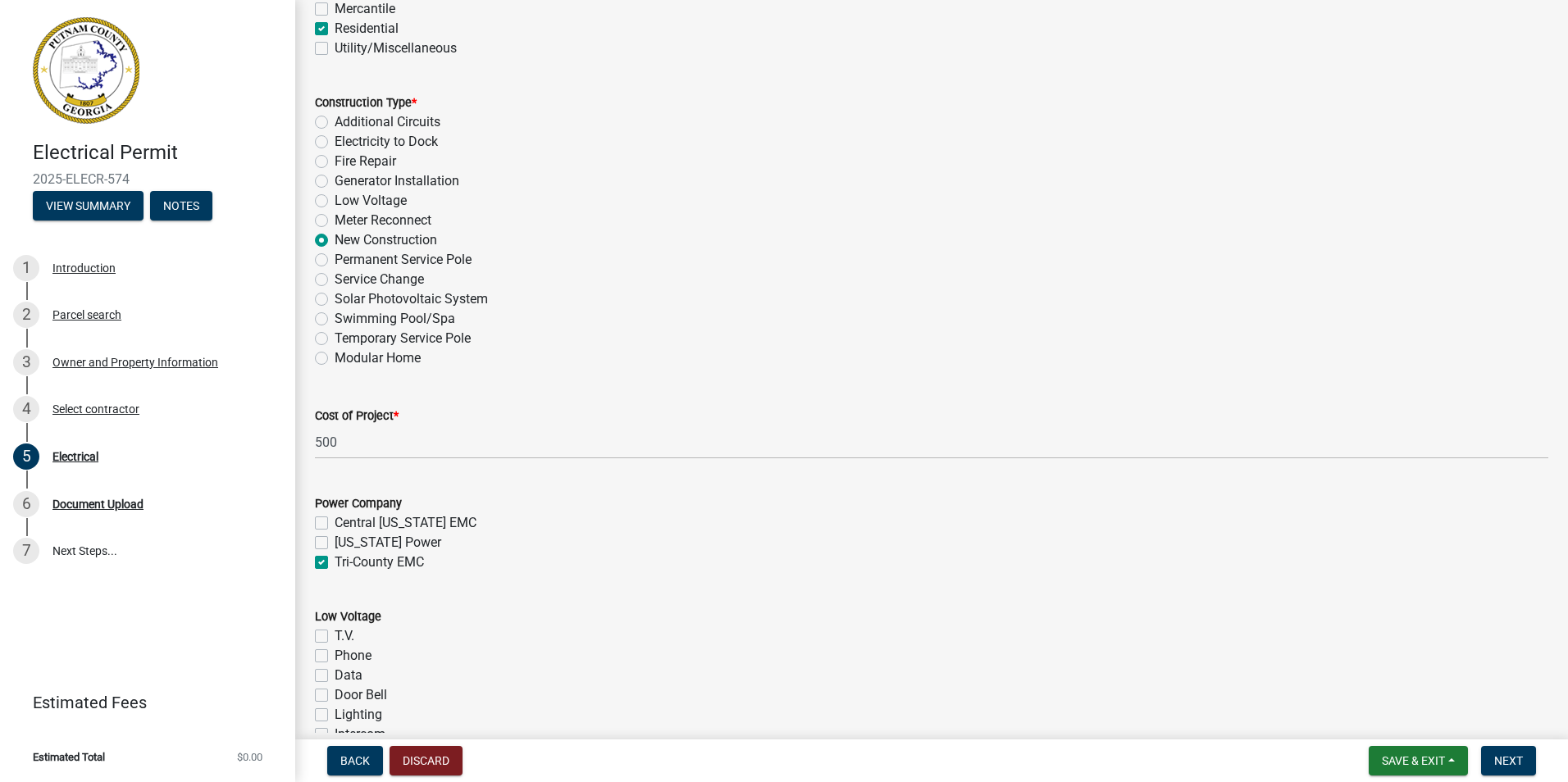
click at [334, 544] on label "Georgia Power" at bounding box center [388, 543] width 106 height 20
click at [334, 544] on input "Georgia Power" at bounding box center [339, 538] width 11 height 11
checkbox input "true"
checkbox input "false"
checkbox input "true"
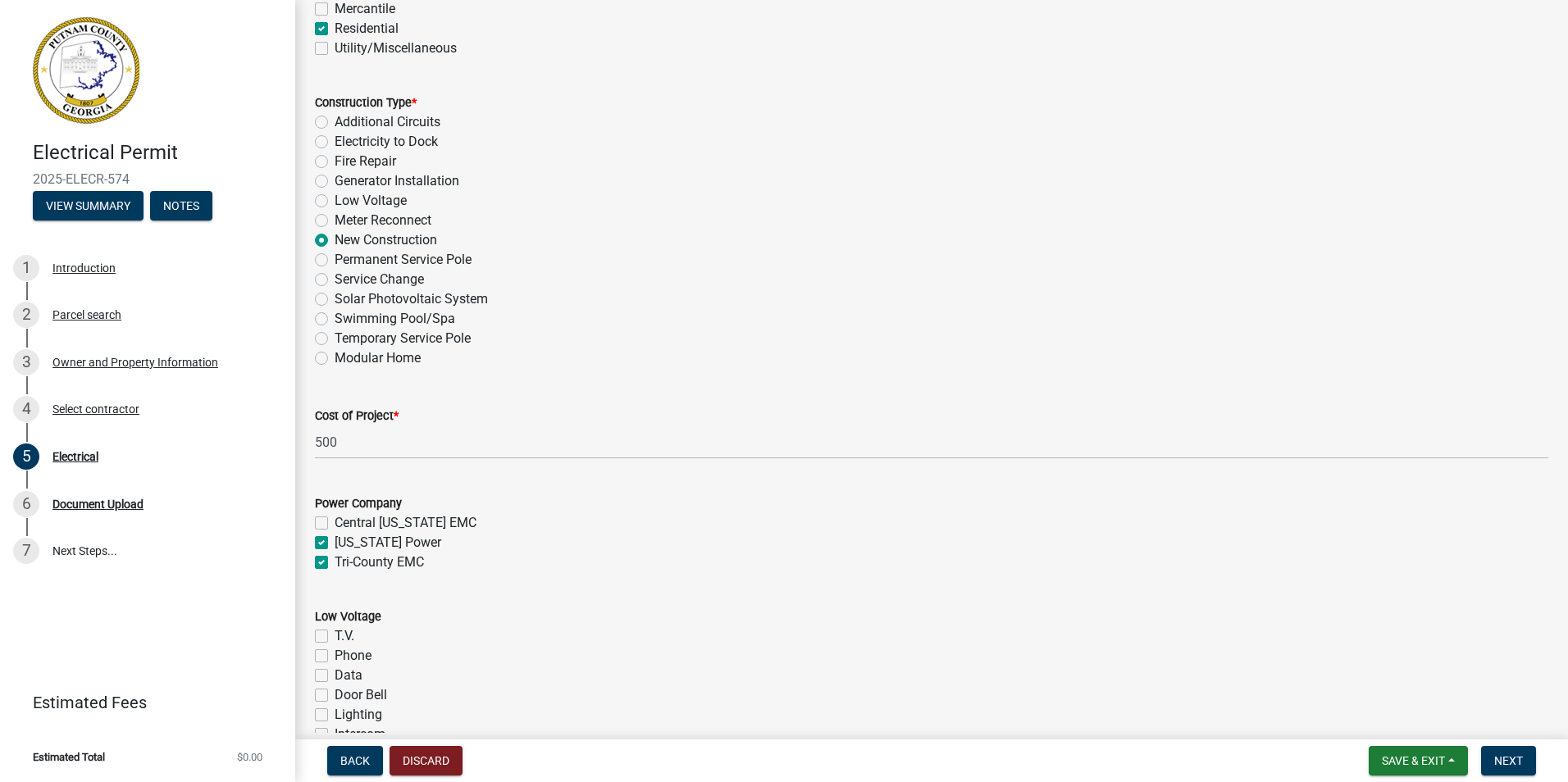
click at [334, 564] on label "Tri-County EMC" at bounding box center [379, 563] width 90 height 20
click at [334, 564] on input "Tri-County EMC" at bounding box center [339, 558] width 11 height 11
checkbox input "false"
checkbox input "true"
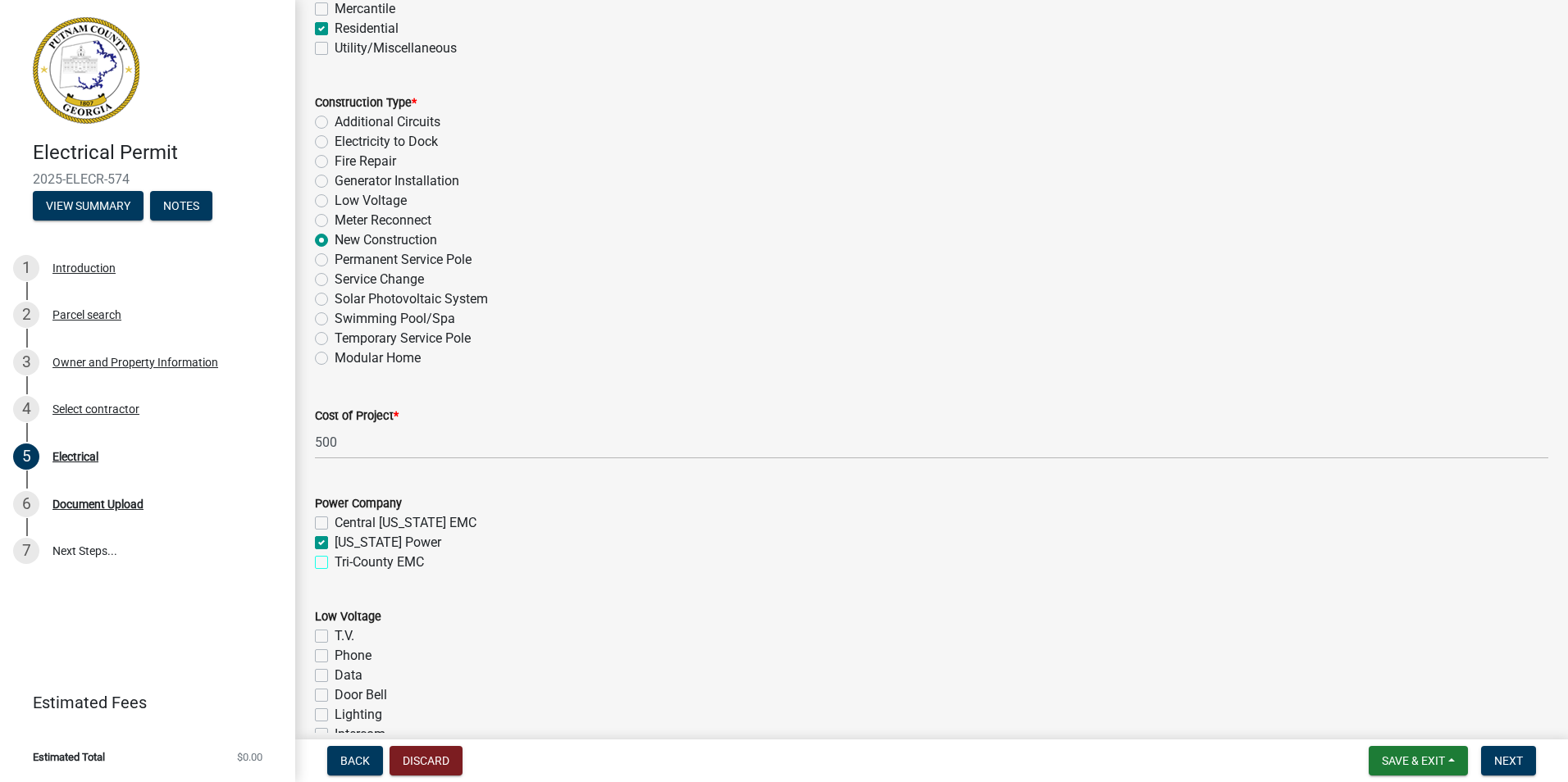
checkbox input "false"
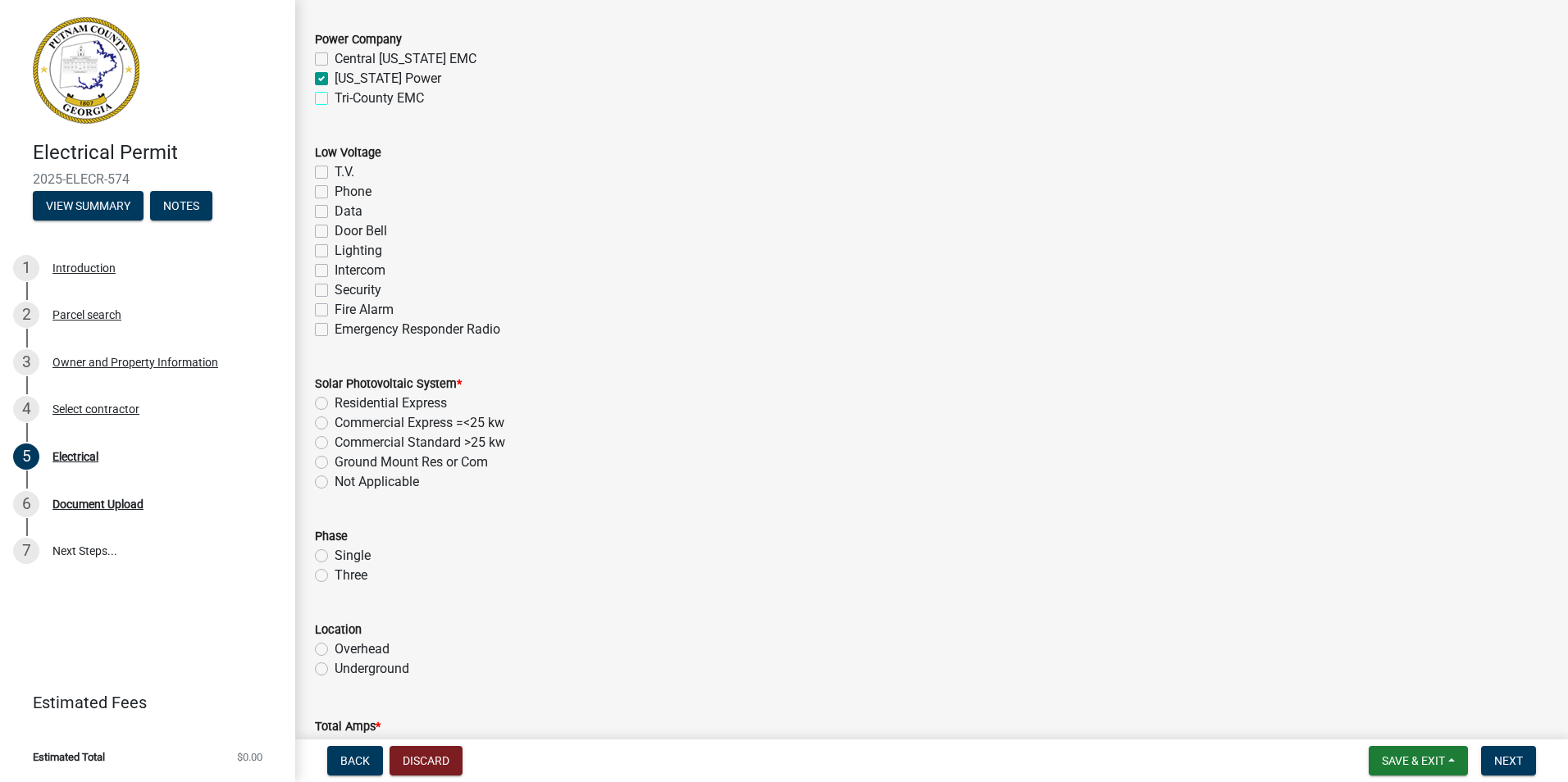
scroll to position [984, 0]
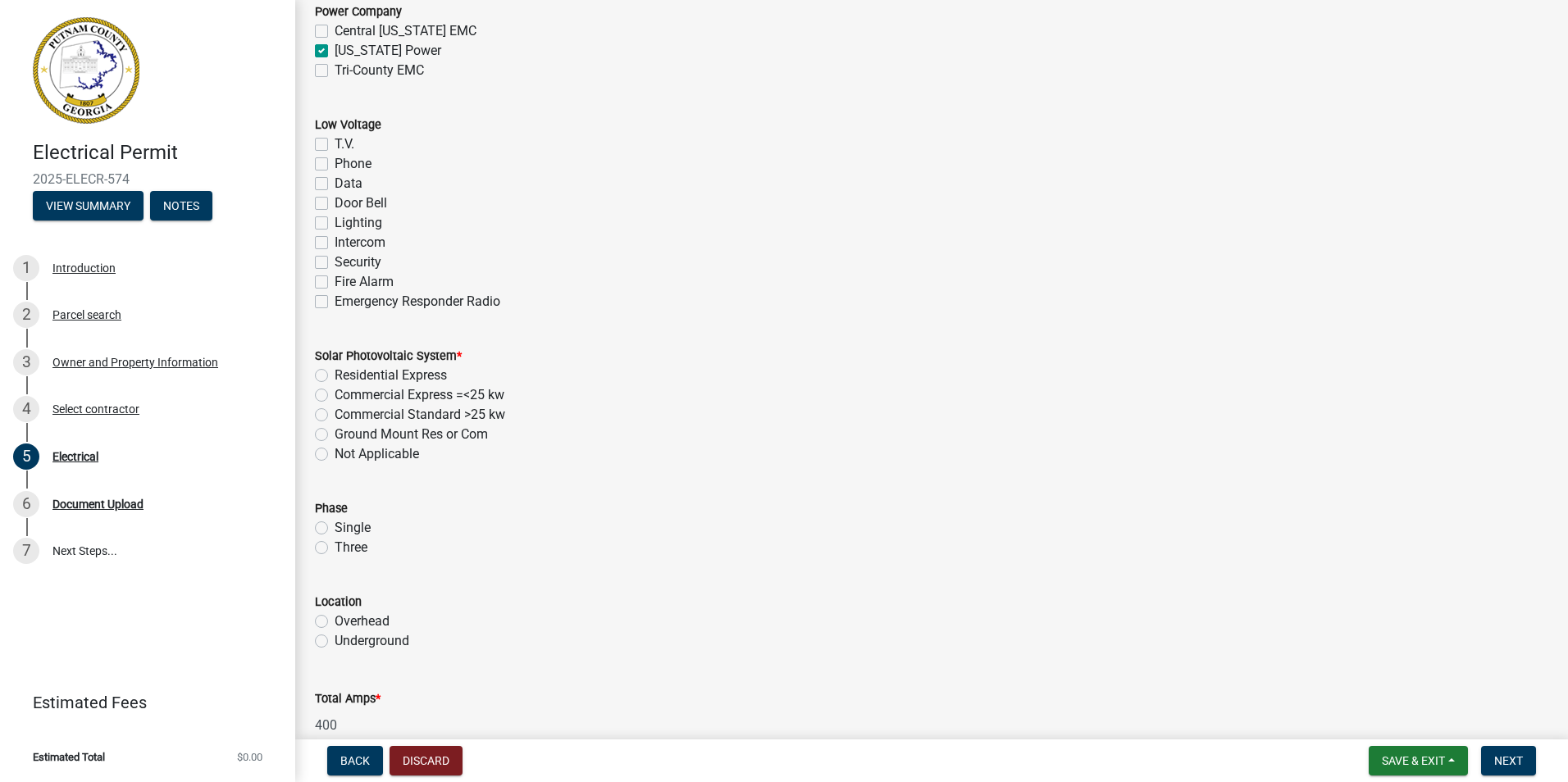
click at [334, 452] on label "Not Applicable" at bounding box center [377, 454] width 85 height 20
click at [334, 452] on input "Not Applicable" at bounding box center [339, 450] width 11 height 11
radio input "true"
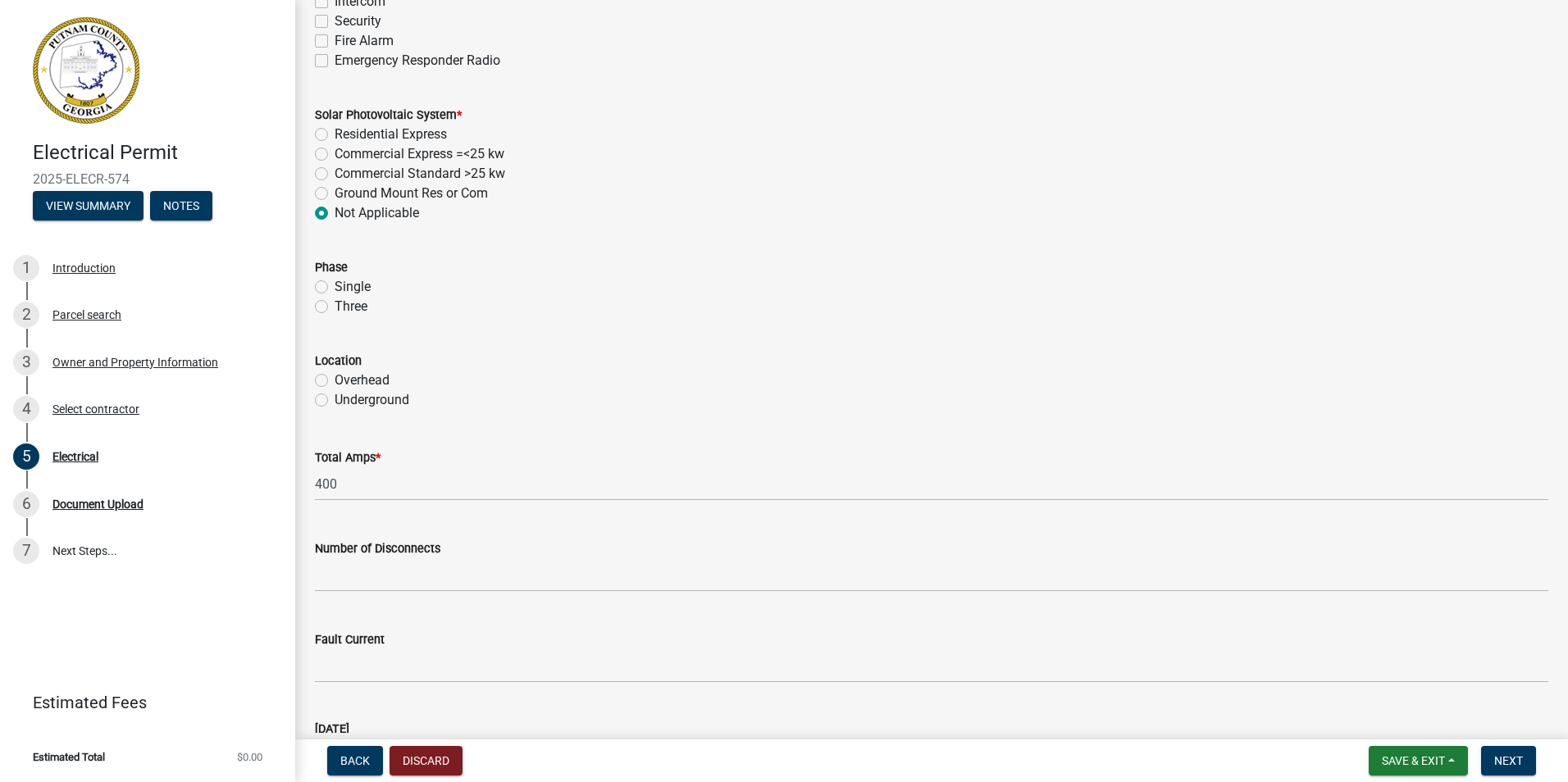
scroll to position [1230, 0]
click at [334, 396] on label "Underground" at bounding box center [372, 395] width 75 height 20
click at [334, 396] on input "Underground" at bounding box center [339, 391] width 11 height 11
radio input "true"
click at [334, 298] on label "Three" at bounding box center [350, 302] width 32 height 20
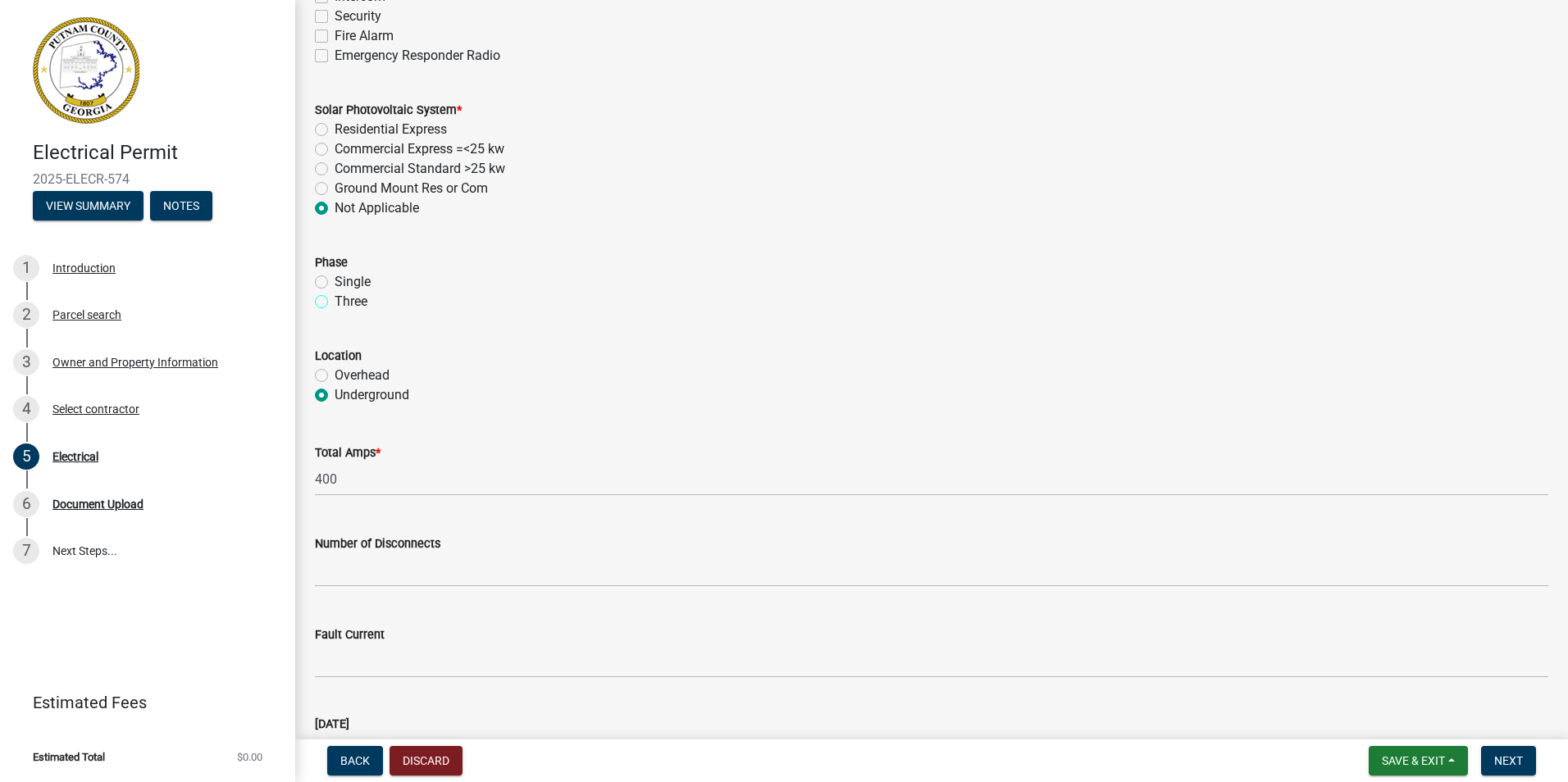
click at [334, 298] on input "Three" at bounding box center [339, 297] width 11 height 11
radio input "true"
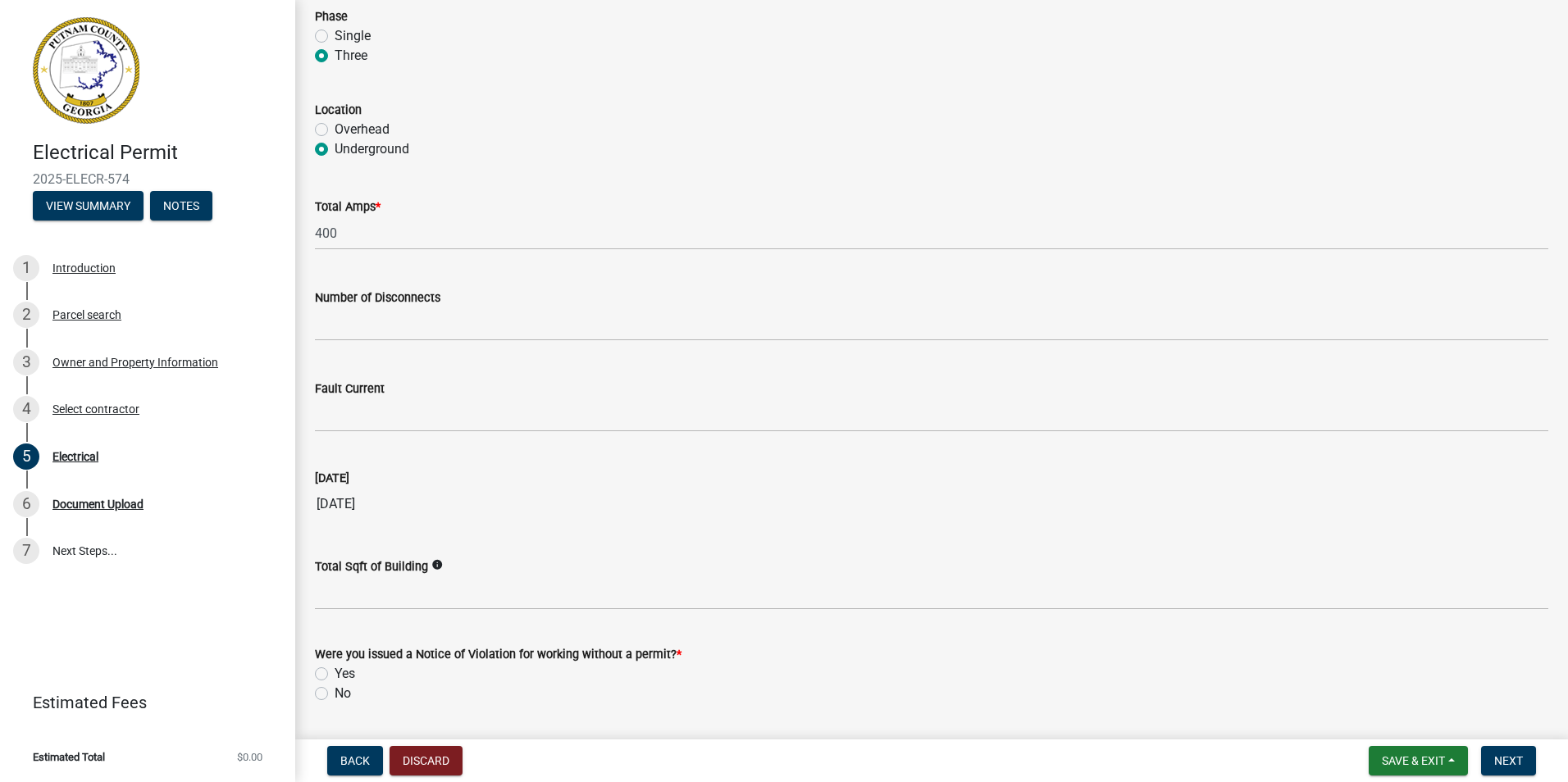
scroll to position [1525, 0]
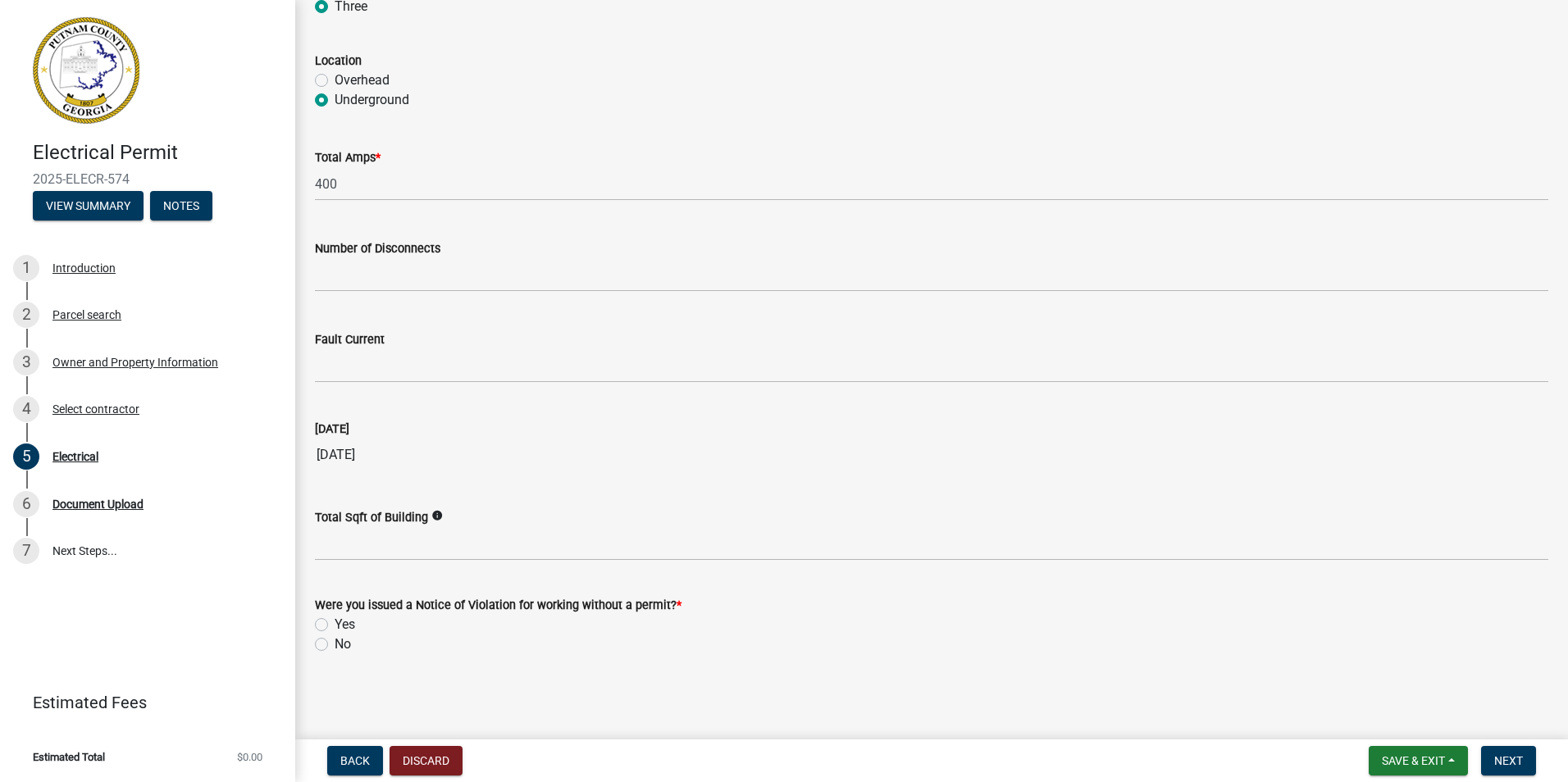
click at [334, 646] on label "No" at bounding box center [342, 644] width 17 height 20
click at [334, 645] on input "No" at bounding box center [339, 639] width 11 height 11
radio input "true"
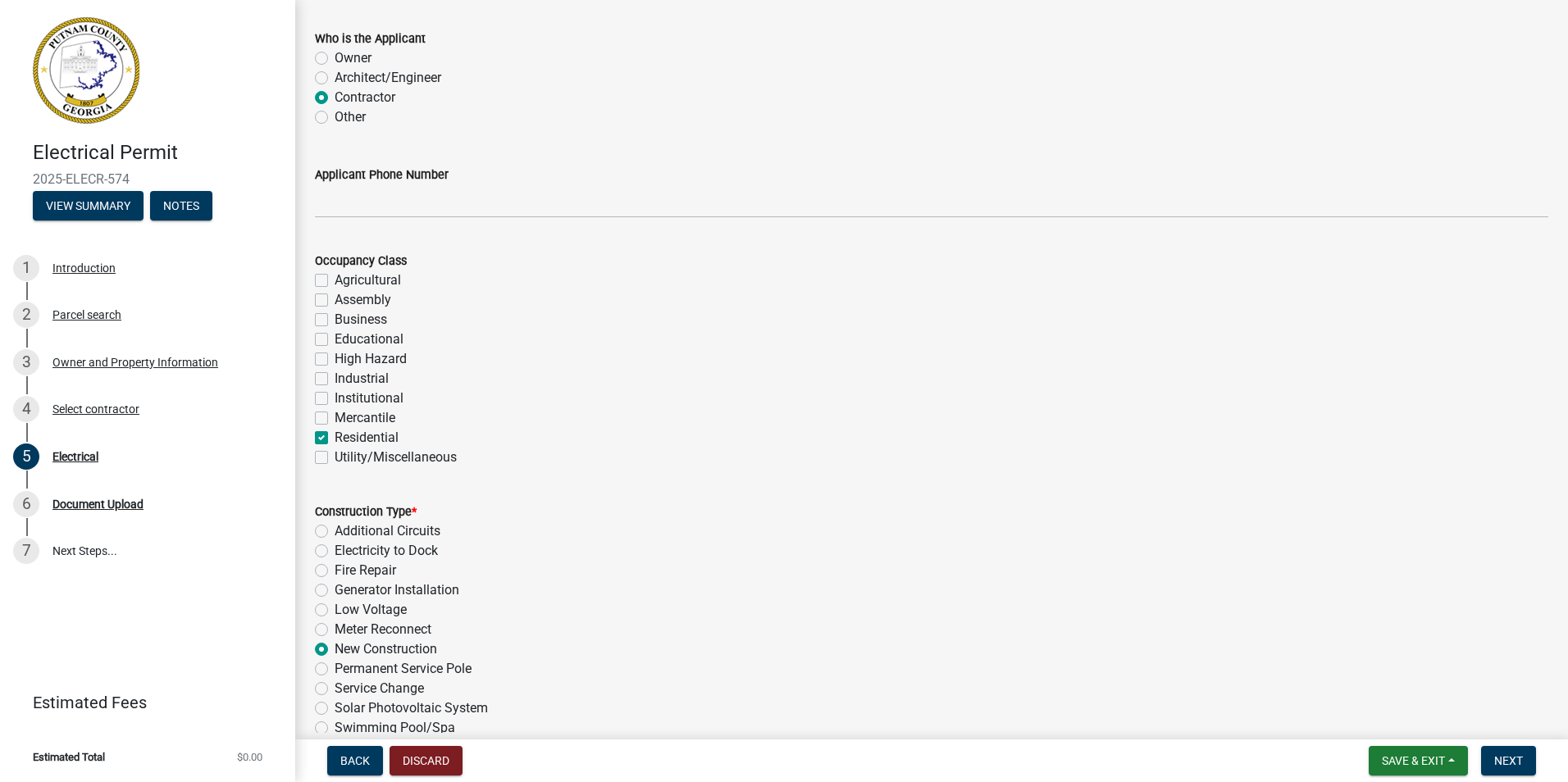
scroll to position [164, 0]
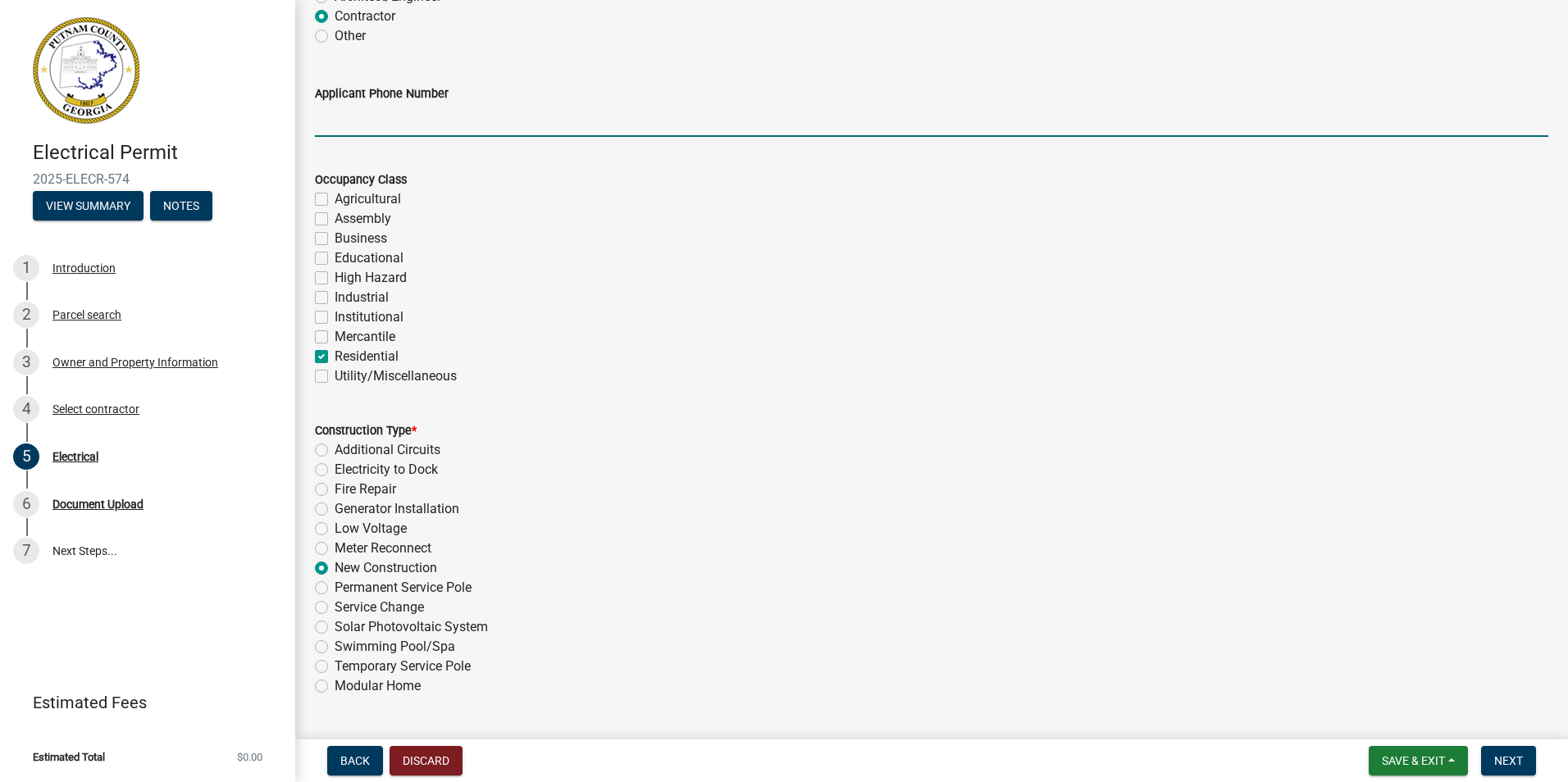
click at [456, 126] on input "Applicant Phone Number" at bounding box center [932, 120] width 1234 height 33
type input "4783965998"
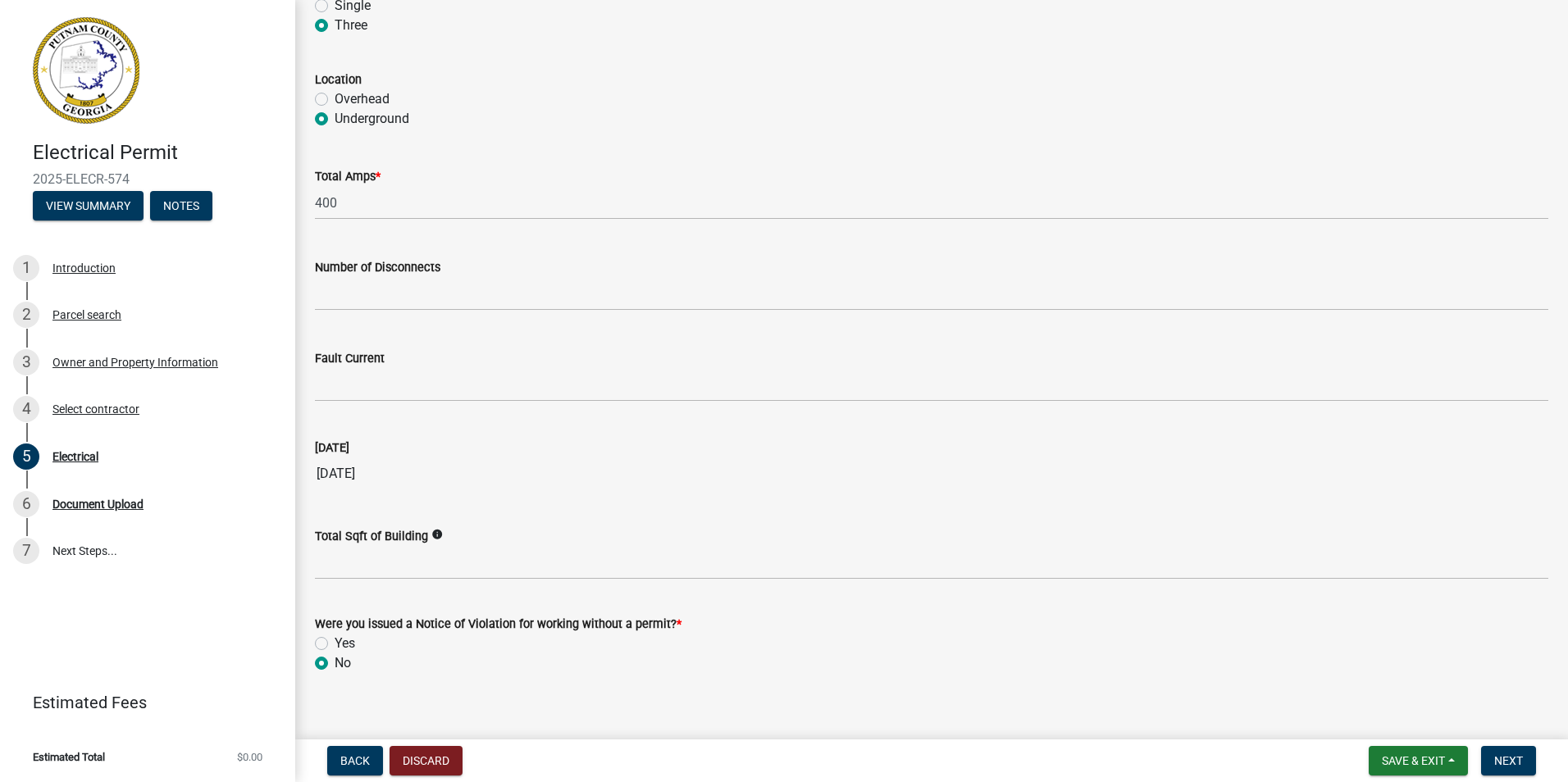
scroll to position [1525, 0]
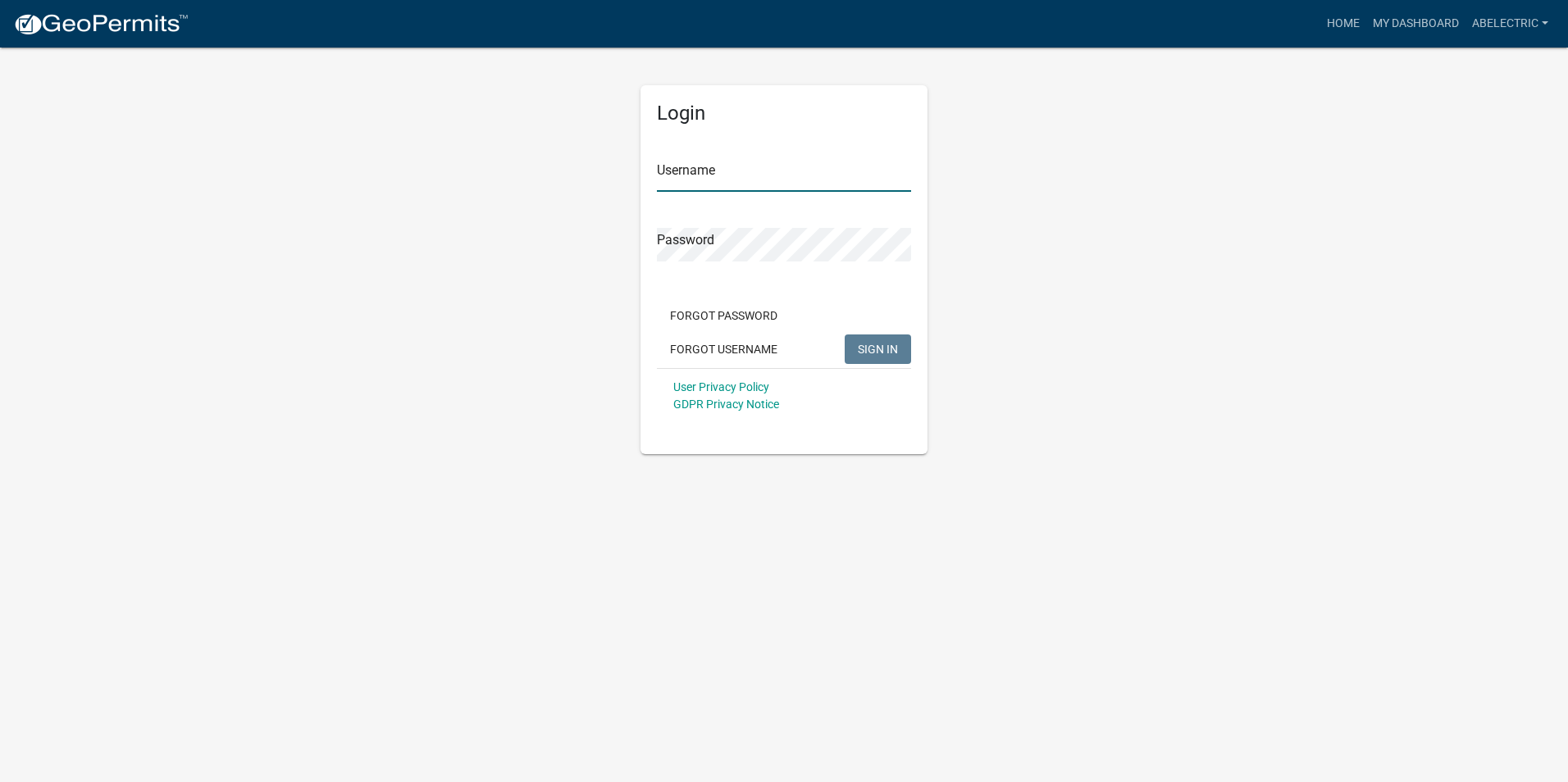
type input "Abelectric"
click at [874, 357] on button "SIGN IN" at bounding box center [878, 349] width 67 height 30
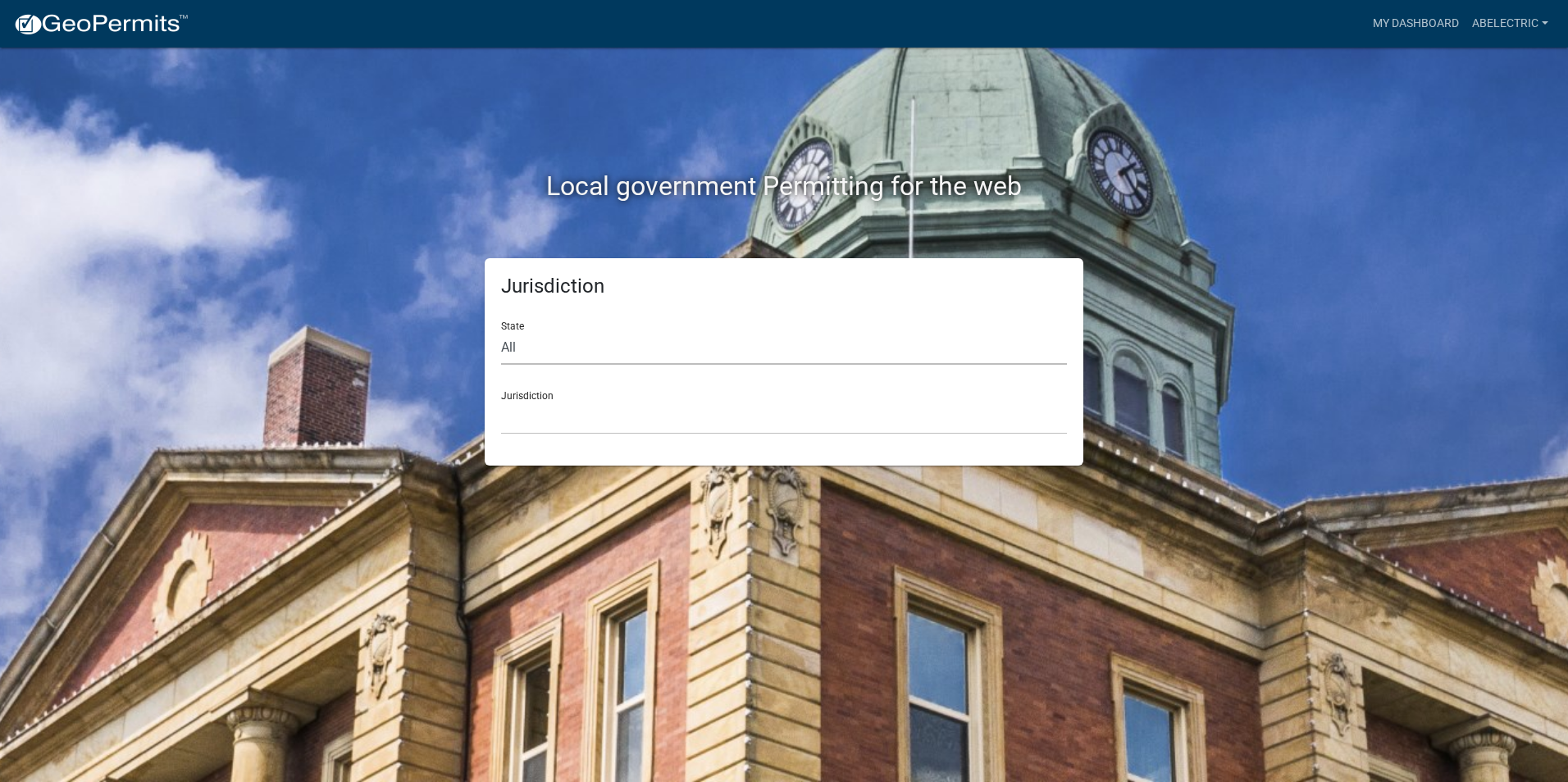
click at [539, 351] on select "All Colorado Georgia Indiana Iowa Kansas Minnesota Ohio South Carolina Wisconsin" at bounding box center [783, 348] width 566 height 33
select select "[US_STATE]"
click at [501, 331] on select "All Colorado Georgia Indiana Iowa Kansas Minnesota Ohio South Carolina Wisconsin" at bounding box center [783, 348] width 566 height 33
click at [557, 429] on select "Carroll County, Georgia Cook County, Georgia Crawford County, Georgia Gilmer Co…" at bounding box center [783, 418] width 566 height 33
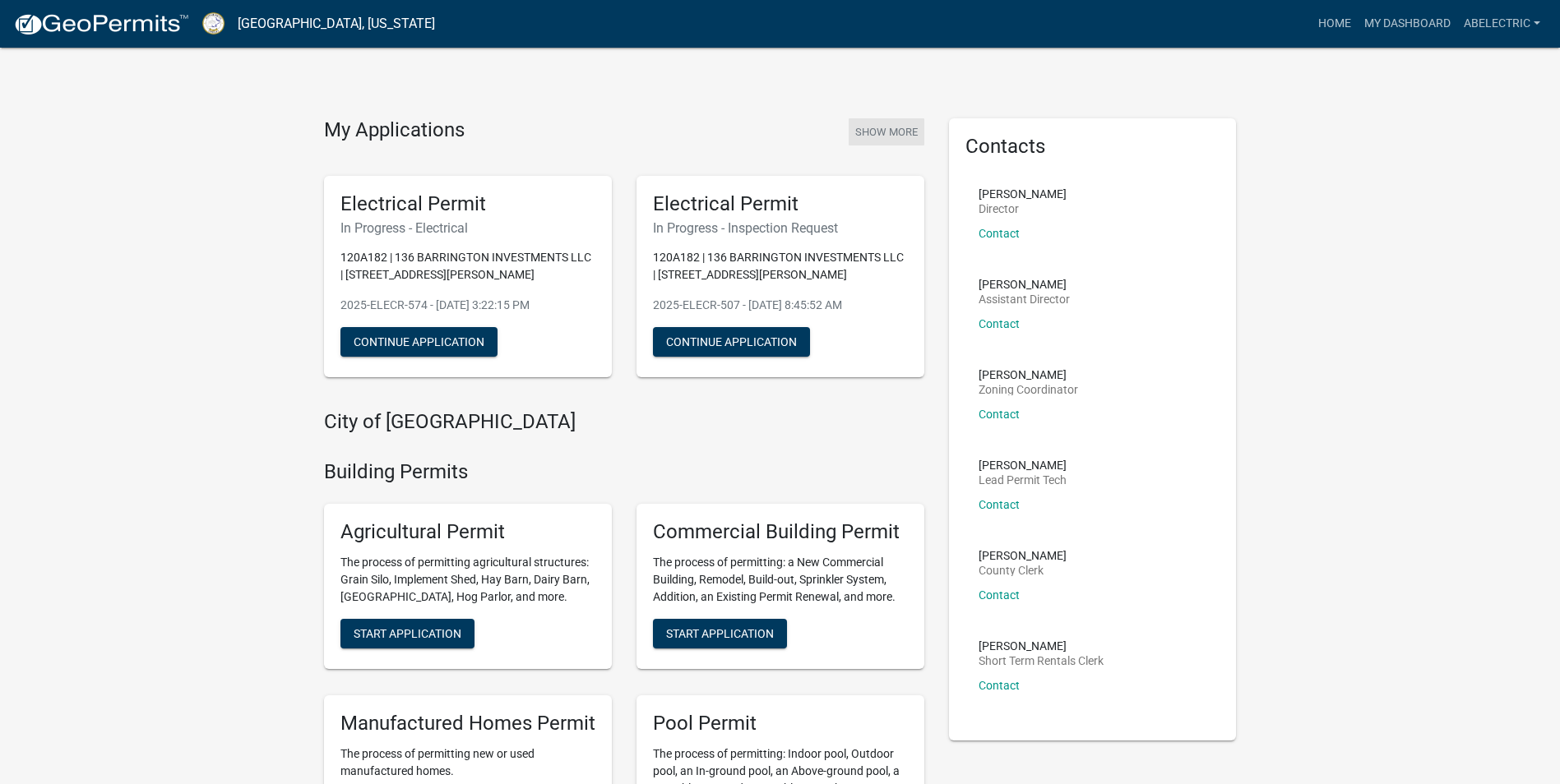
click at [913, 137] on button "Show More" at bounding box center [886, 132] width 76 height 28
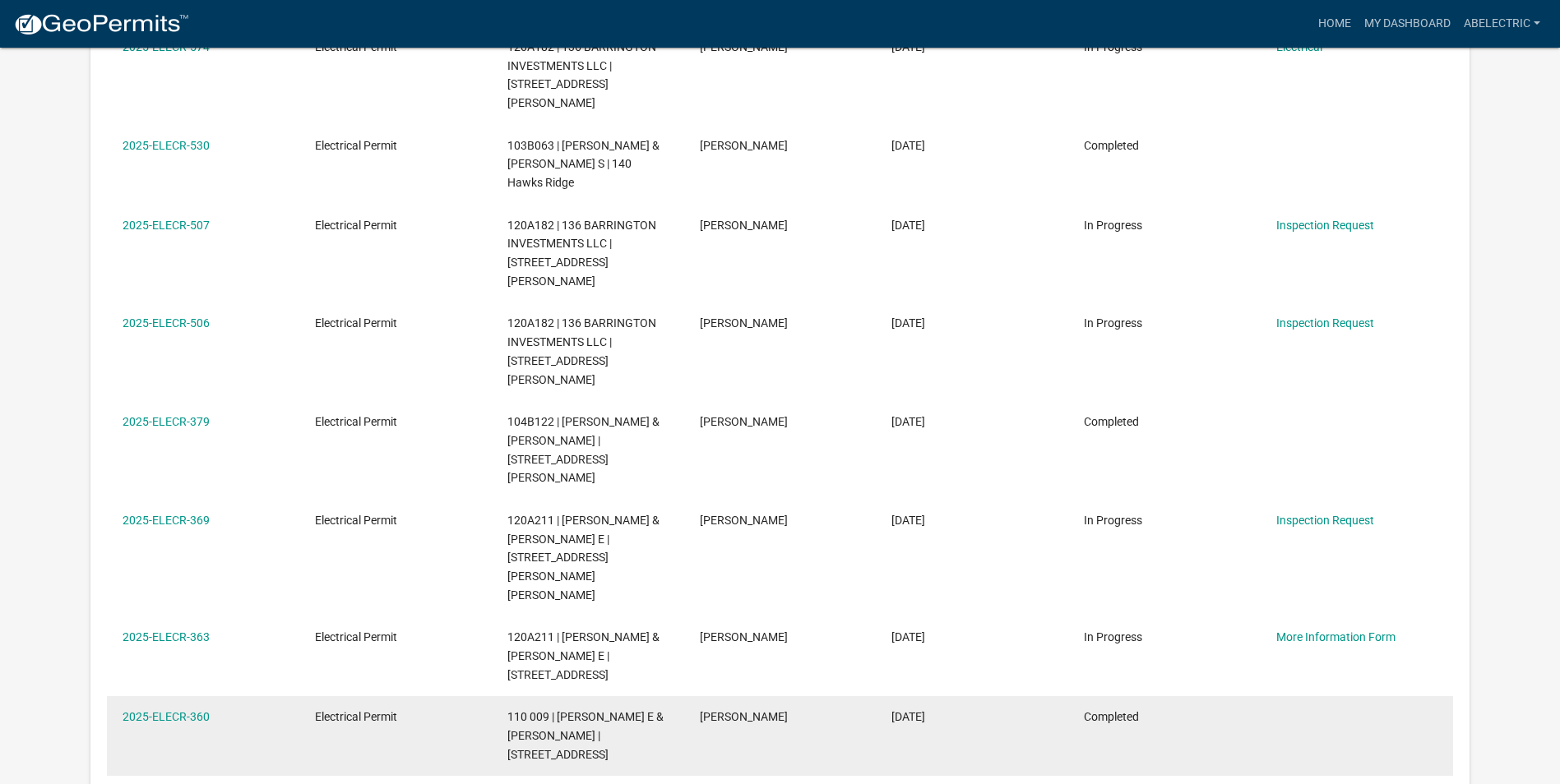
scroll to position [383, 0]
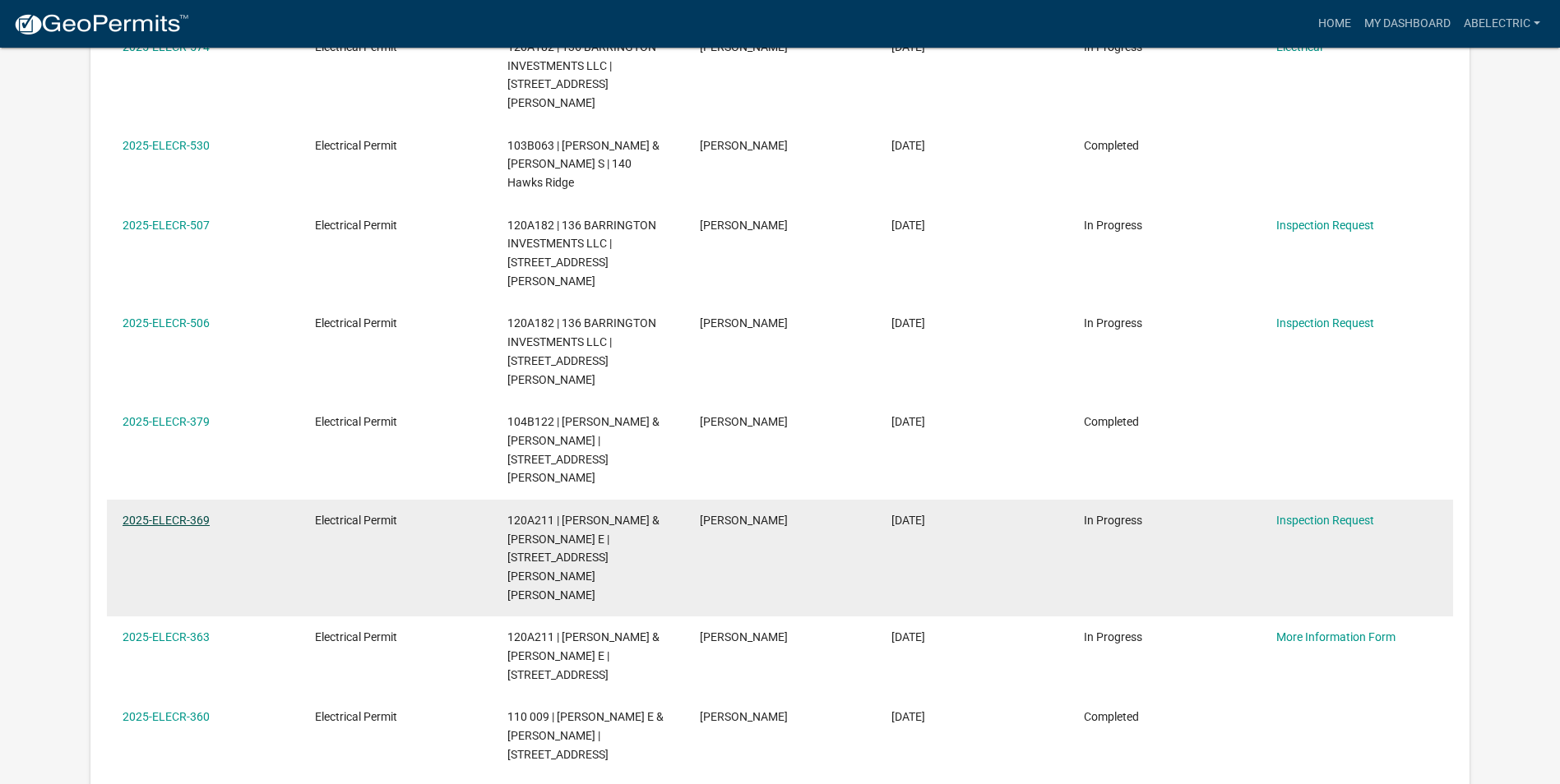
click at [189, 514] on link "2025-ELECR-369" at bounding box center [166, 520] width 87 height 13
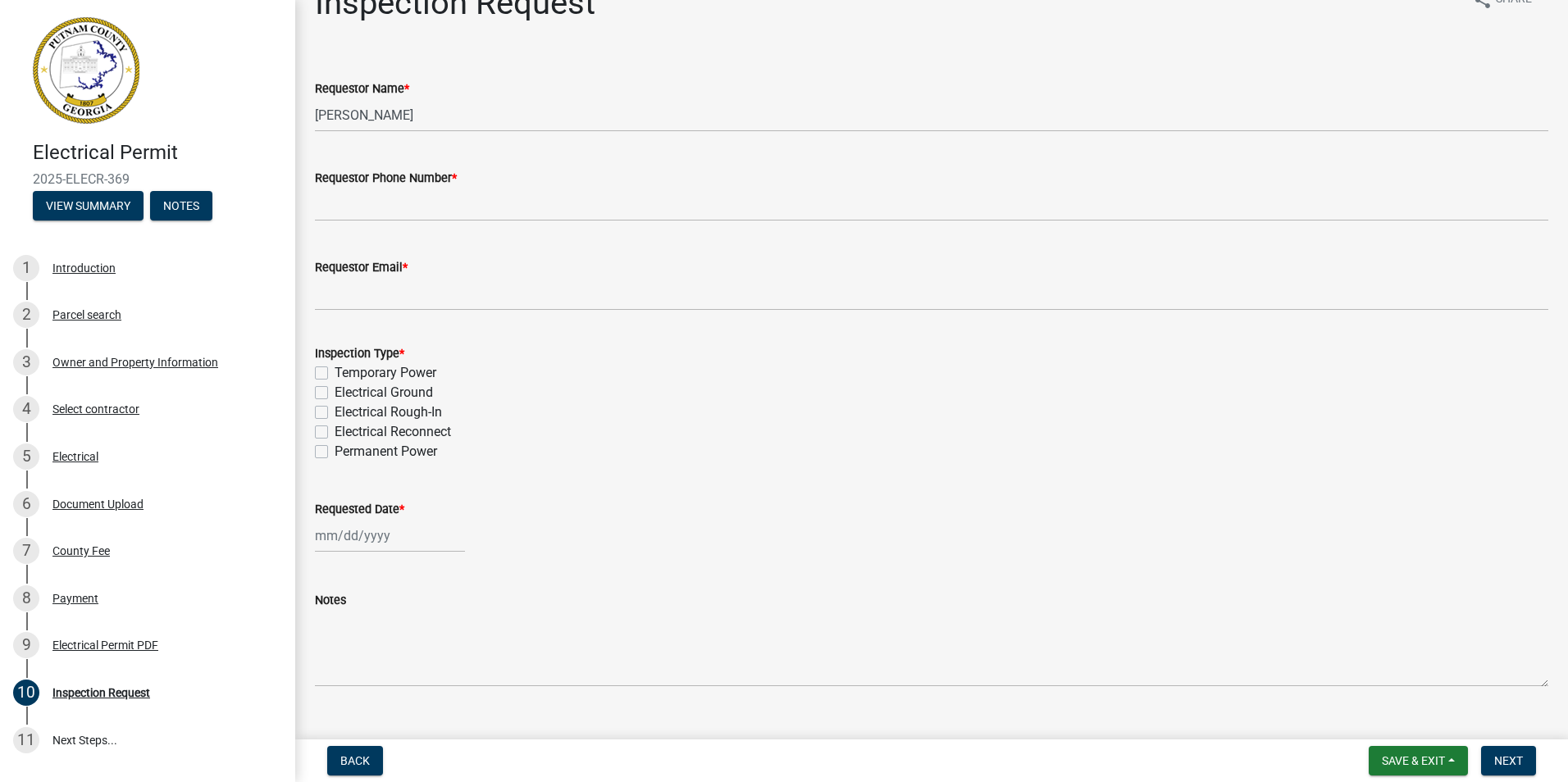
scroll to position [67, 0]
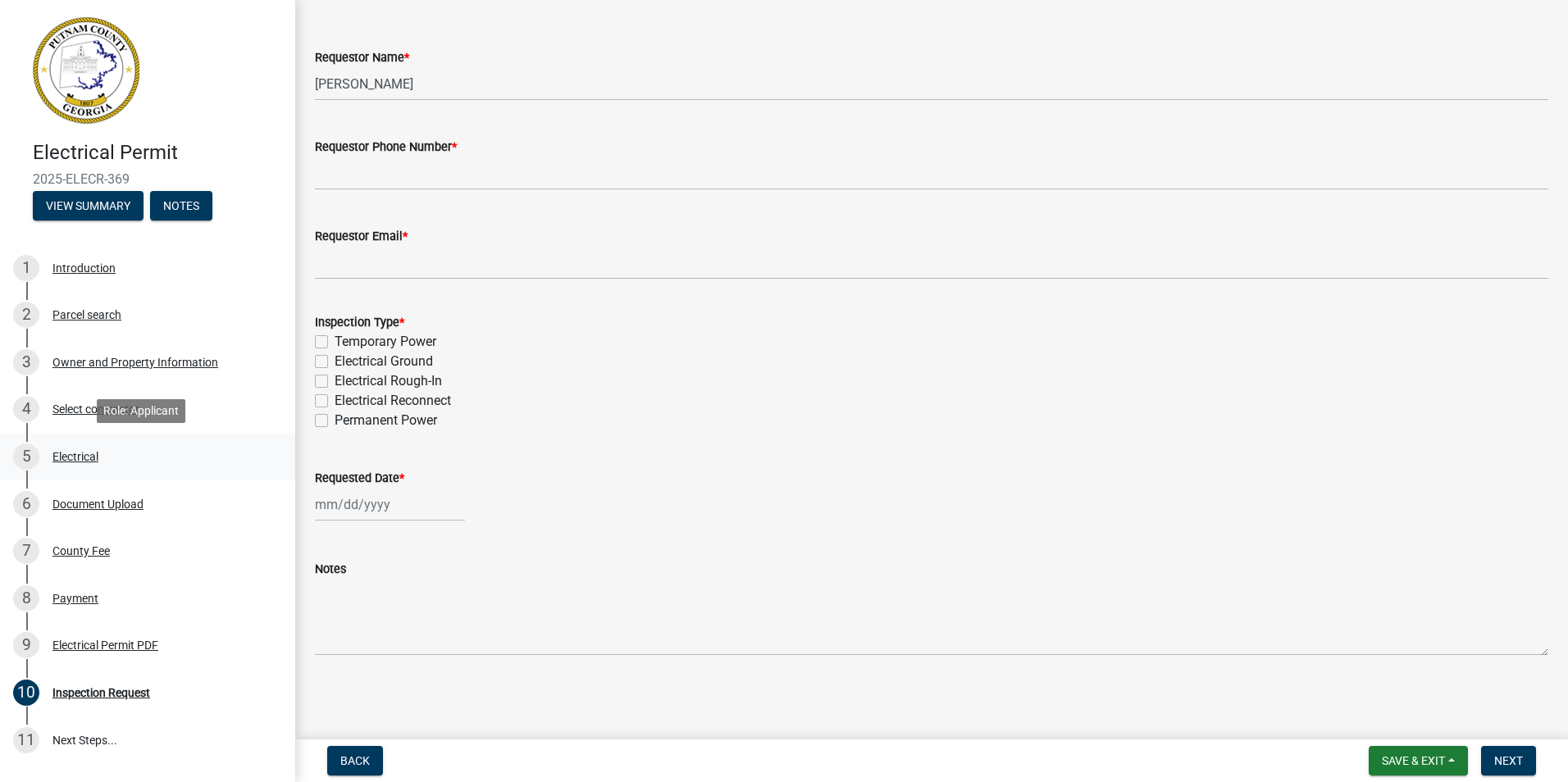
click at [82, 451] on div "Electrical" at bounding box center [75, 456] width 46 height 12
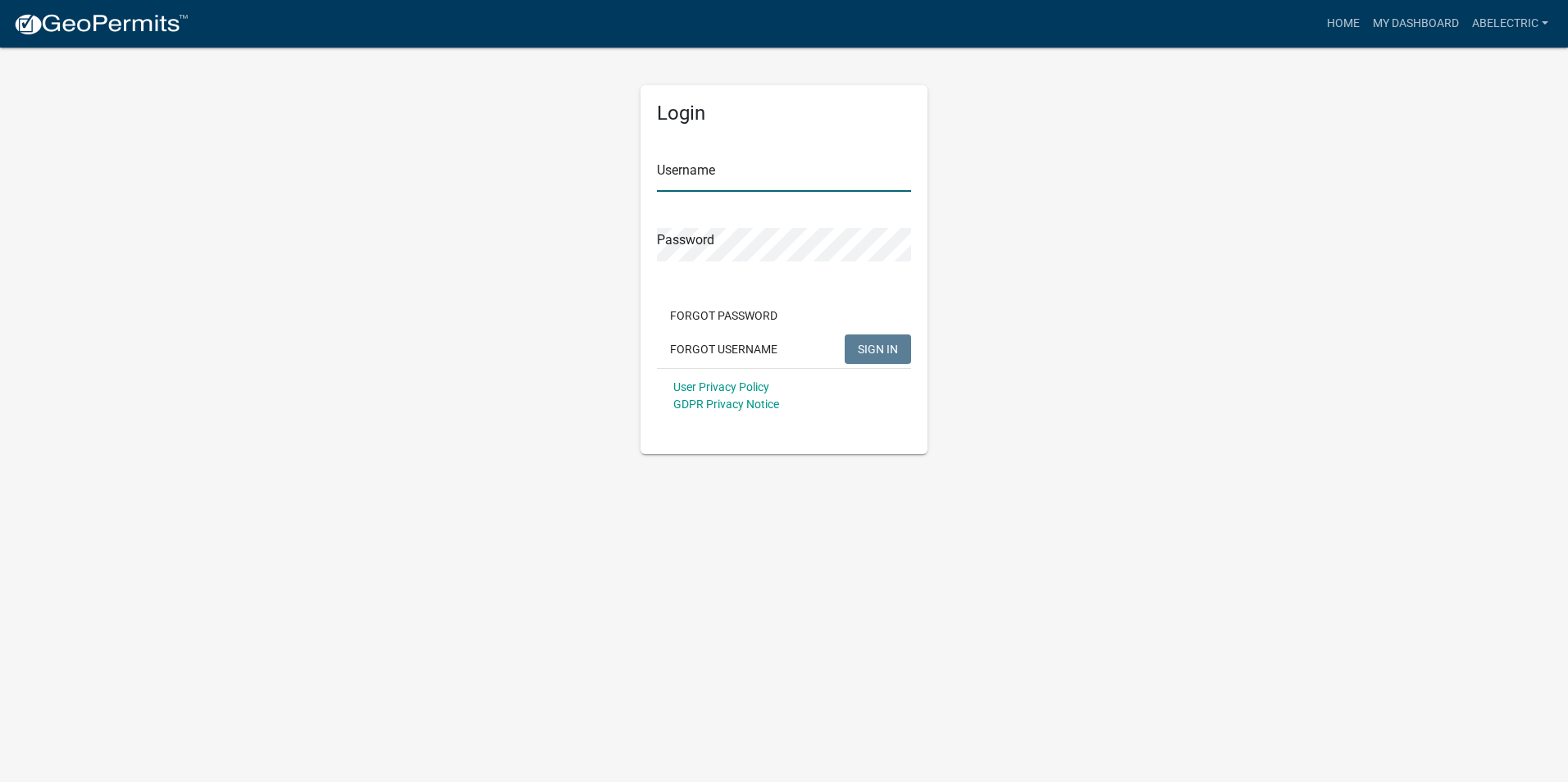
type input "Abelectric"
click at [878, 347] on span "SIGN IN" at bounding box center [877, 348] width 40 height 13
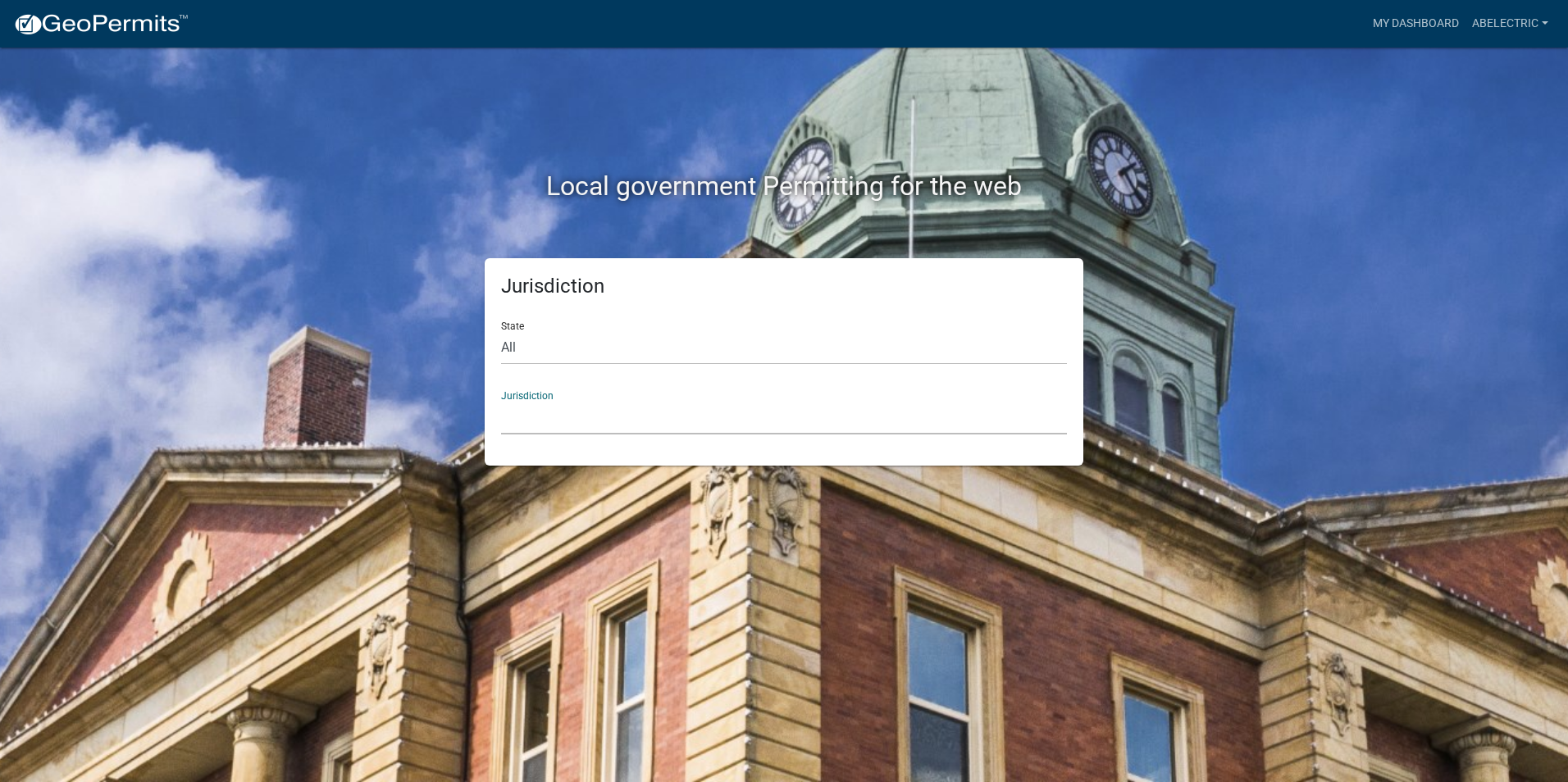
click at [615, 406] on select "[GEOGRAPHIC_DATA], [US_STATE] [GEOGRAPHIC_DATA], [US_STATE][PERSON_NAME][GEOGRA…" at bounding box center [783, 418] width 566 height 33
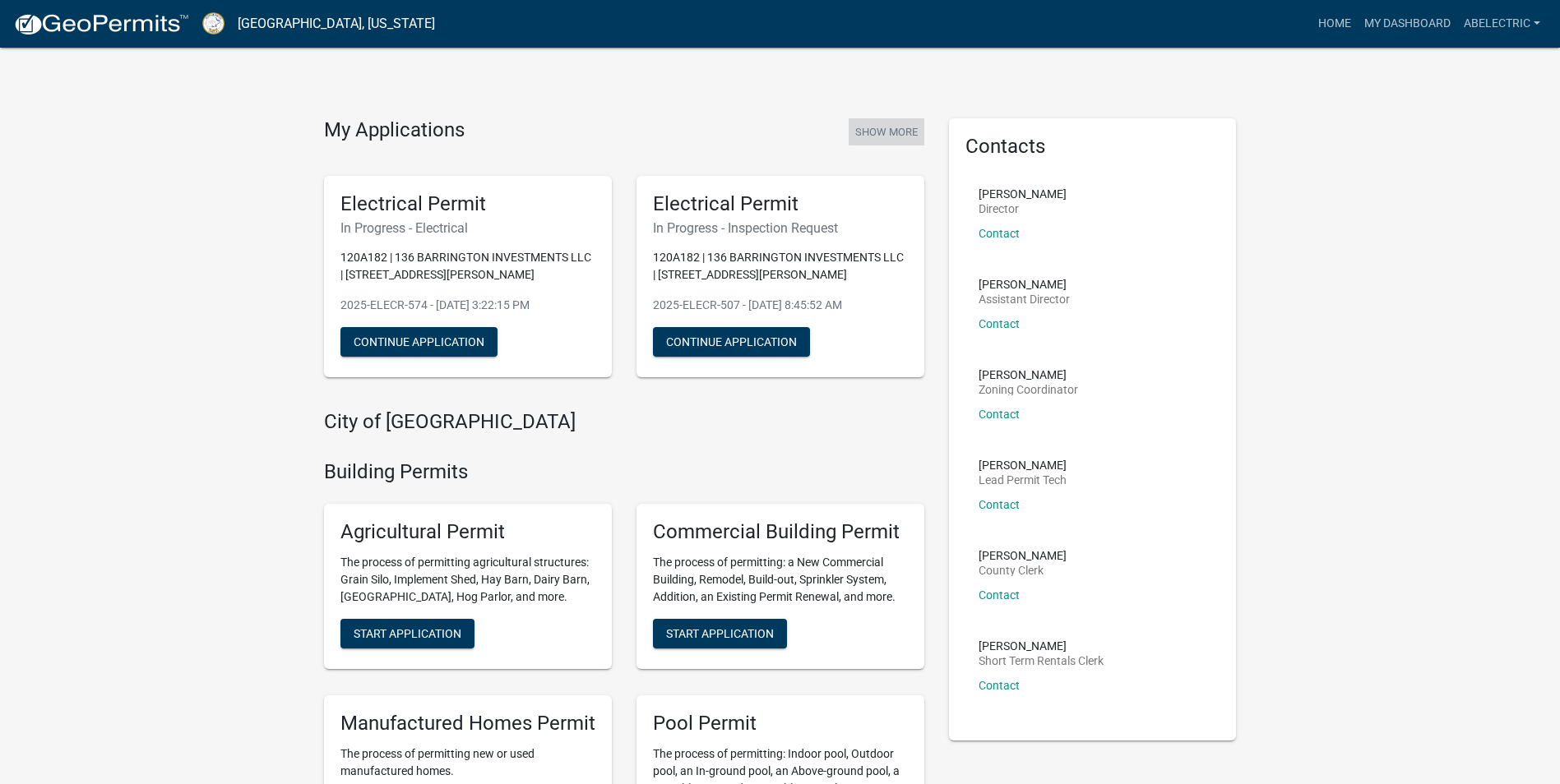
click at [867, 126] on button "Show More" at bounding box center [886, 132] width 76 height 28
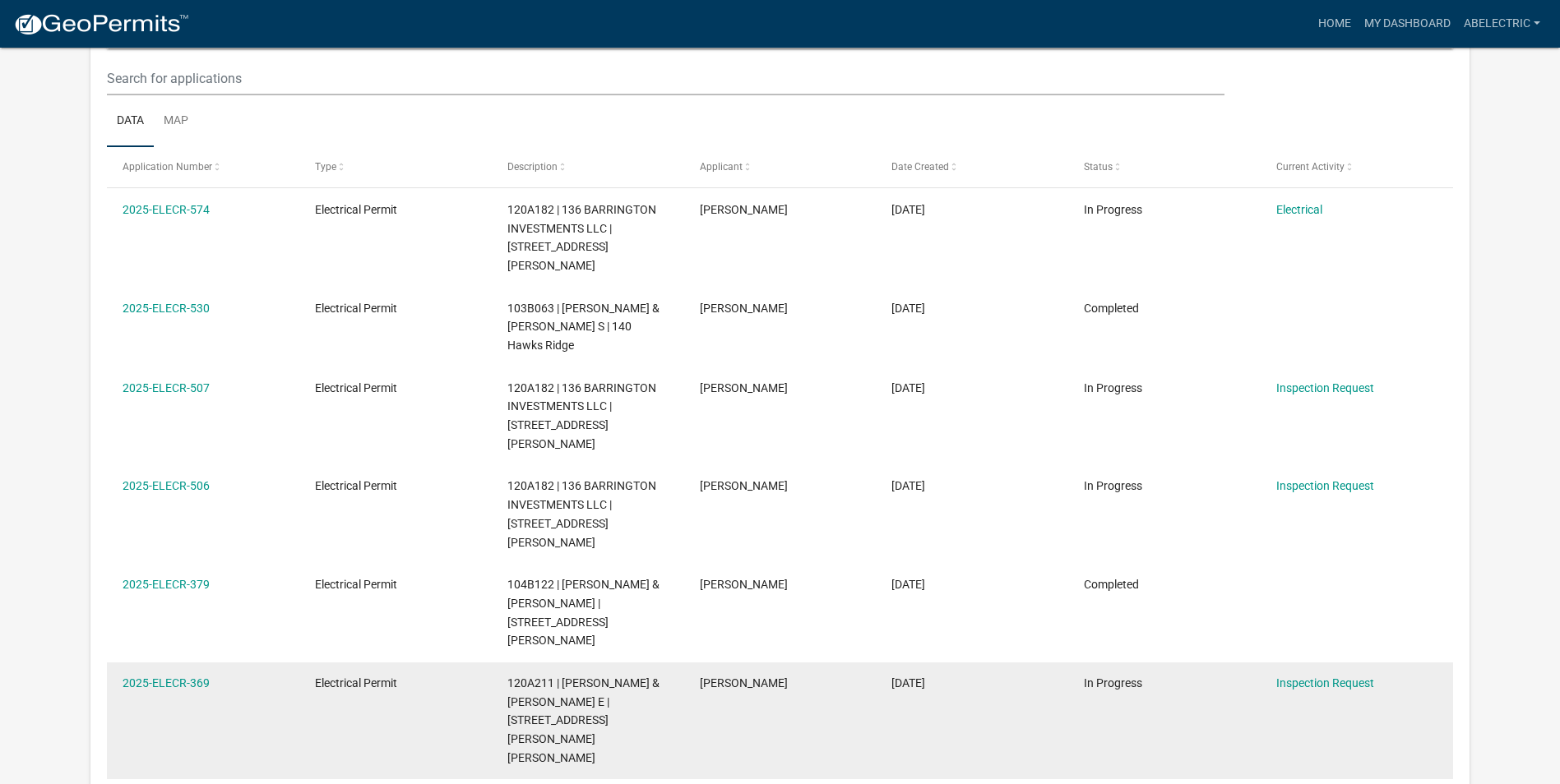
scroll to position [218, 0]
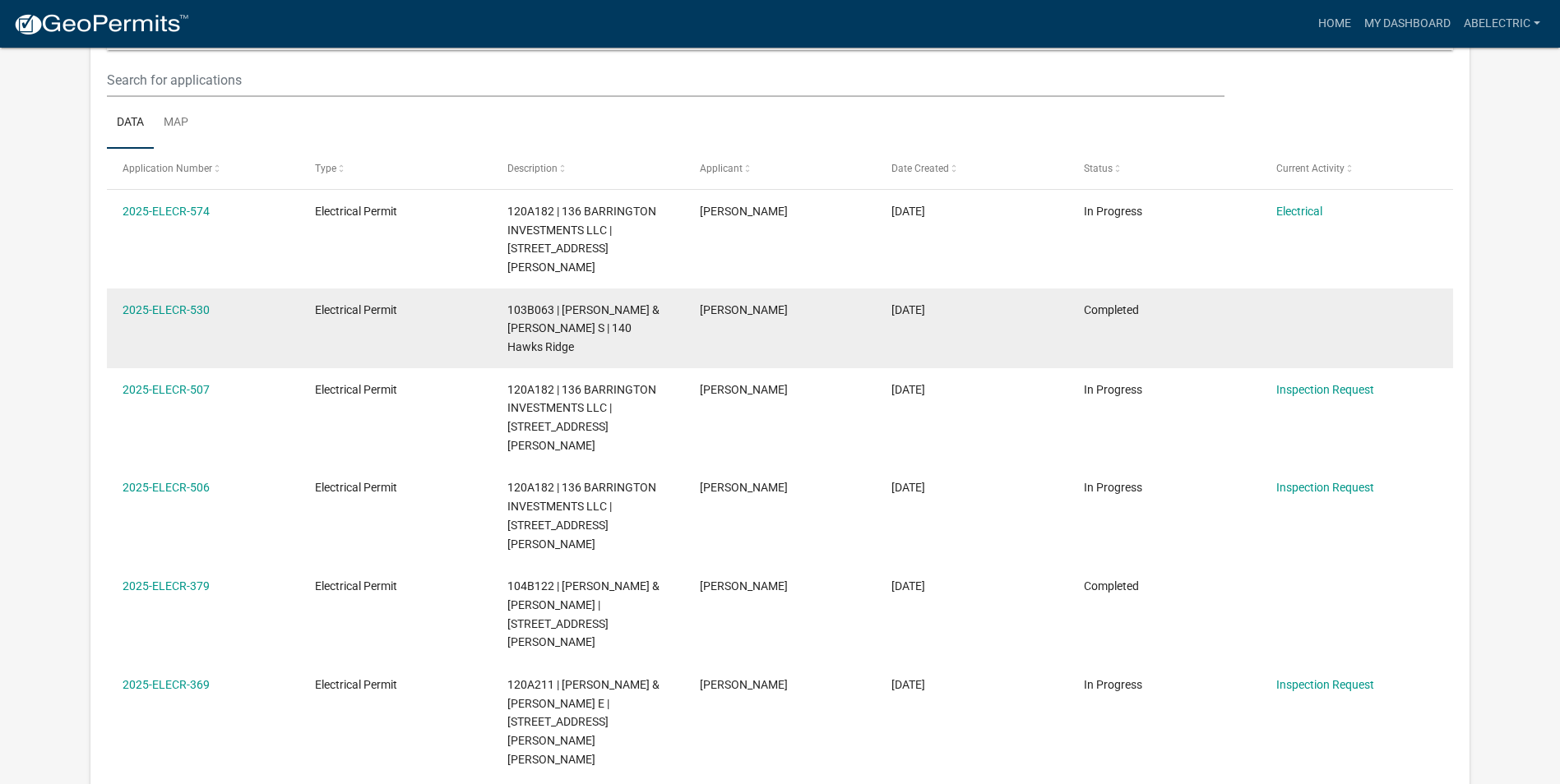
click at [579, 304] on span "103B063 | [PERSON_NAME] & [PERSON_NAME] S | 140 Hawks Ridge" at bounding box center [583, 329] width 152 height 51
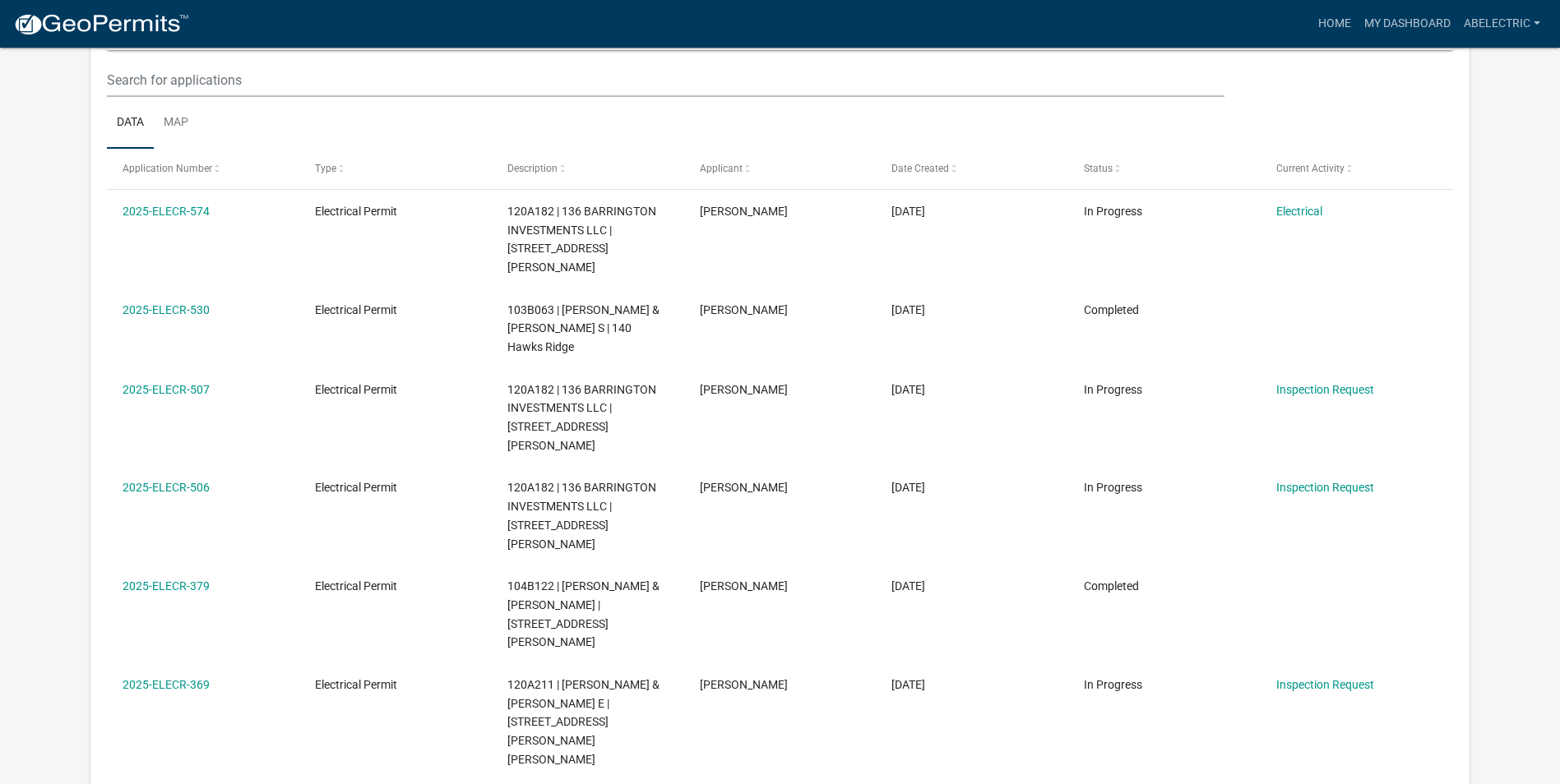
click at [142, 304] on link "2025-ELECR-530" at bounding box center [166, 310] width 87 height 13
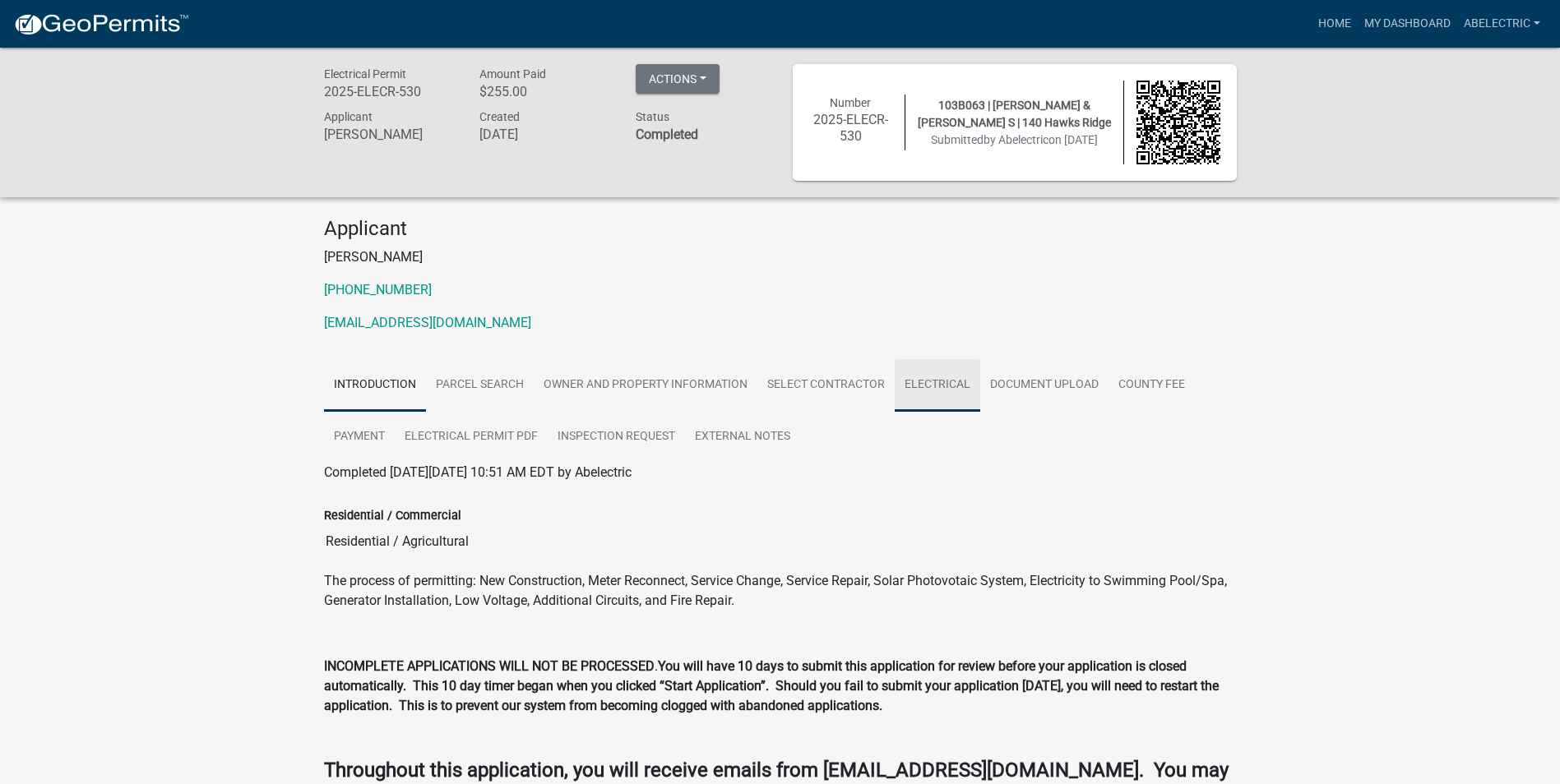
click at [964, 386] on link "Electrical" at bounding box center [937, 385] width 86 height 52
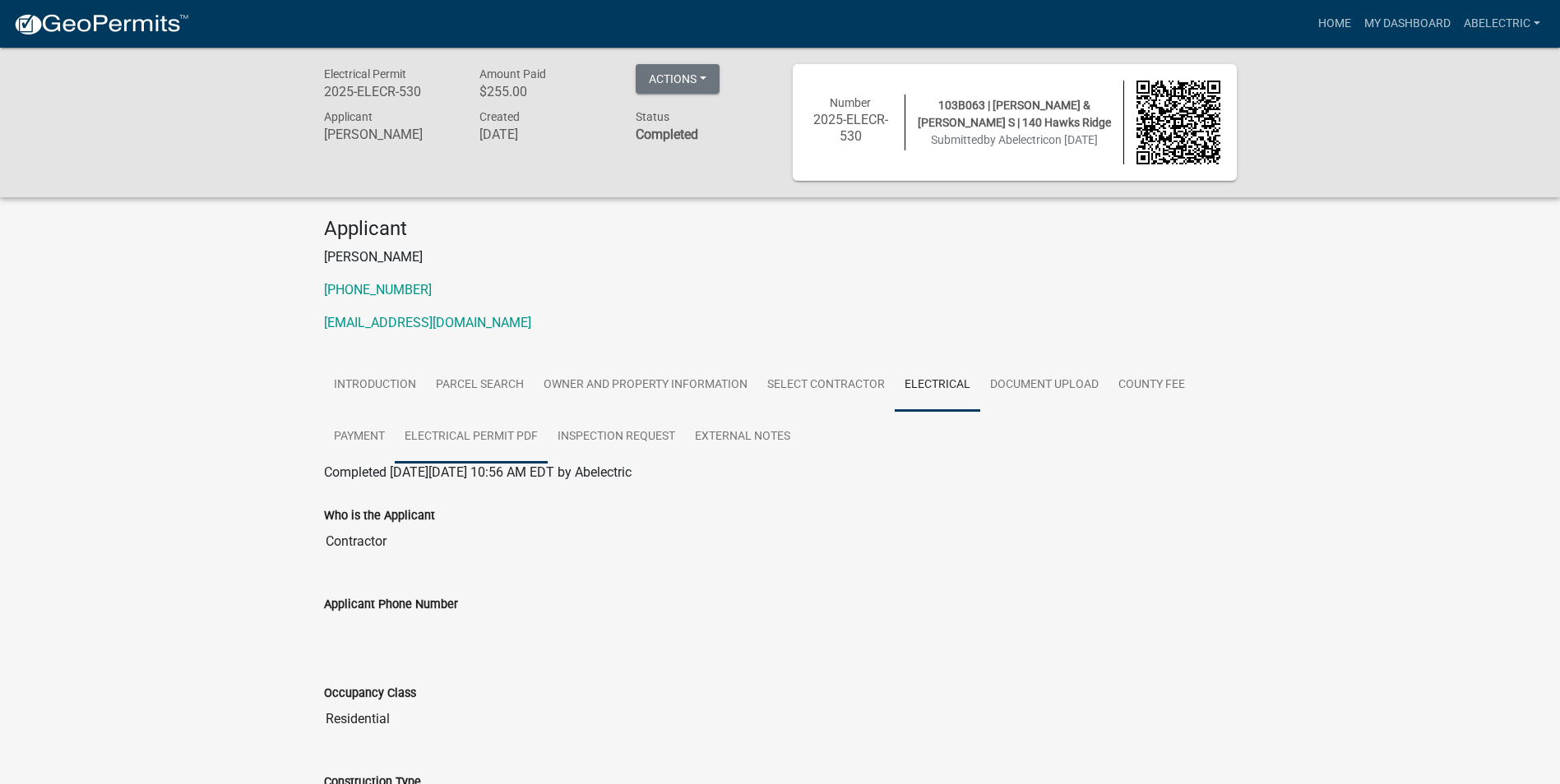
click at [449, 435] on link "Electrical Permit PDF" at bounding box center [471, 437] width 153 height 52
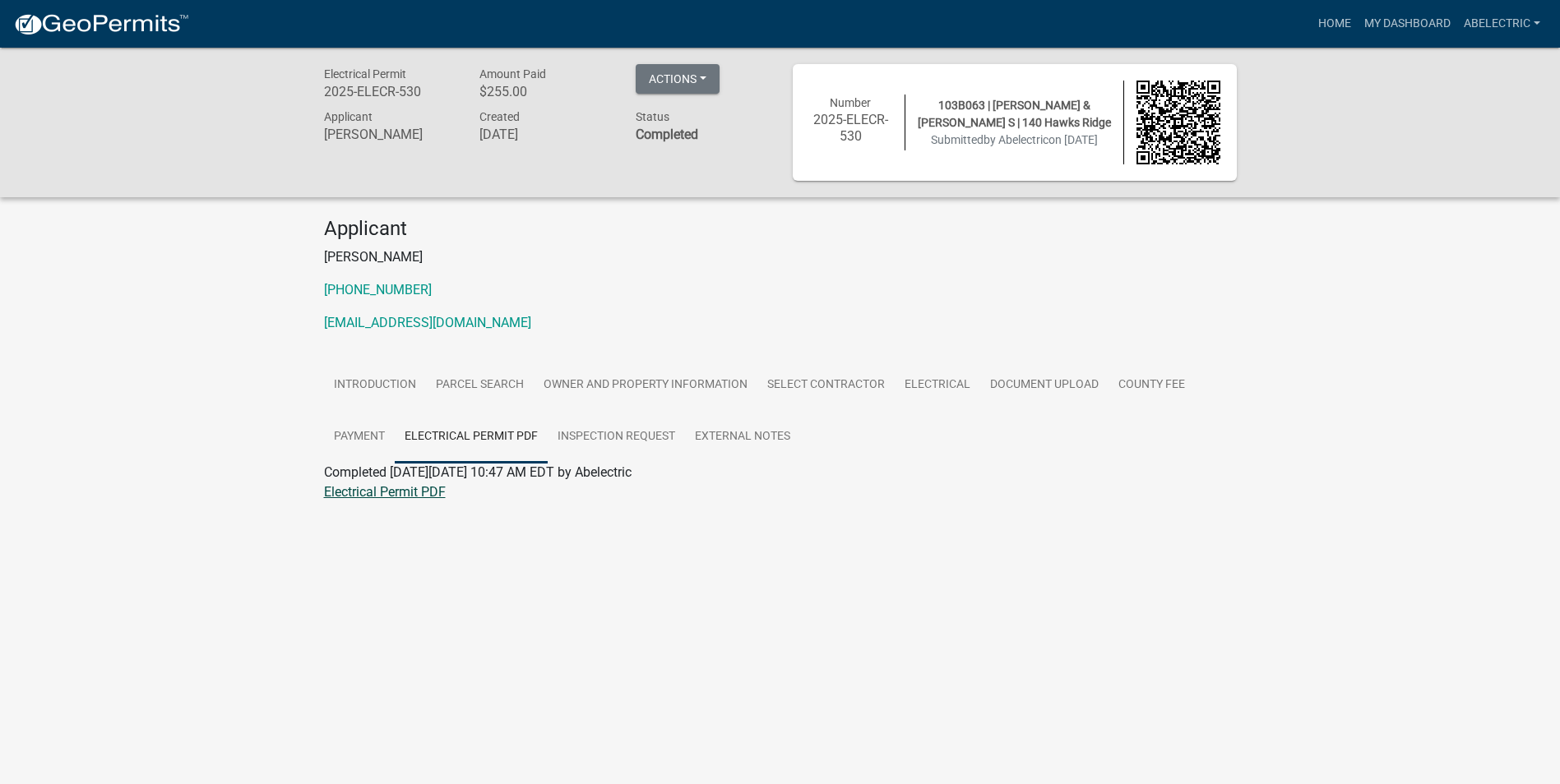
click at [420, 493] on link "Electrical Permit PDF" at bounding box center [384, 492] width 121 height 16
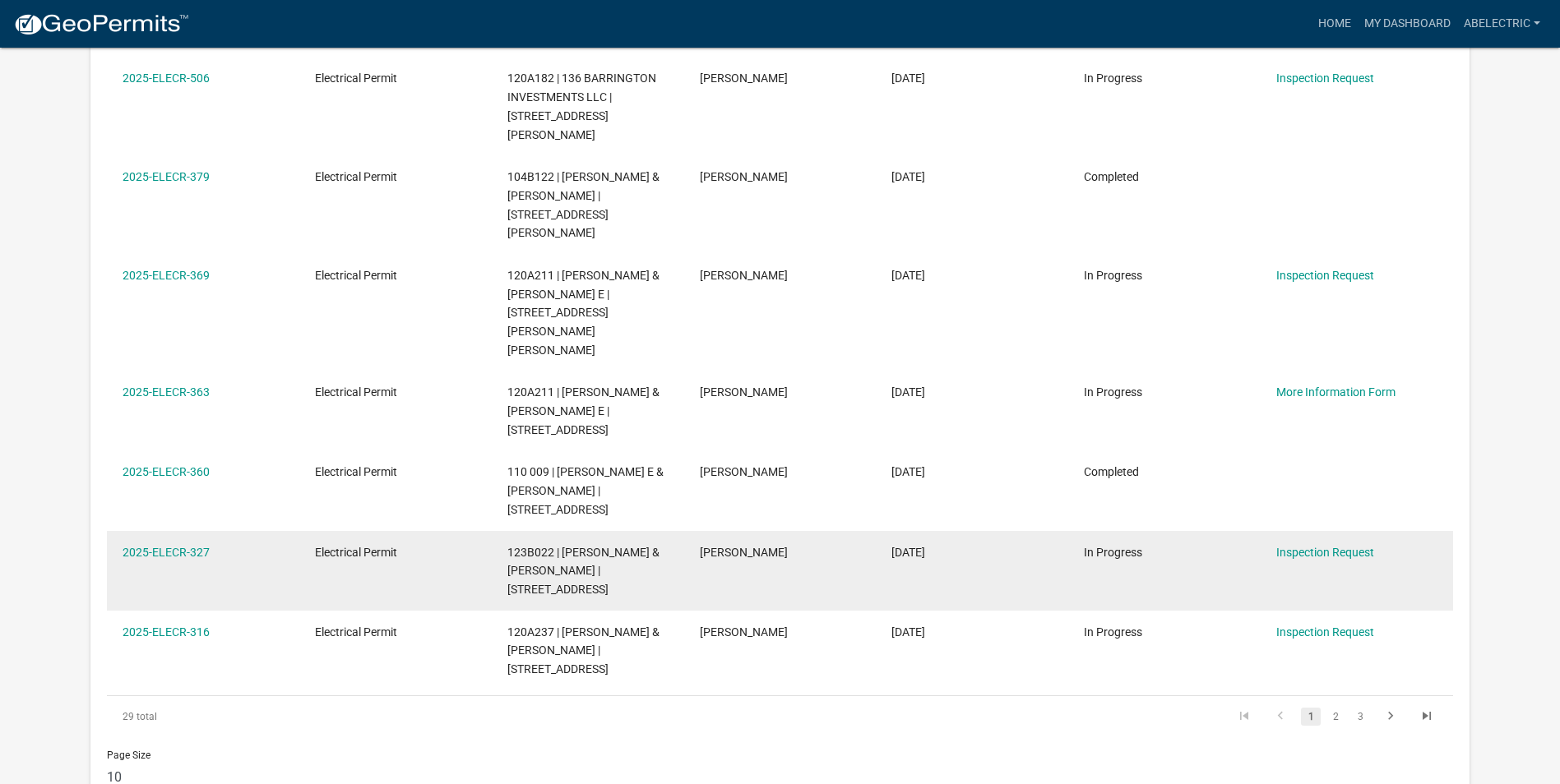
scroll to position [629, 0]
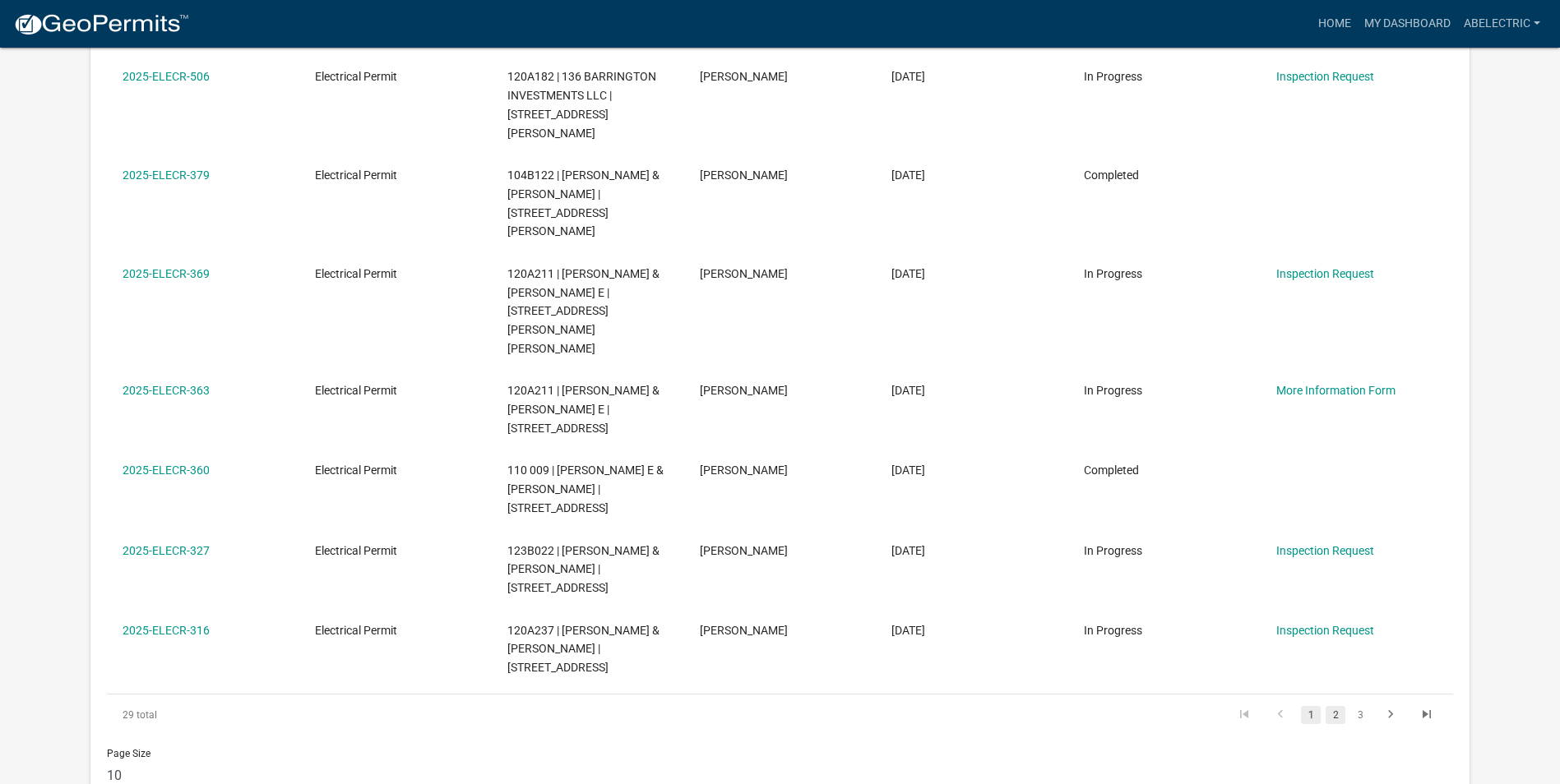
click at [1332, 706] on link "2" at bounding box center [1336, 715] width 20 height 18
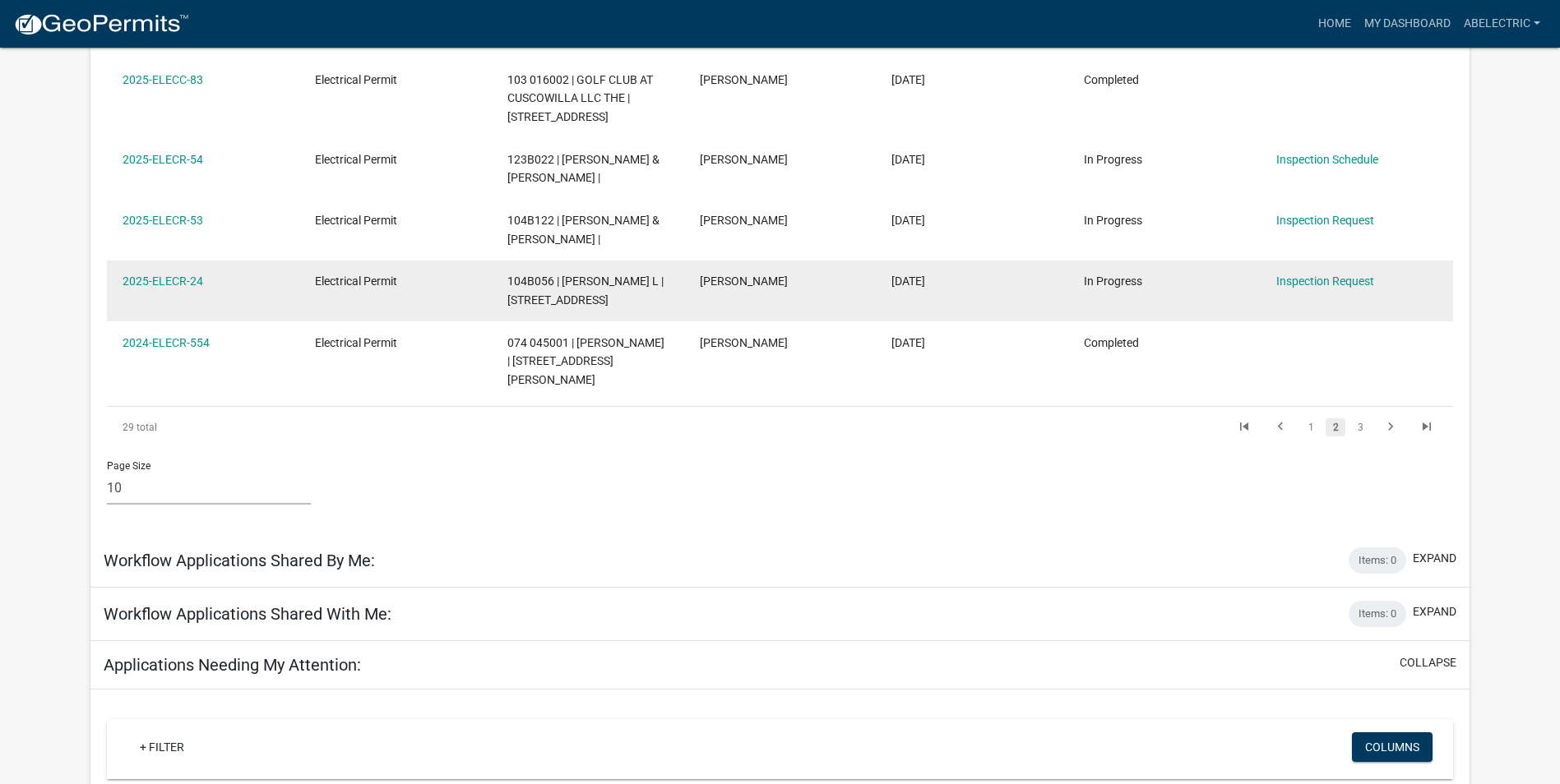
scroll to position [711, 0]
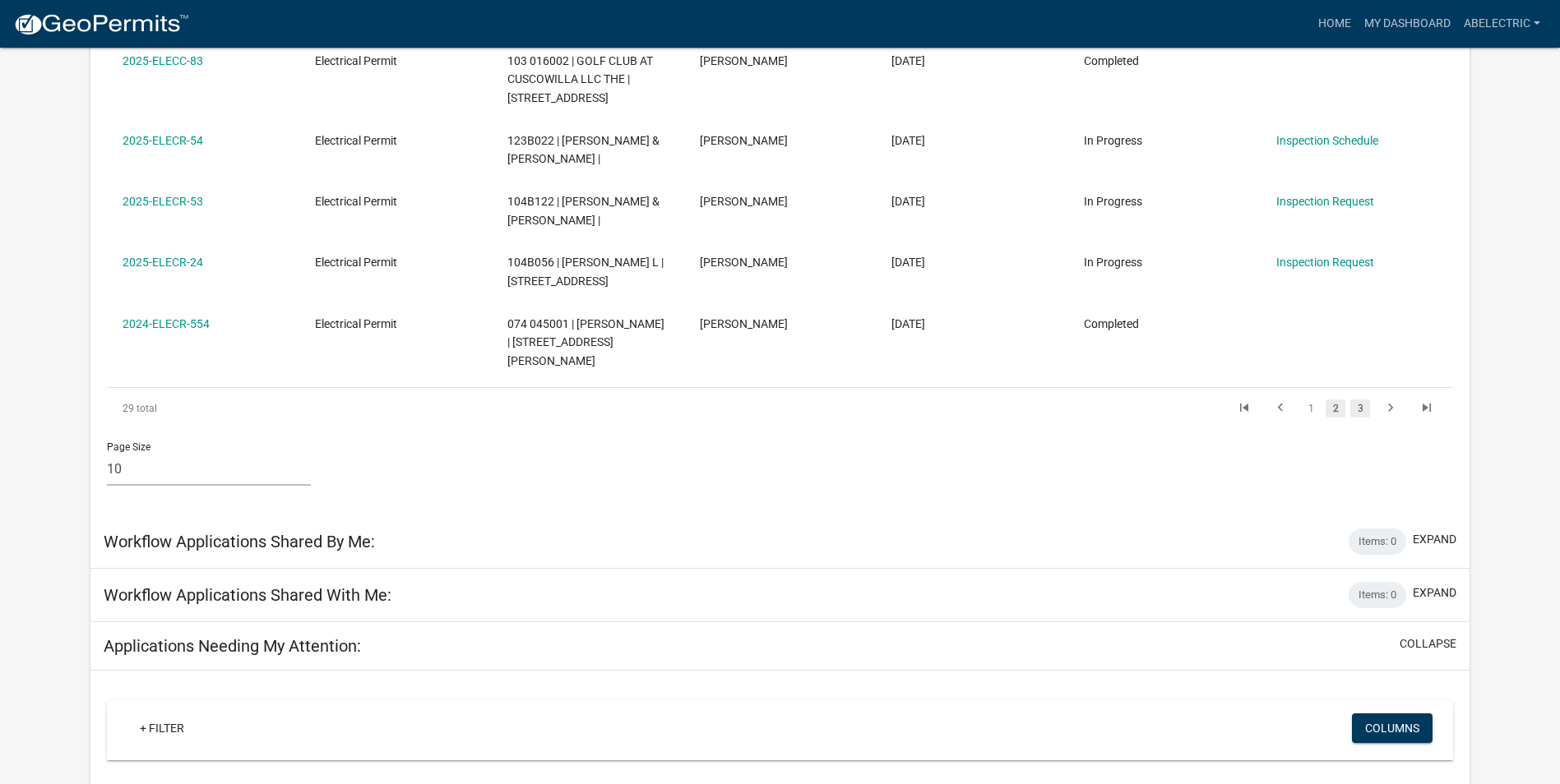
click at [1362, 399] on link "3" at bounding box center [1361, 408] width 20 height 18
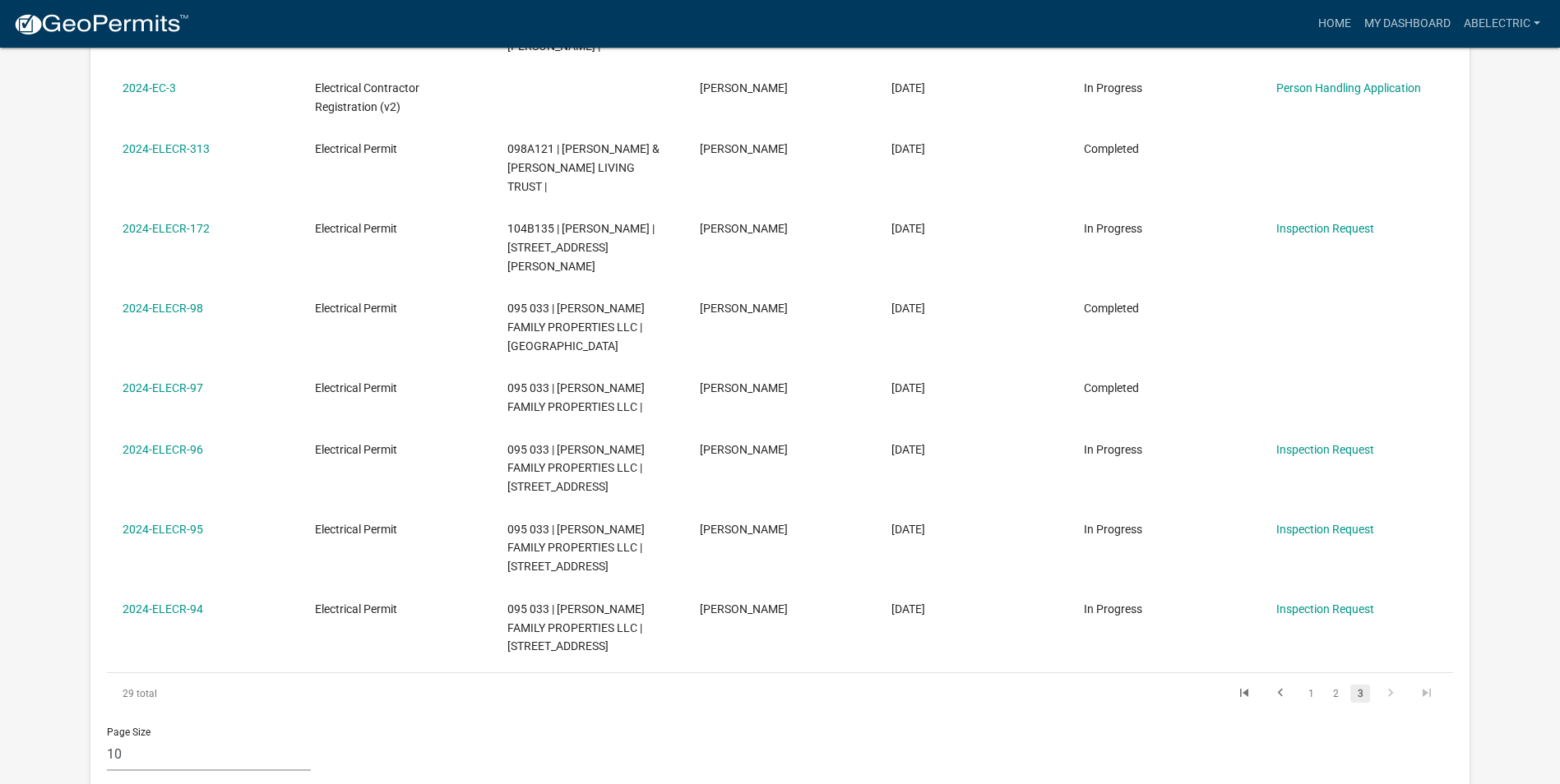
scroll to position [447, 0]
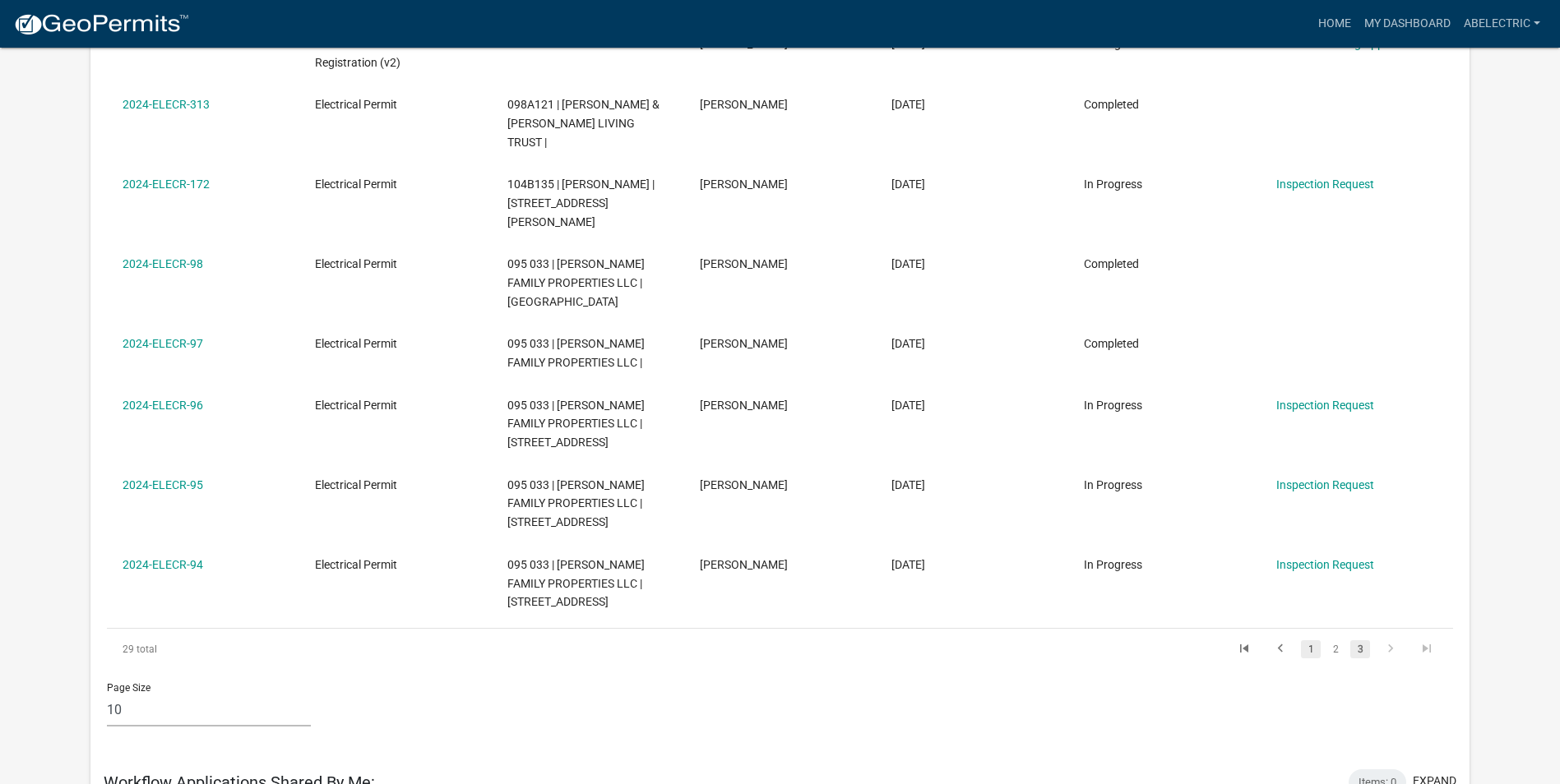
click at [1313, 640] on link "1" at bounding box center [1311, 649] width 20 height 18
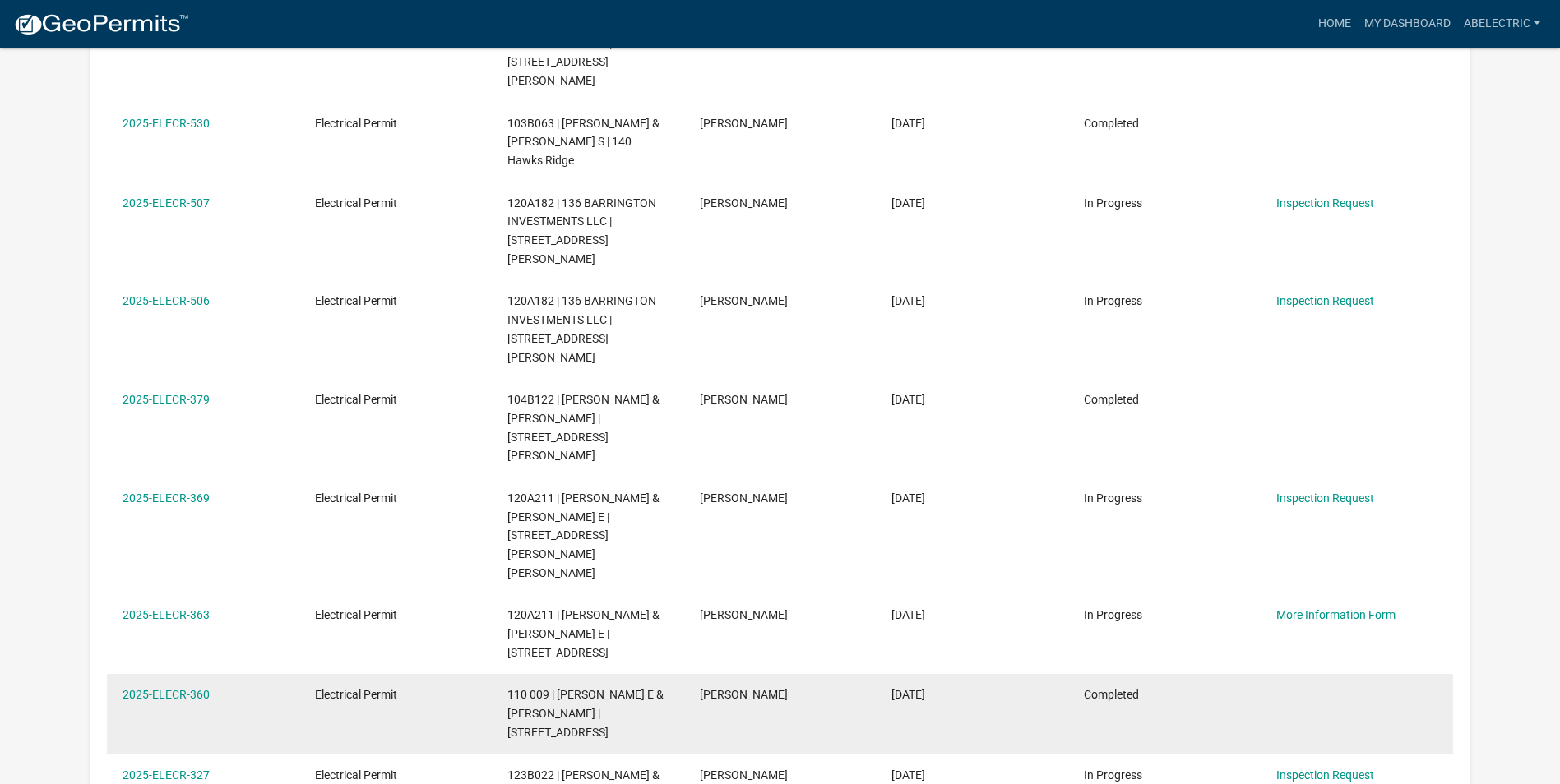
scroll to position [529, 0]
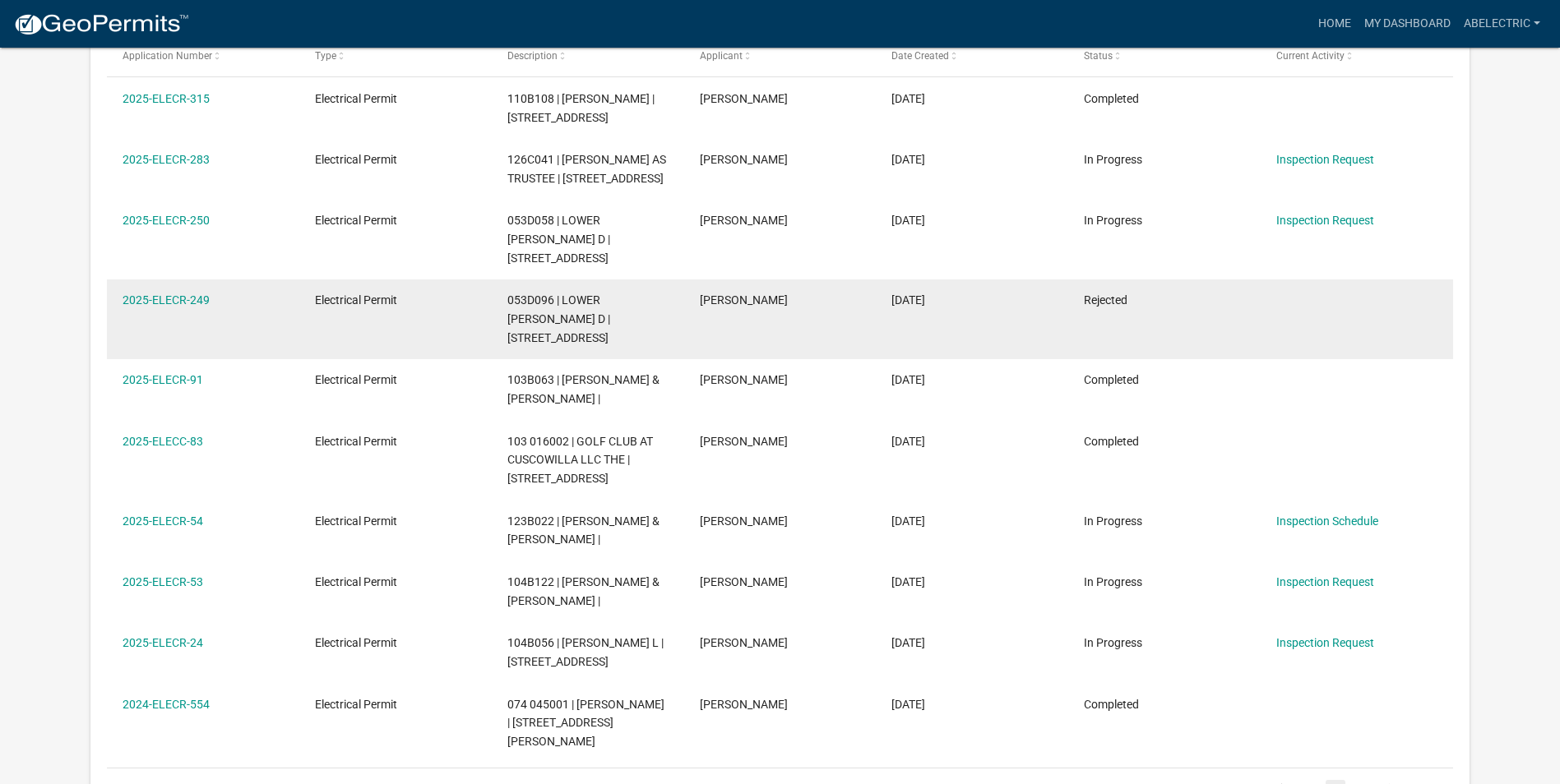
scroll to position [346, 0]
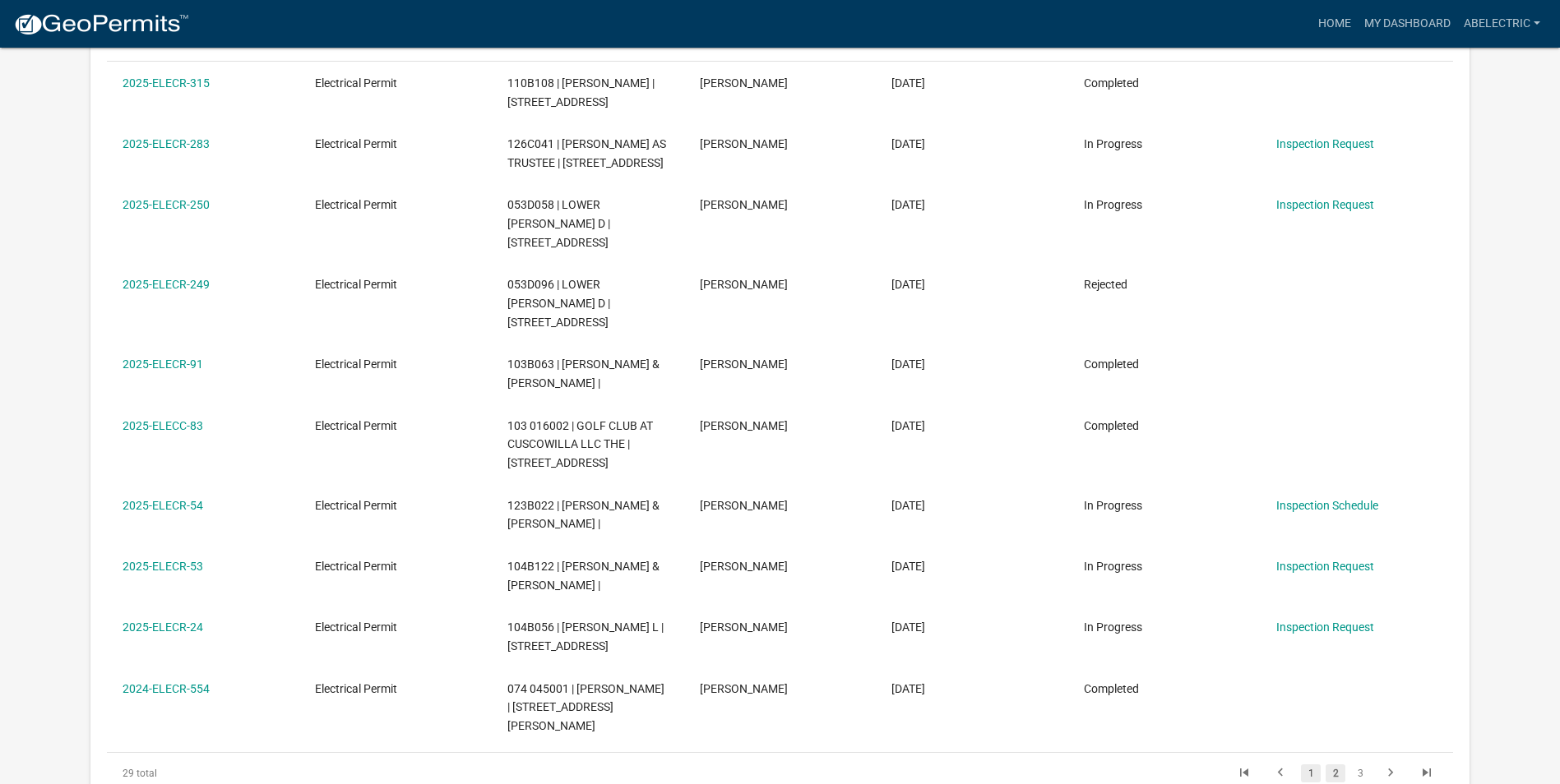
click at [1311, 764] on link "1" at bounding box center [1311, 773] width 20 height 18
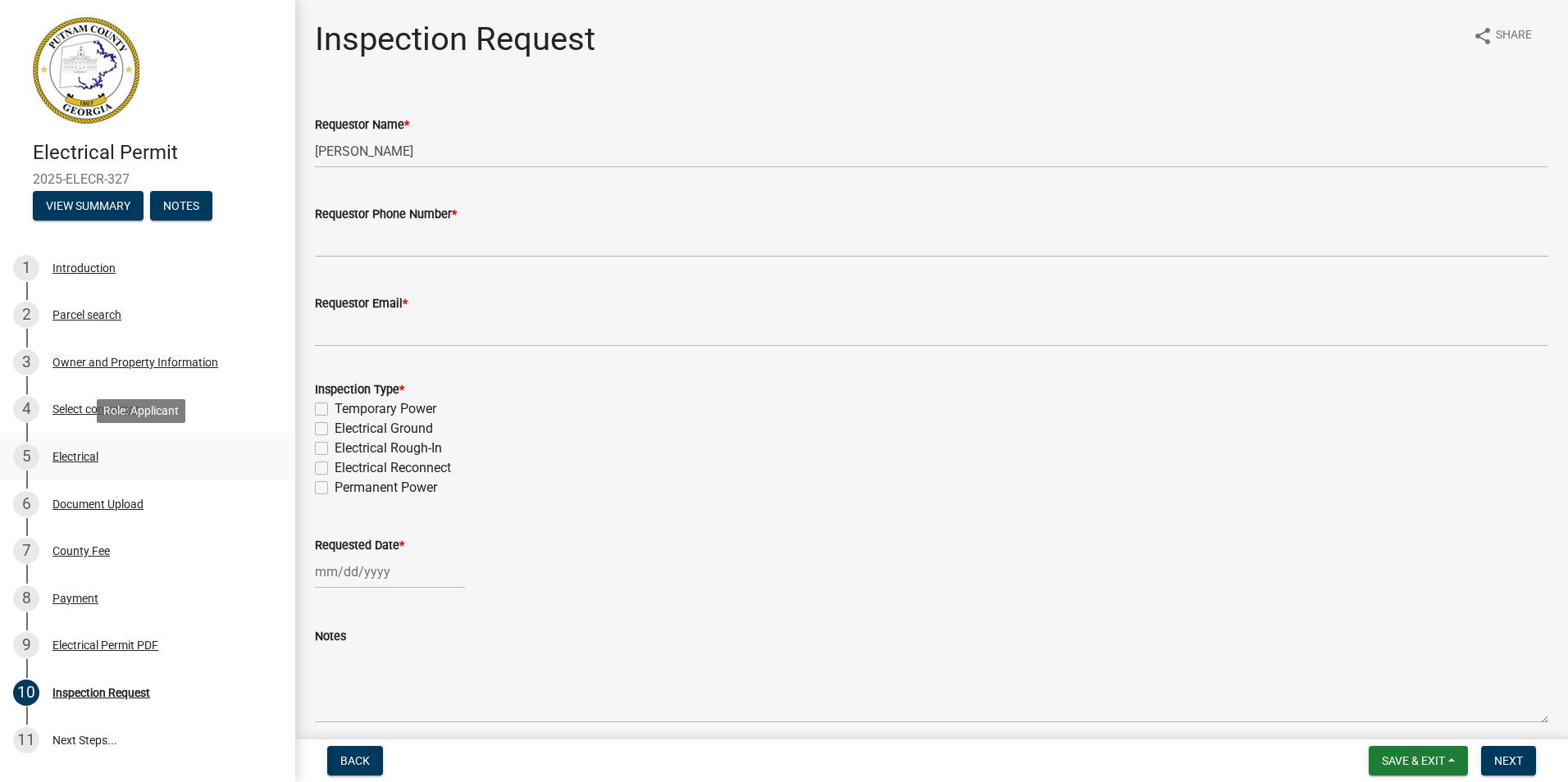
click at [89, 460] on div "Electrical" at bounding box center [75, 456] width 46 height 12
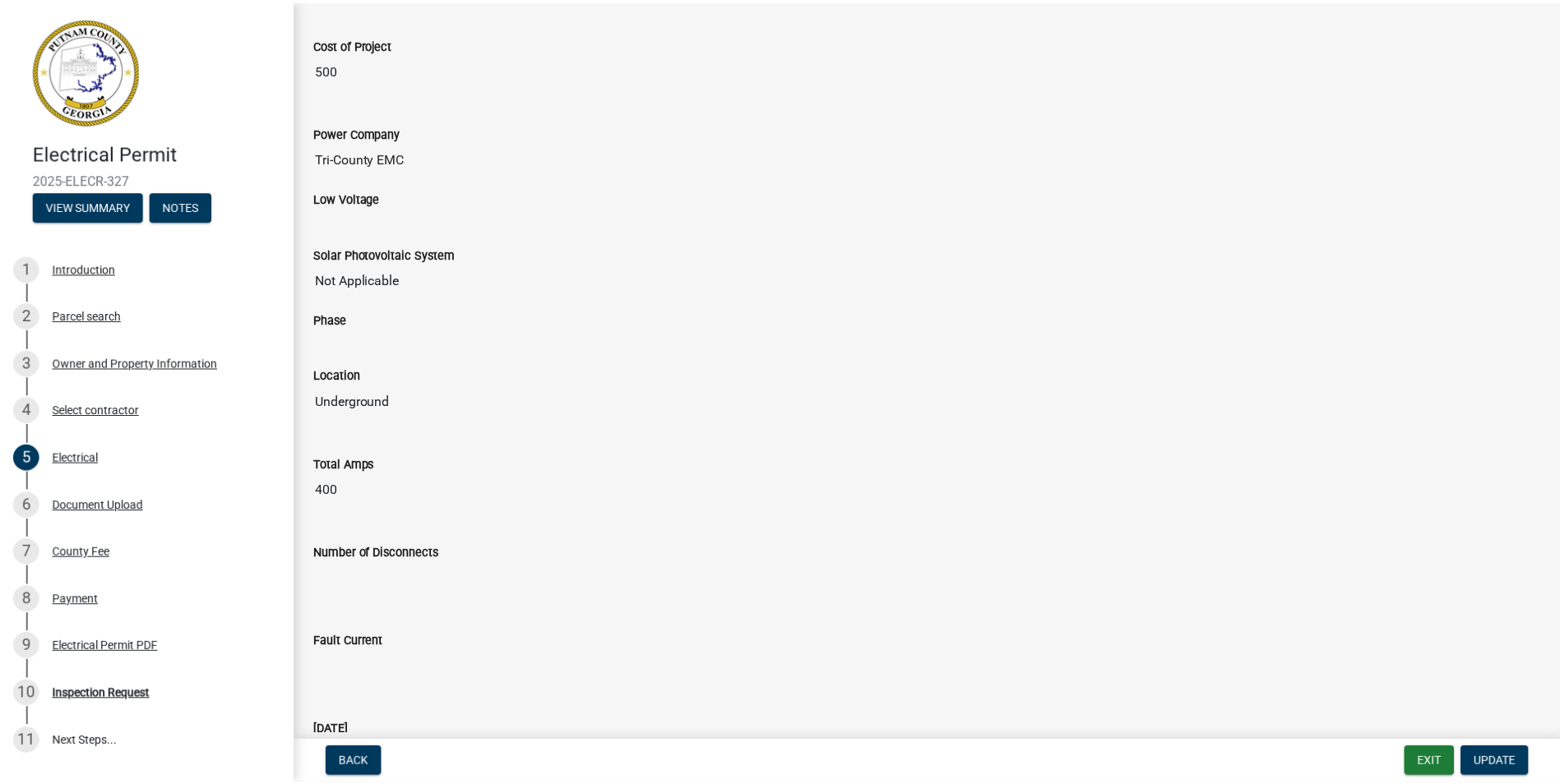
scroll to position [394, 0]
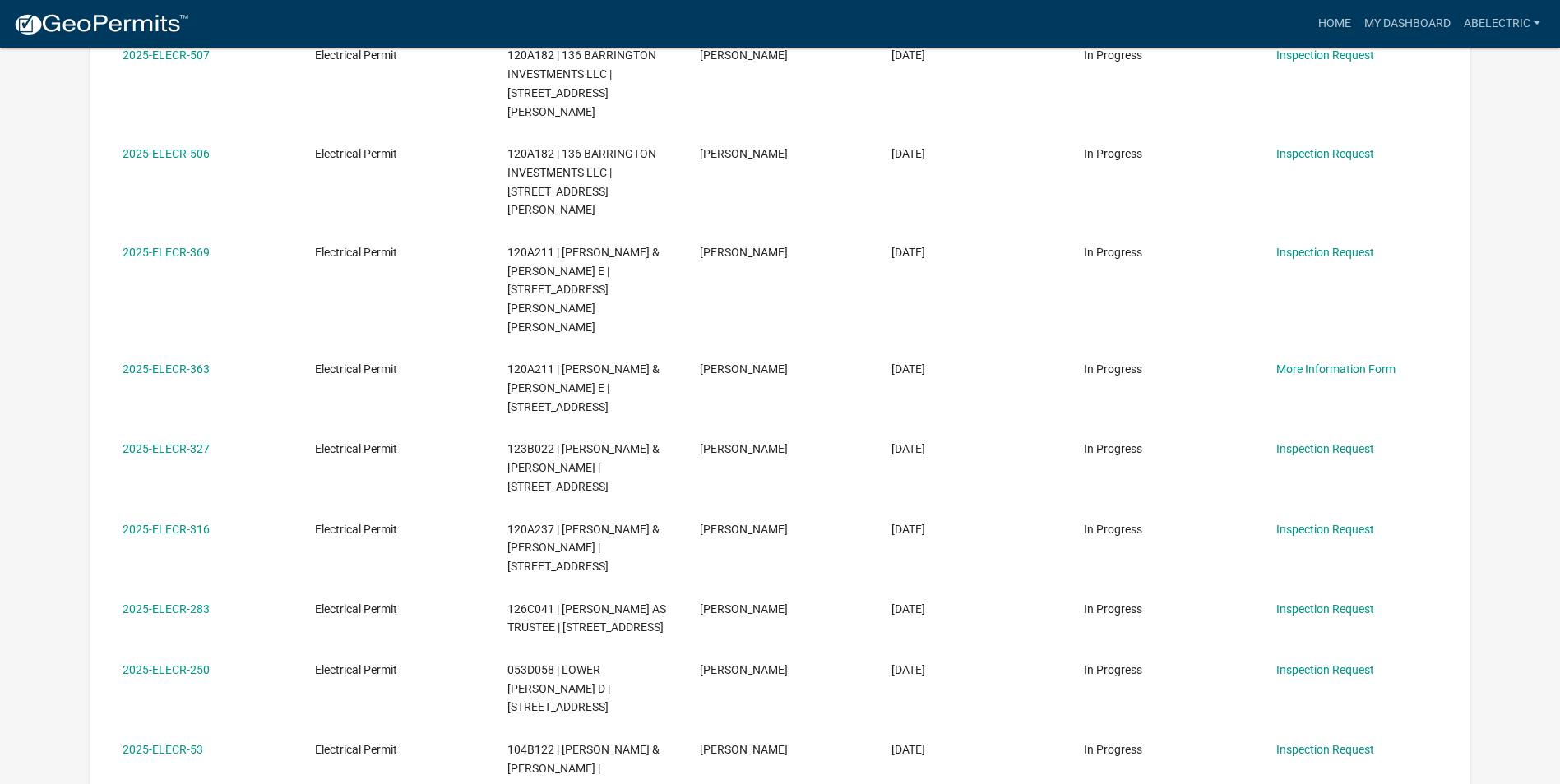
scroll to position [1944, 0]
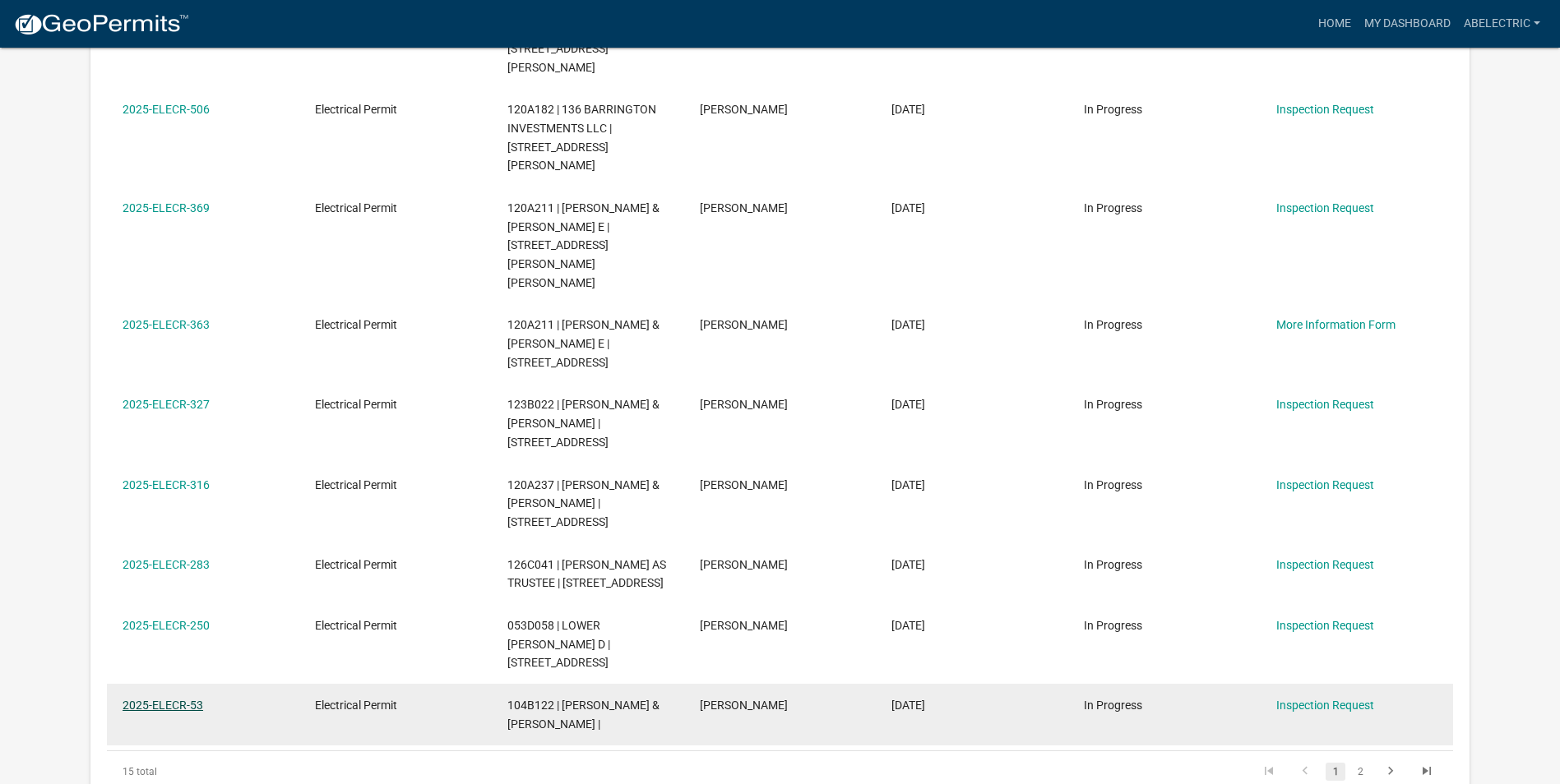
click at [177, 698] on link "2025-ELECR-53" at bounding box center [163, 704] width 81 height 13
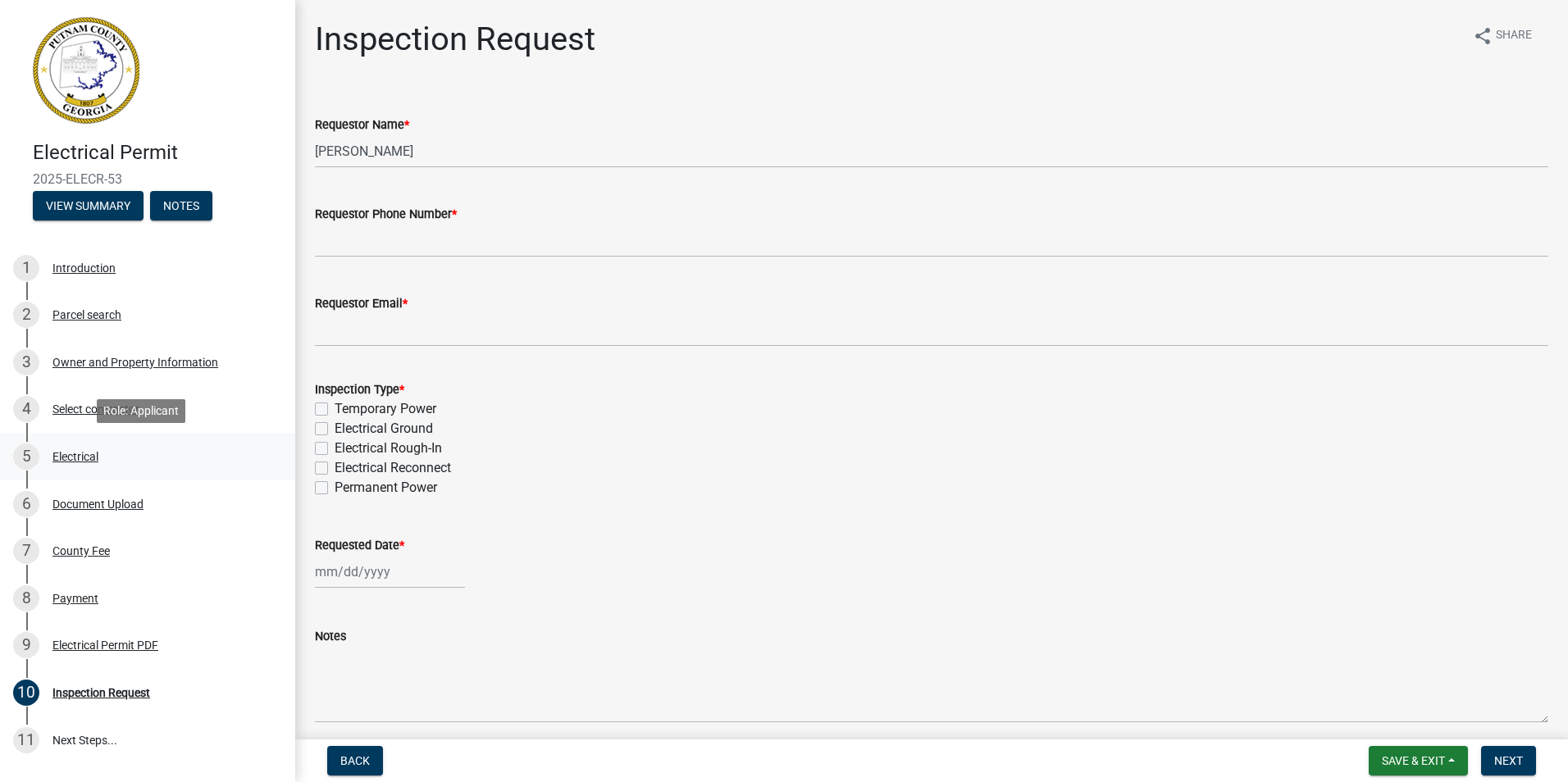
click at [91, 456] on div "Electrical" at bounding box center [75, 456] width 46 height 12
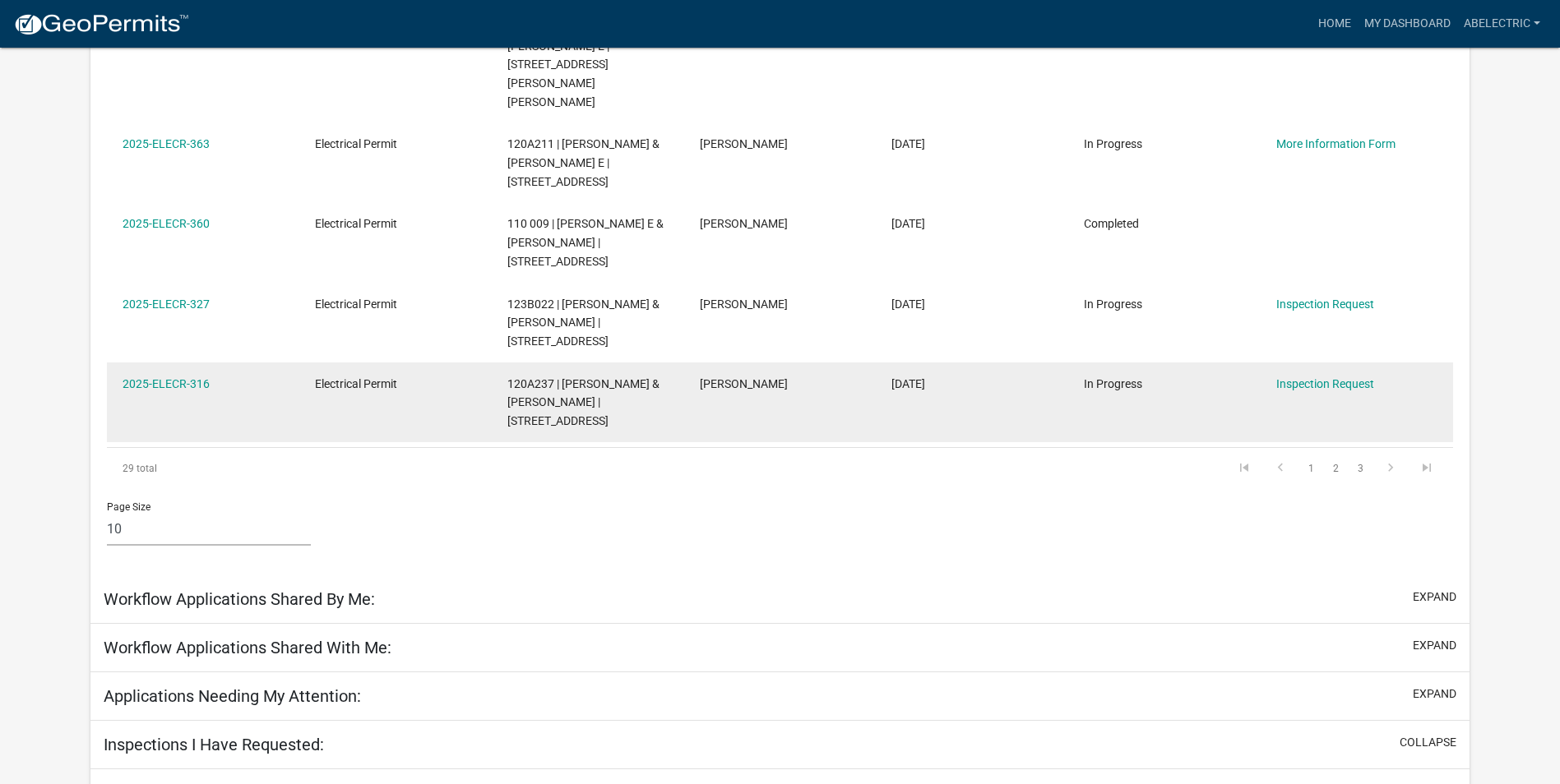
scroll to position [876, 0]
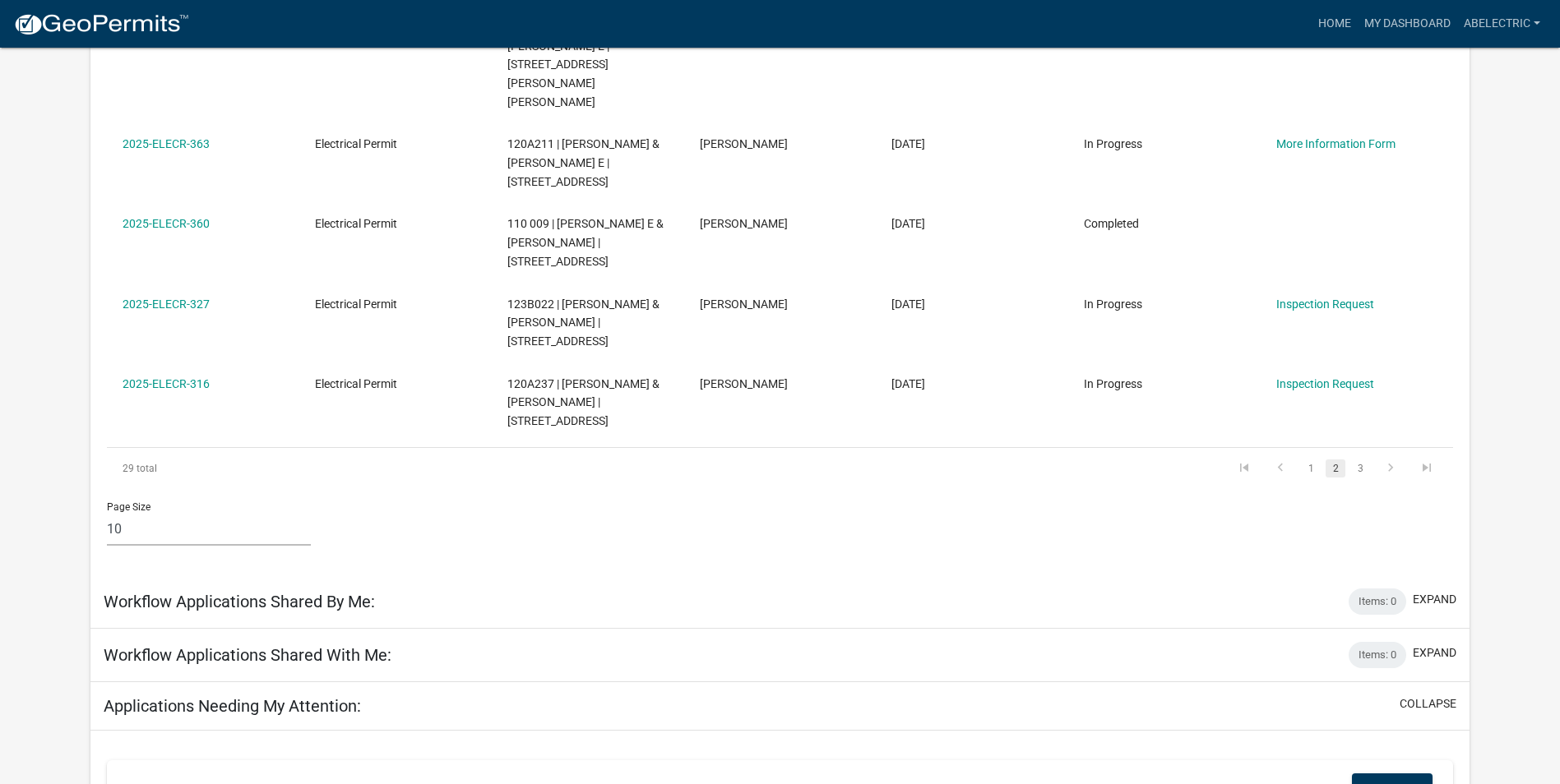
click at [1334, 460] on link "2" at bounding box center [1336, 468] width 20 height 18
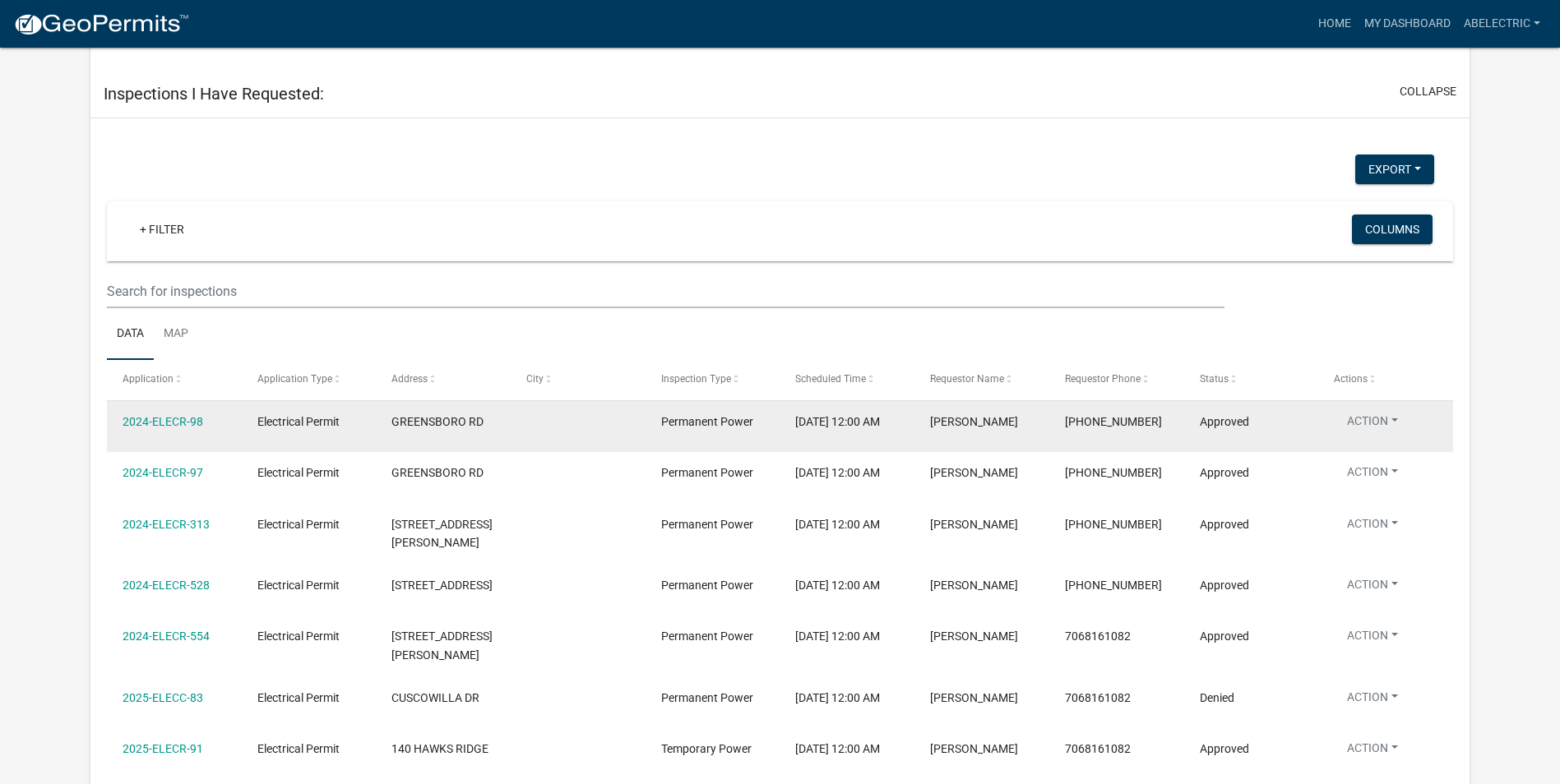
scroll to position [2511, 0]
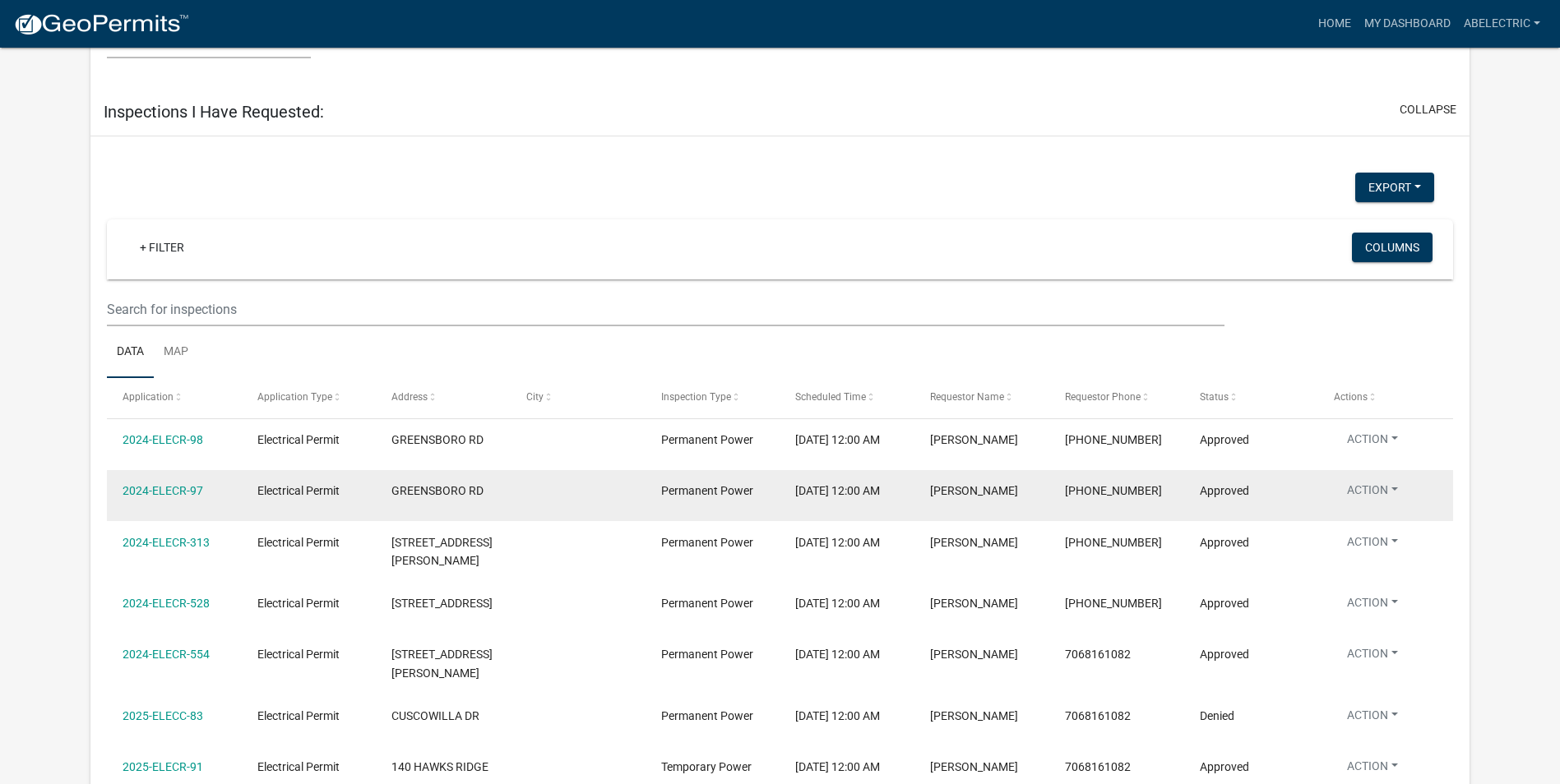
click at [448, 481] on div "GREENSBORO RD" at bounding box center [443, 490] width 103 height 19
click at [154, 484] on link "2024-ELECR-97" at bounding box center [163, 490] width 81 height 13
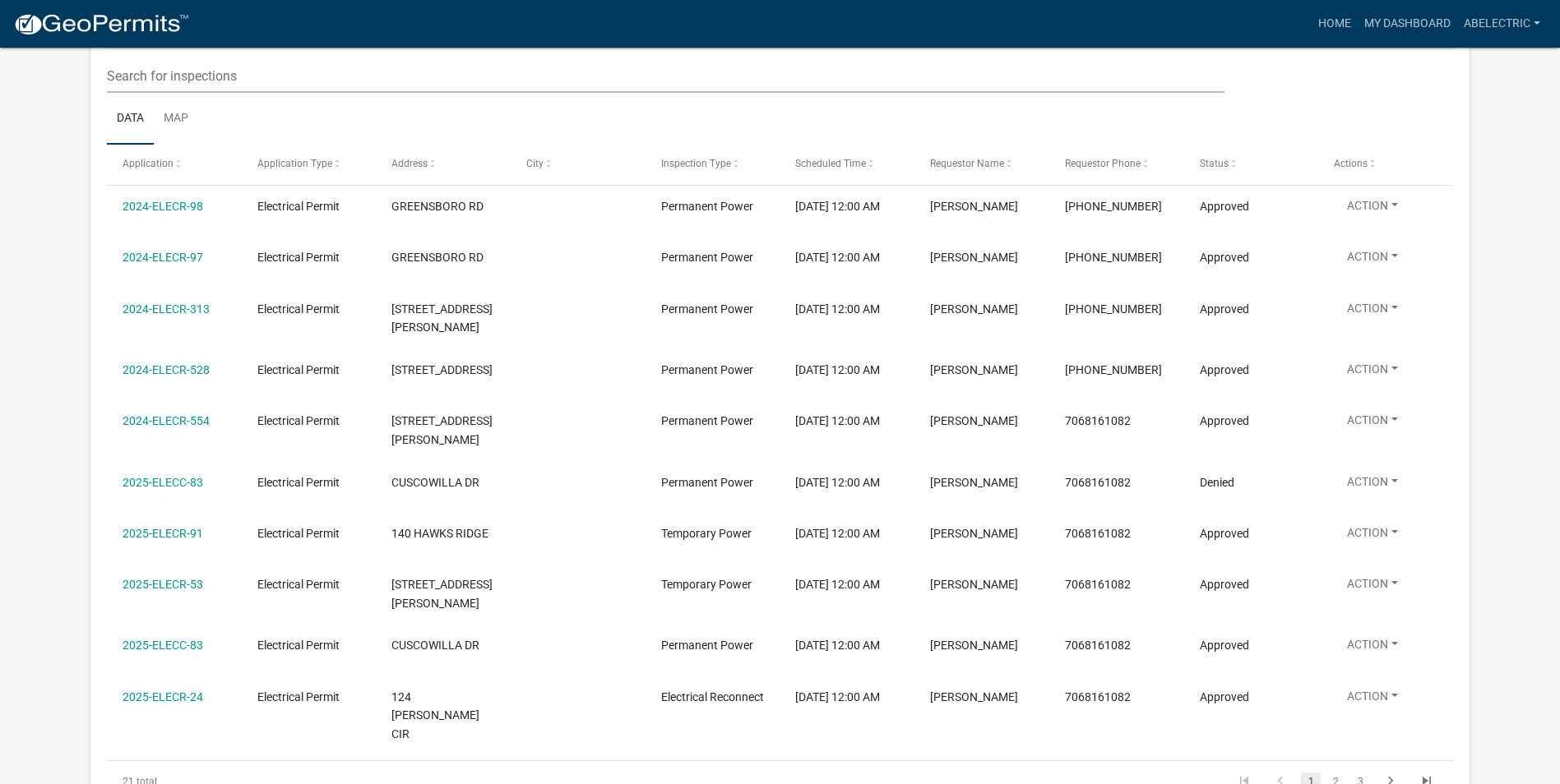
scroll to position [2757, 0]
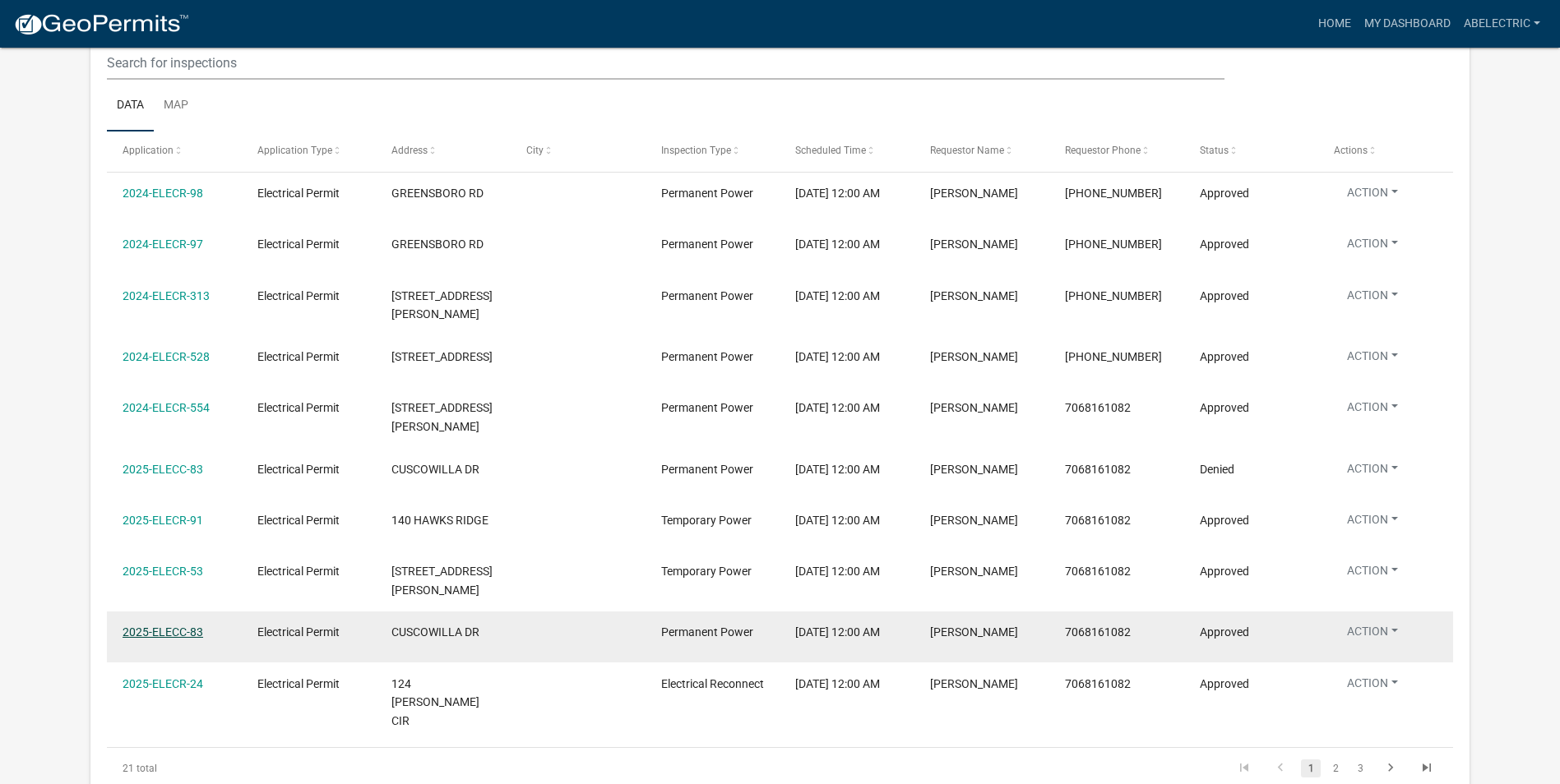
click at [186, 625] on link "2025-ELECC-83" at bounding box center [163, 631] width 81 height 13
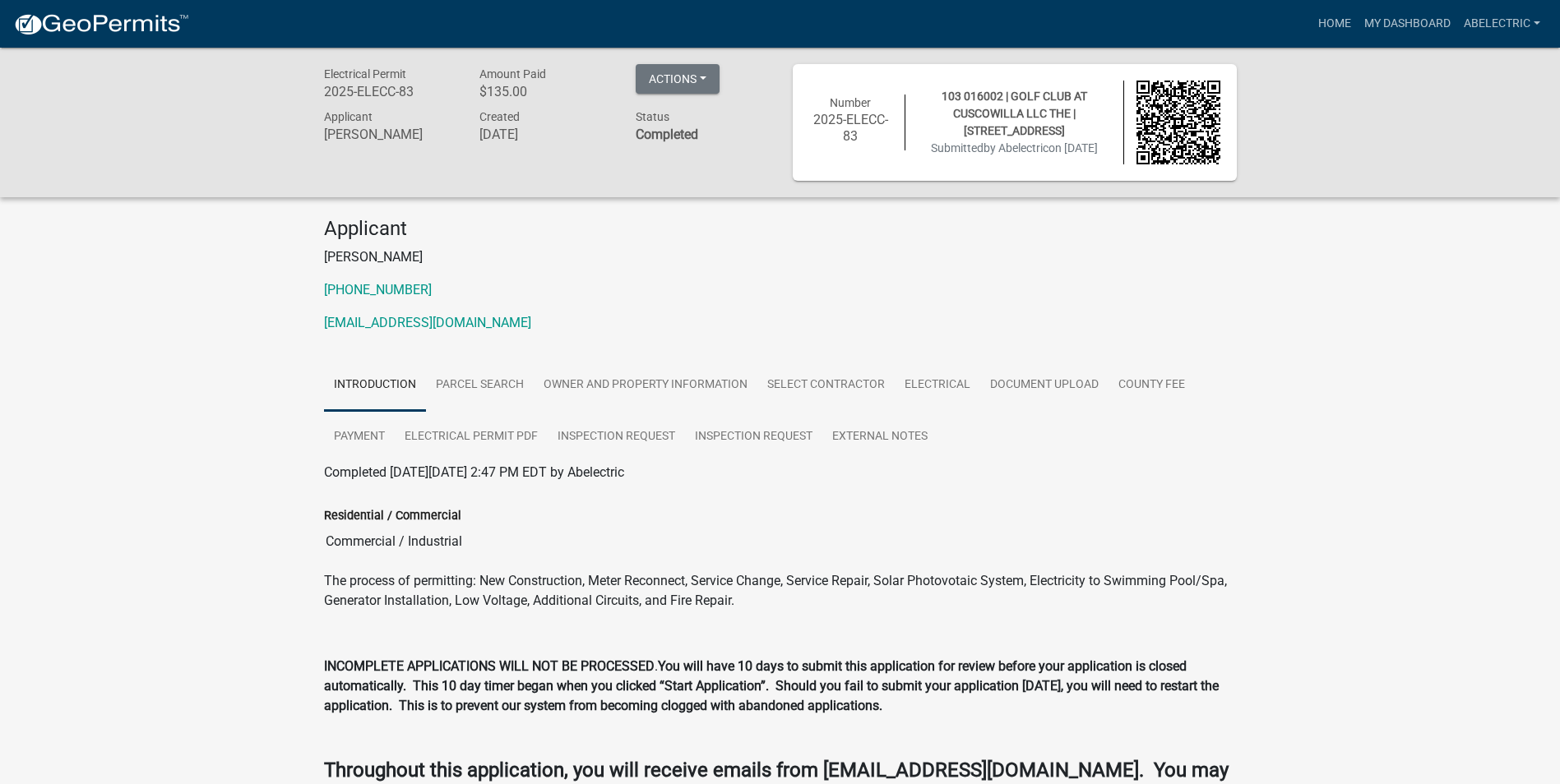
drag, startPoint x: 669, startPoint y: 263, endPoint x: 704, endPoint y: 506, distance: 245.5
click at [704, 506] on div "Applicant [PERSON_NAME] [PHONE_NUMBER] [EMAIL_ADDRESS][DOMAIN_NAME] Introductio…" at bounding box center [780, 528] width 937 height 622
drag, startPoint x: 704, startPoint y: 506, endPoint x: 718, endPoint y: 323, distance: 183.5
click at [718, 323] on p "[EMAIL_ADDRESS][DOMAIN_NAME]" at bounding box center [780, 323] width 913 height 20
click at [709, 81] on button "Actions" at bounding box center [677, 79] width 84 height 30
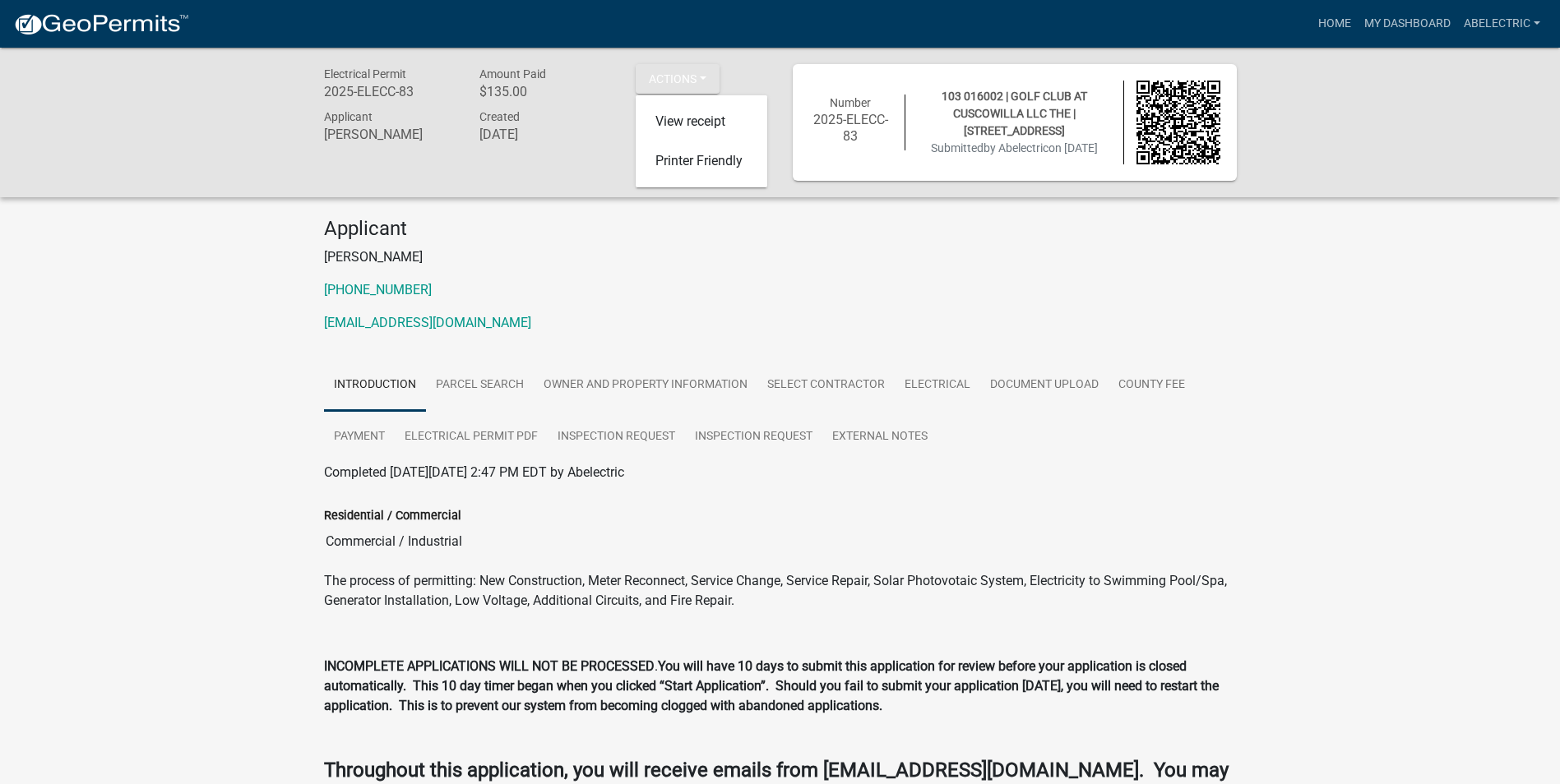
click at [733, 275] on div "Applicant [PERSON_NAME] [PHONE_NUMBER] [EMAIL_ADDRESS][DOMAIN_NAME]" at bounding box center [780, 281] width 937 height 129
